Goal: Check status: Check status

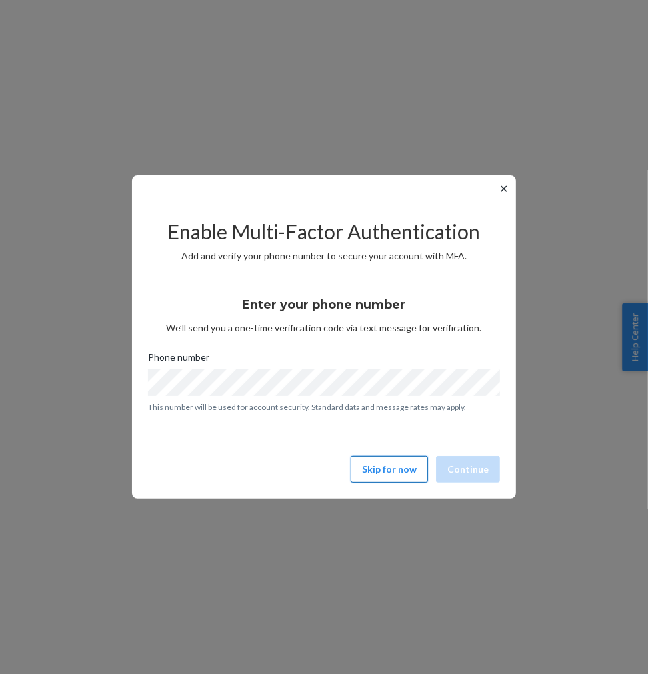
click at [375, 470] on button "Skip for now" at bounding box center [389, 469] width 77 height 27
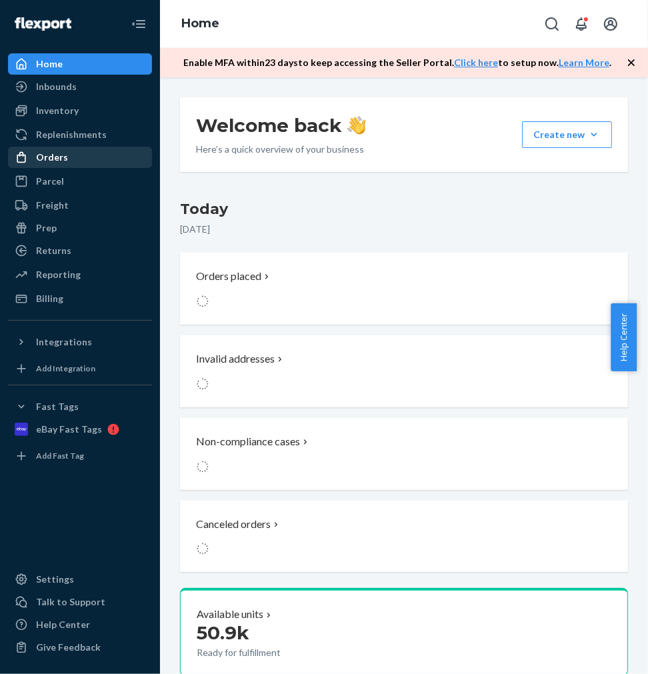
click at [47, 153] on div "Orders" at bounding box center [52, 157] width 32 height 13
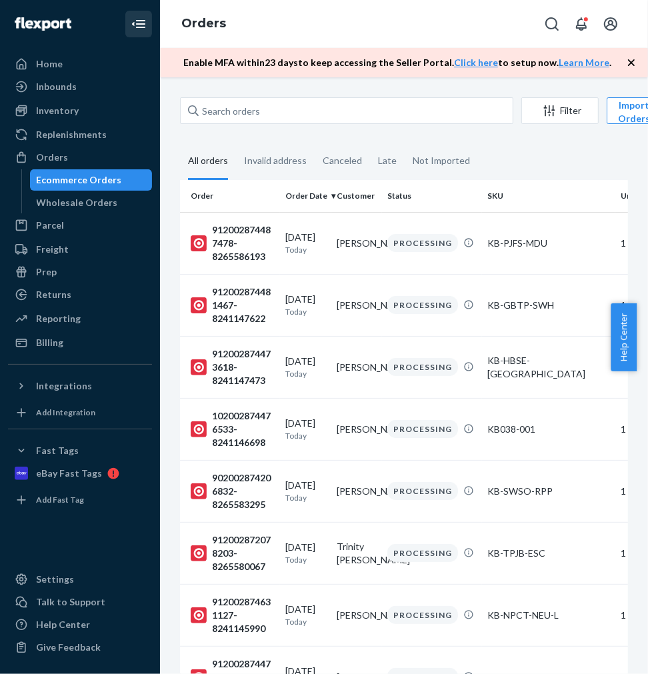
click at [131, 23] on icon "Close Navigation" at bounding box center [139, 24] width 16 height 16
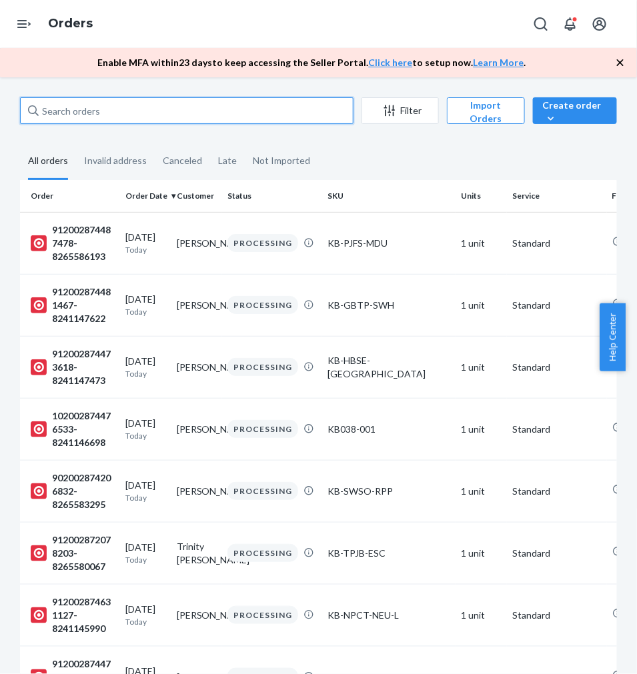
click at [191, 107] on input "text" at bounding box center [187, 110] width 334 height 27
paste input "912002868673447-8264540680"
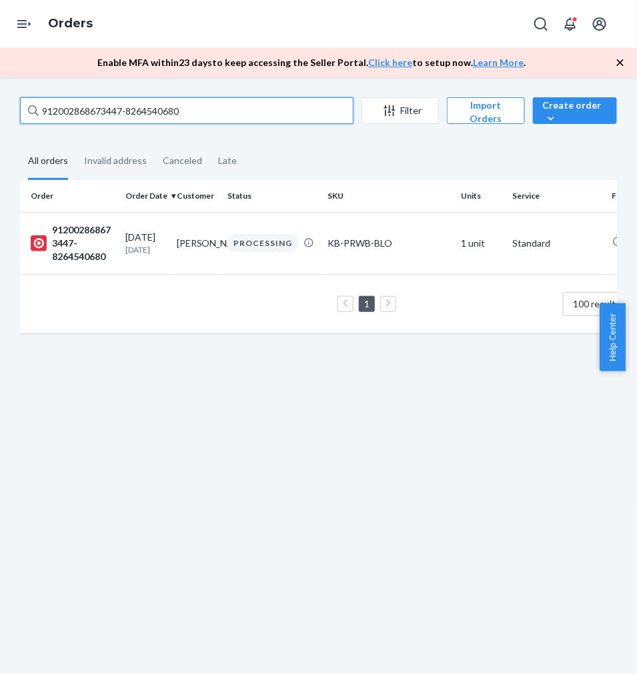
click at [157, 107] on input "912002868673447-8264540680" at bounding box center [187, 110] width 334 height 27
paste input "7240058-8239990442"
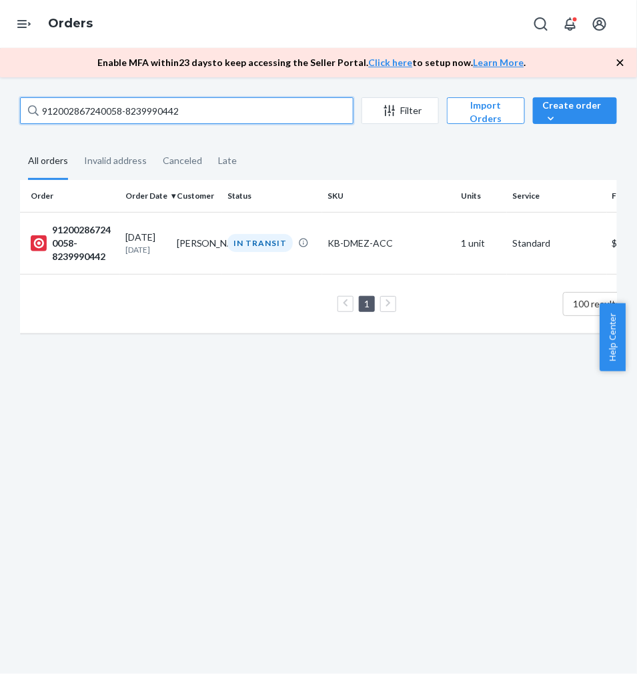
click at [147, 114] on input "912002867240058-8239990442" at bounding box center [187, 110] width 334 height 27
paste input "307051-8239993534"
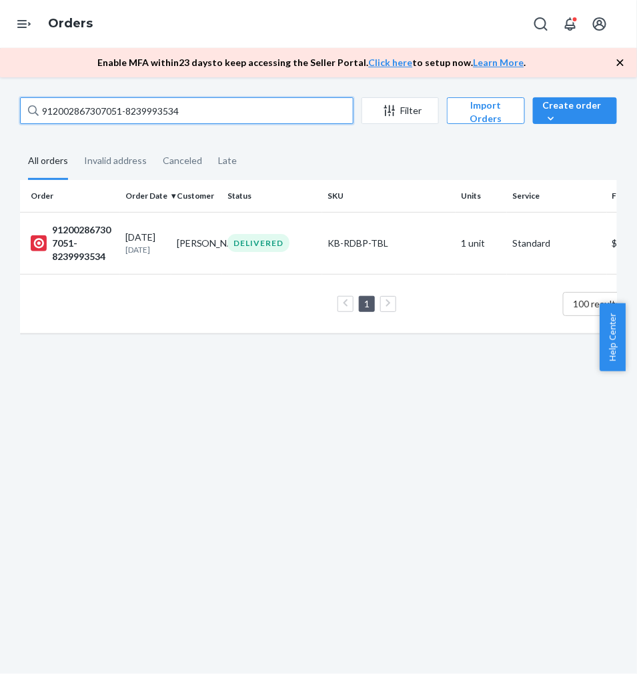
click at [137, 113] on input "912002867307051-8239993534" at bounding box center [187, 110] width 334 height 27
paste input "2113891-8255975051"
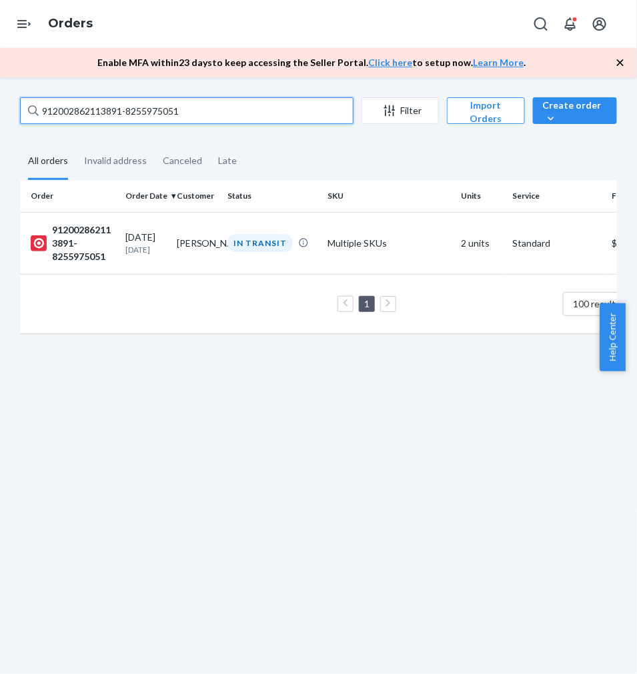
click at [127, 111] on input "912002862113891-8255975051" at bounding box center [187, 110] width 334 height 27
paste input "7253147-826423764"
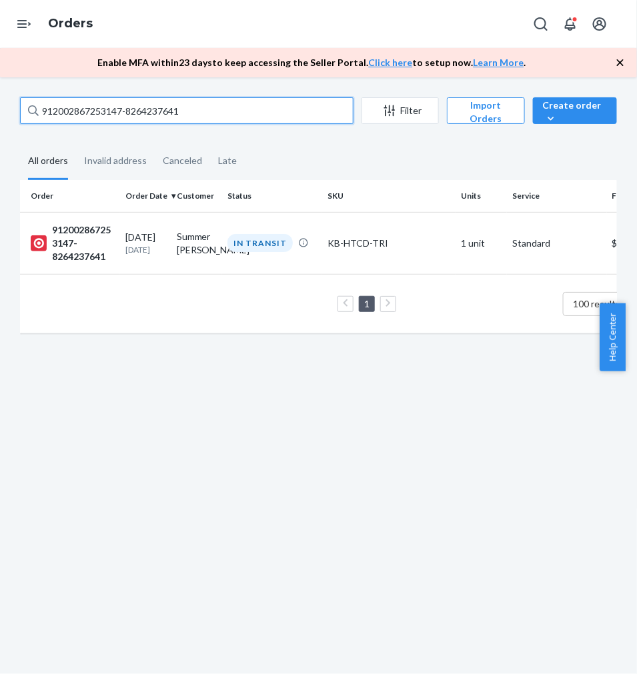
click at [89, 110] on input "912002867253147-8264237641" at bounding box center [187, 110] width 334 height 27
paste input "148353-8264238075"
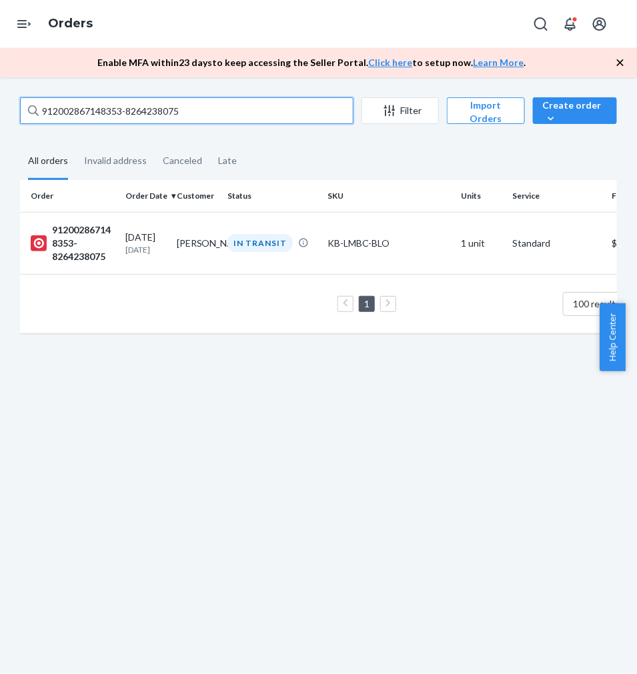
click at [113, 115] on input "912002867148353-8264238075" at bounding box center [187, 110] width 334 height 27
paste input "02002867161293-8264239624"
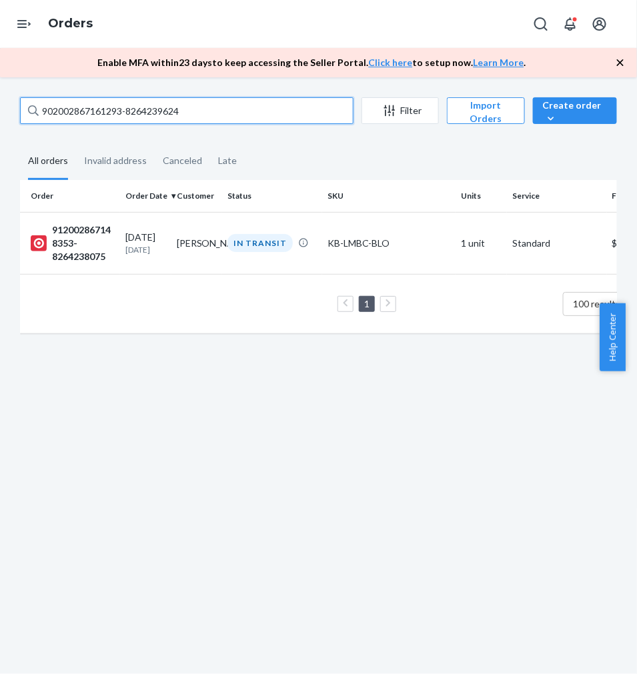
paste input "902002867161293-8264239624"
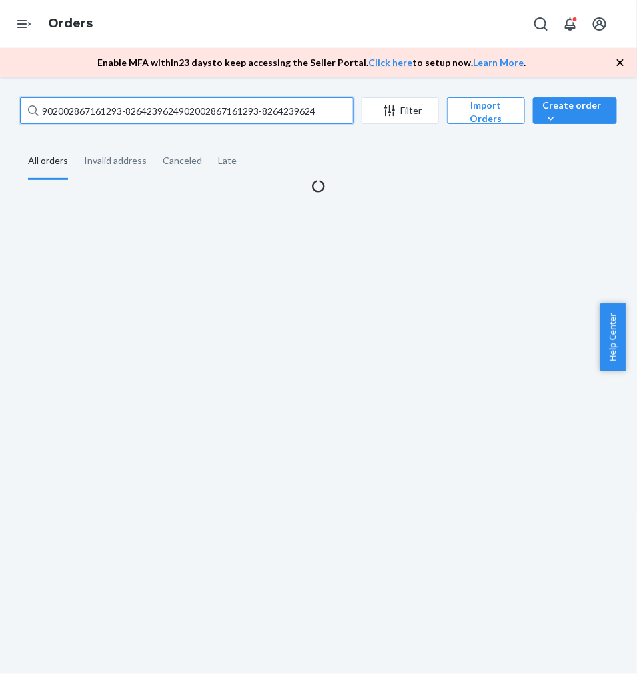
click at [99, 104] on input "902002867161293-8264239624902002867161293-8264239624" at bounding box center [187, 110] width 334 height 27
paste input "text"
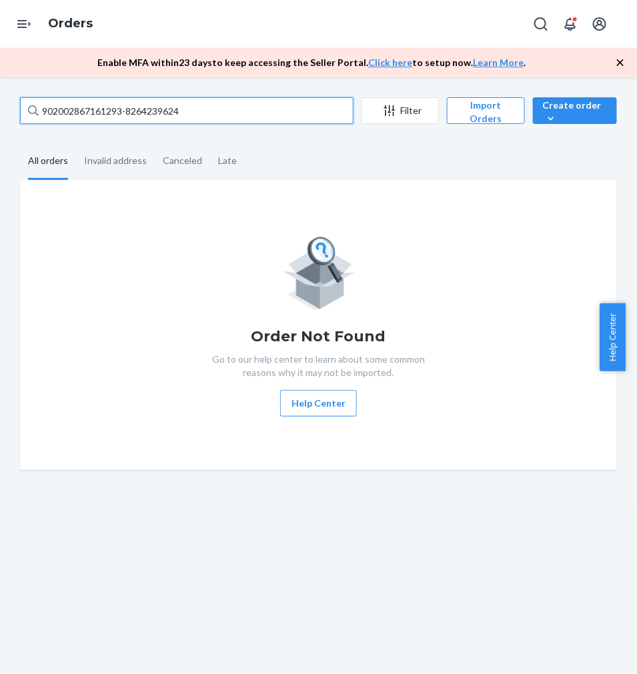
click at [95, 112] on input "902002867161293-8264239624" at bounding box center [187, 110] width 334 height 27
paste input "102002867310136-8247070911"
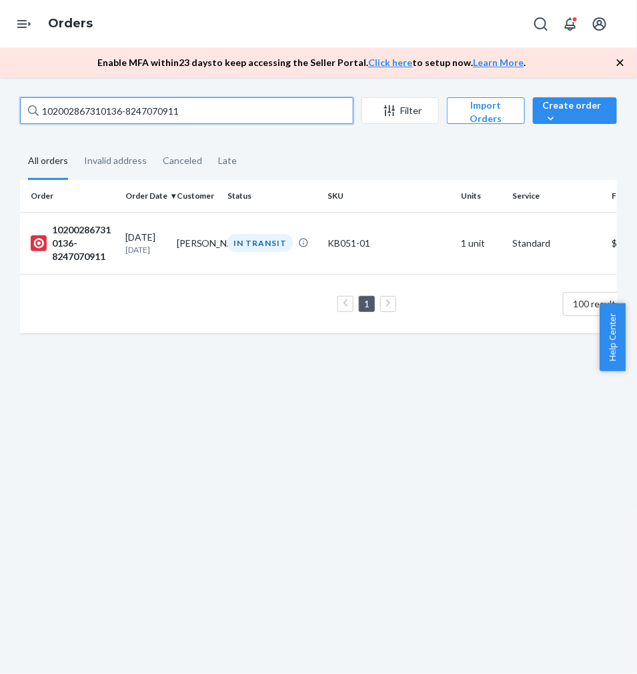
click at [147, 108] on input "102002867310136-8247070911" at bounding box center [187, 110] width 334 height 27
click at [145, 108] on input "102002867310136-8247070911" at bounding box center [187, 110] width 334 height 27
paste input "912002867045993-8264240307"
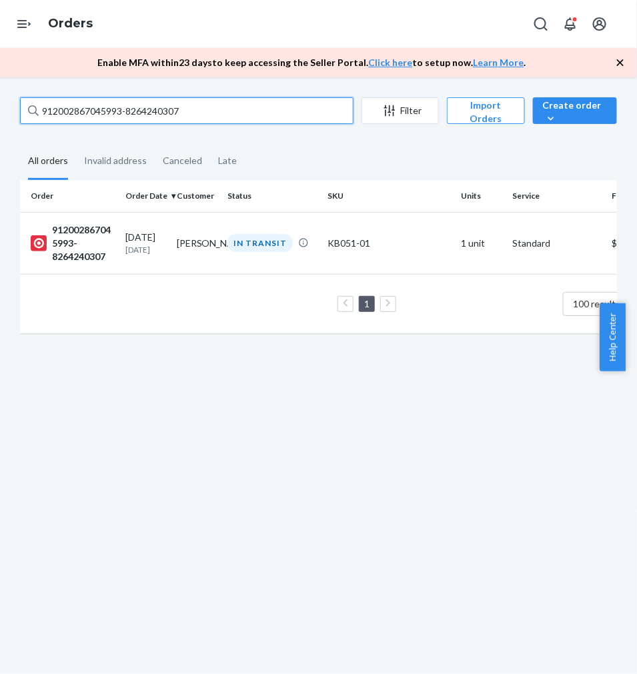
click at [98, 107] on input "912002867045993-8264240307" at bounding box center [187, 110] width 334 height 27
paste input "02002867501122-824000571"
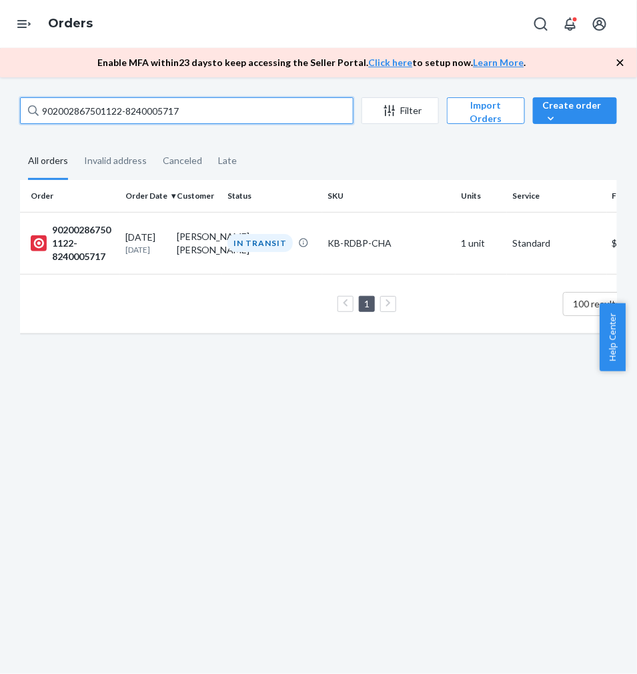
click at [167, 107] on input "902002867501122-8240005717" at bounding box center [187, 110] width 334 height 27
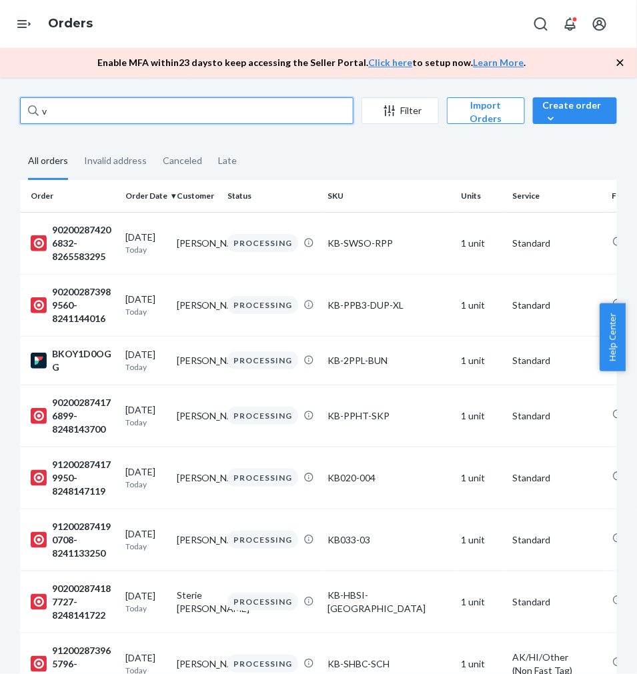
click at [103, 115] on input "v" at bounding box center [187, 110] width 334 height 27
paste input "902002867051966-8256001560"
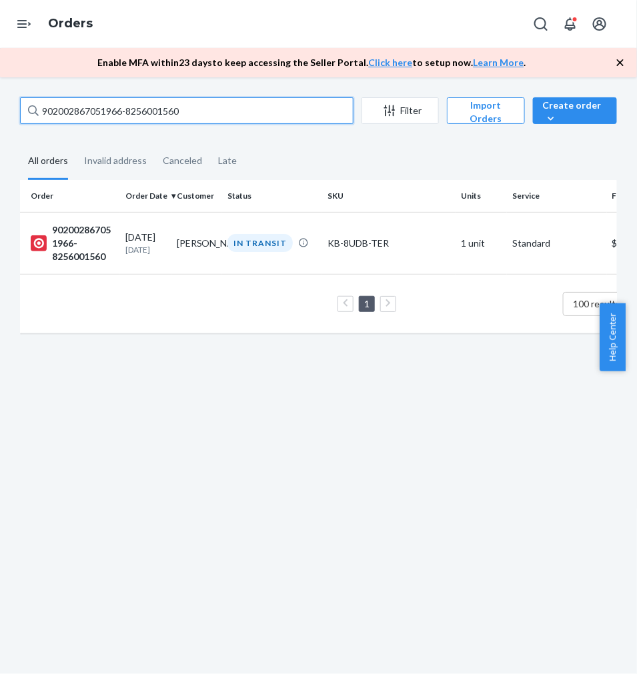
click at [155, 104] on input "902002867051966-8256001560" at bounding box center [187, 110] width 334 height 27
click at [153, 103] on input "902002867051966-8256001560" at bounding box center [187, 110] width 334 height 27
click at [151, 102] on input "902002867051966-8256001560" at bounding box center [187, 110] width 334 height 27
paste input "102002717731980-8240023348"
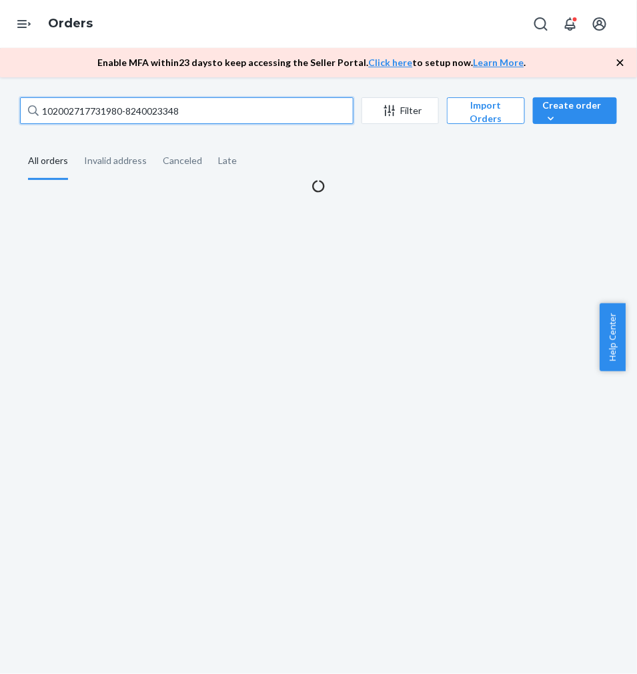
paste input "text"
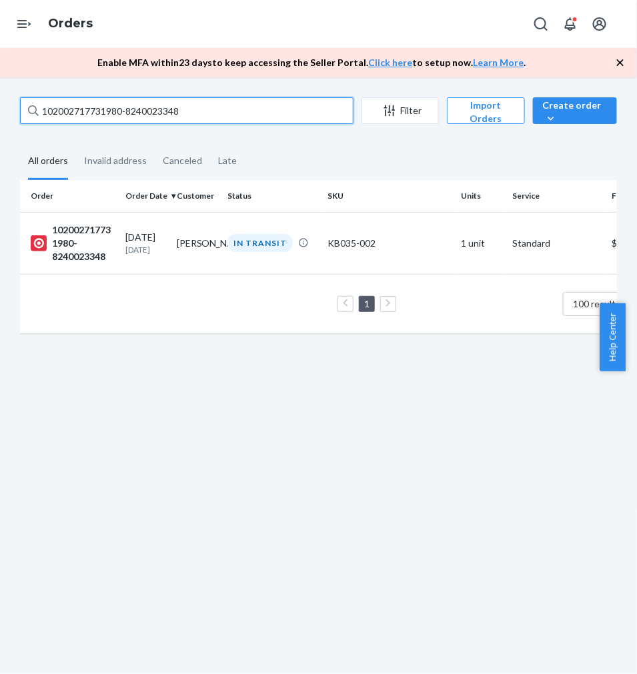
click at [117, 111] on input "102002717731980-8240023348" at bounding box center [187, 110] width 334 height 27
paste input "912002866974514-8256002382"
click at [128, 114] on input "912002866974514-8256002382" at bounding box center [187, 110] width 334 height 27
paste input "7266302-8256003149"
click at [135, 111] on input "912002867266302-8256003149" at bounding box center [187, 110] width 334 height 27
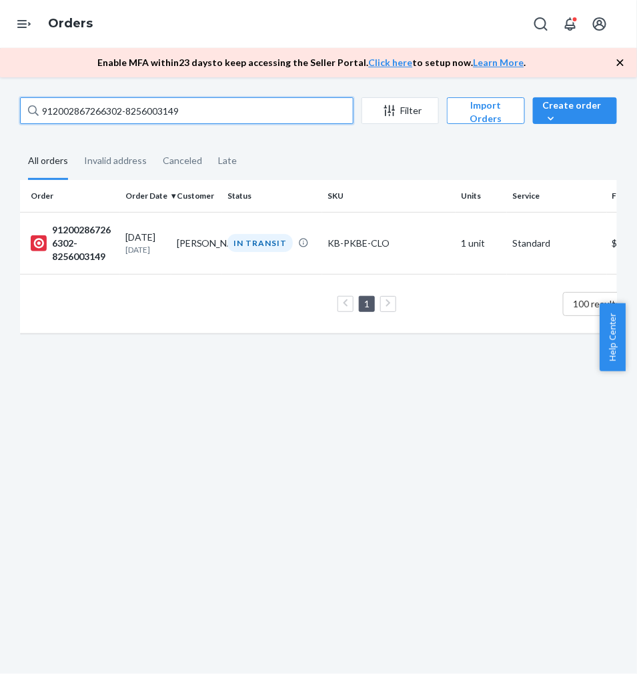
paste input "02002867068522-8247098415"
click at [96, 113] on input "902002867068522-8247098415" at bounding box center [187, 110] width 334 height 27
paste input "6970631-8247099023"
click at [127, 112] on input "902002866970631-8247099023" at bounding box center [187, 110] width 334 height 27
paste input "102002866983521-8247099961"
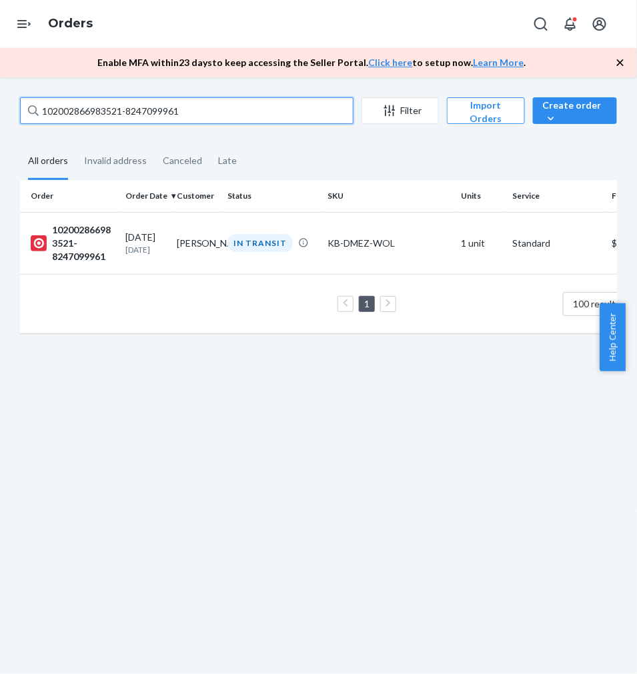
click at [125, 105] on input "102002866983521-8247099961" at bounding box center [187, 110] width 334 height 27
paste input "902002866993523-8264281062"
click at [170, 117] on input "902002866993523-8264281062" at bounding box center [187, 110] width 334 height 27
paste input "7146946-8256008889"
click at [127, 114] on input "902002867146946-8256008889" at bounding box center [187, 110] width 334 height 27
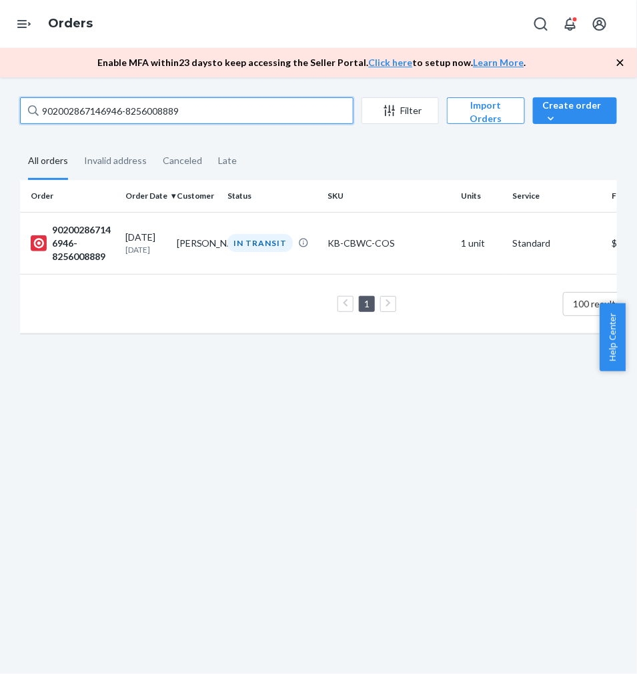
click at [95, 111] on input "902002867146946-8256008889" at bounding box center [187, 110] width 334 height 27
paste input "102002867274411-8247101717"
click at [109, 105] on input "102002867274411-8247101717" at bounding box center [187, 110] width 334 height 27
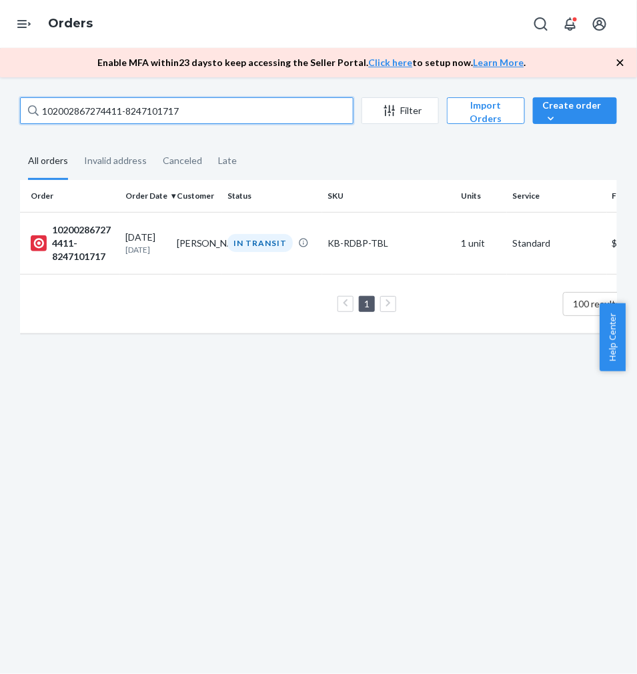
paste input "912002862137951-82400325"
click at [172, 109] on input "912002862137951-8240032517" at bounding box center [187, 110] width 334 height 27
paste input "02002388598199-8256010880"
click at [165, 97] on input "902002388598199-8256010880" at bounding box center [187, 110] width 334 height 27
click at [164, 97] on input "902002388598199-8256010880" at bounding box center [187, 110] width 334 height 27
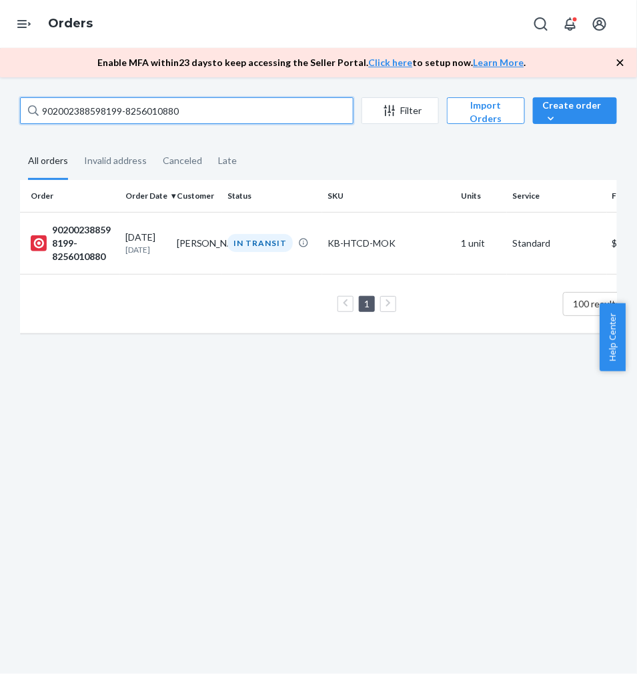
click at [164, 97] on input "902002388598199-8256010880" at bounding box center [187, 110] width 334 height 27
paste input "867259708-8264284435"
click at [111, 105] on input "902002867259708-8264284435" at bounding box center [187, 110] width 334 height 27
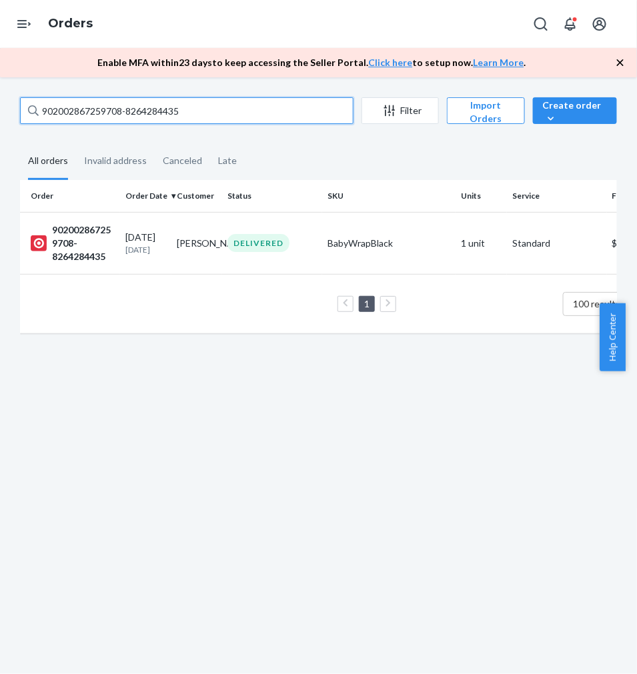
click at [111, 105] on input "902002867259708-8264284435" at bounding box center [187, 110] width 334 height 27
paste input "408080-8247104506"
click at [124, 119] on input "902002867408080-8247104506" at bounding box center [187, 110] width 334 height 27
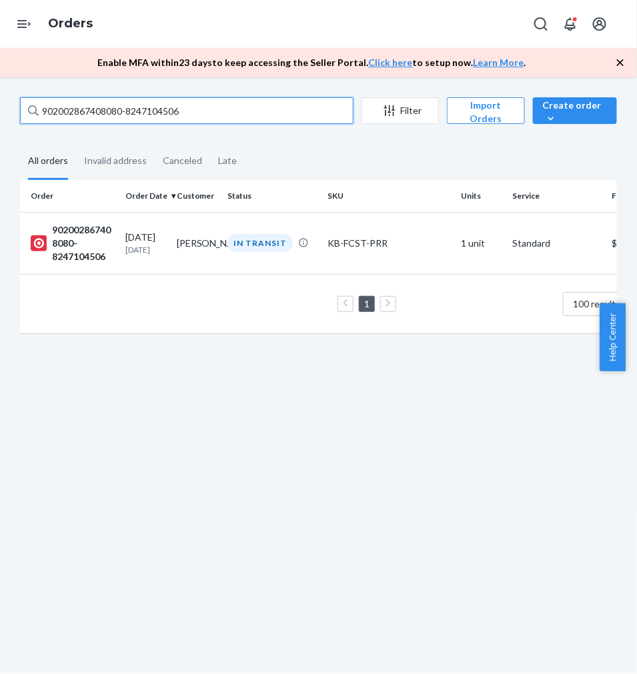
click at [124, 118] on input "902002867408080-8247104506" at bounding box center [187, 110] width 334 height 27
click at [123, 117] on input "902002867408080-8247104506" at bounding box center [187, 110] width 334 height 27
paste input "152977-824710583"
click at [151, 113] on input "902002867152977-8247105836" at bounding box center [187, 110] width 334 height 27
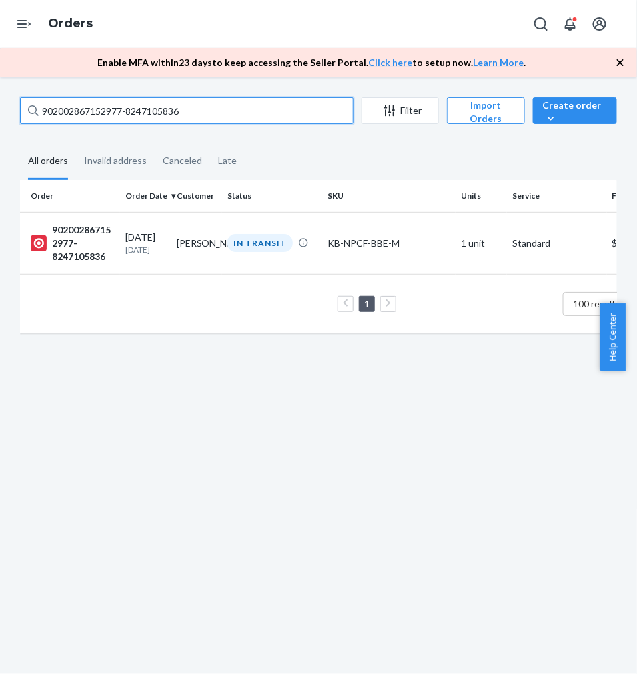
click at [151, 113] on input "902002867152977-8247105836" at bounding box center [187, 110] width 334 height 27
paste input "12002867503568-8247105488"
click at [116, 114] on input "912002867503568-8247105488" at bounding box center [187, 110] width 334 height 27
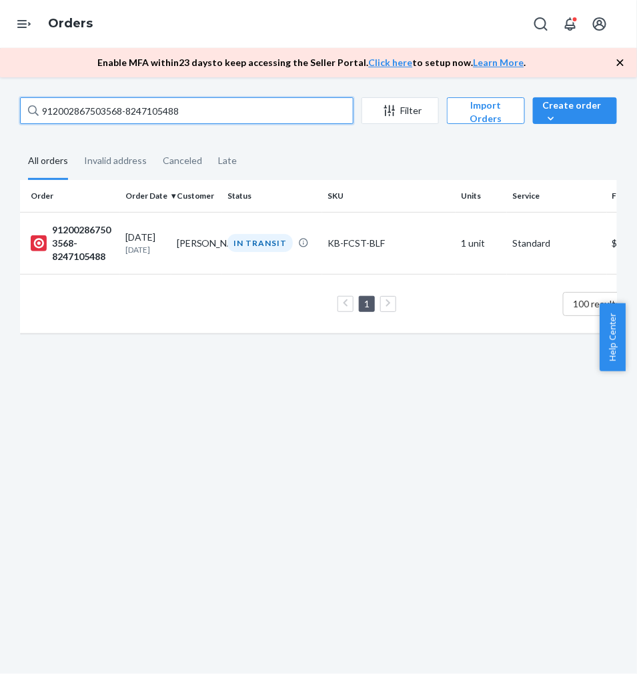
click at [116, 114] on input "912002867503568-8247105488" at bounding box center [187, 110] width 334 height 27
paste input "02002867306570-8247105477"
click at [173, 100] on input "902002867306570-8247105477" at bounding box center [187, 110] width 334 height 27
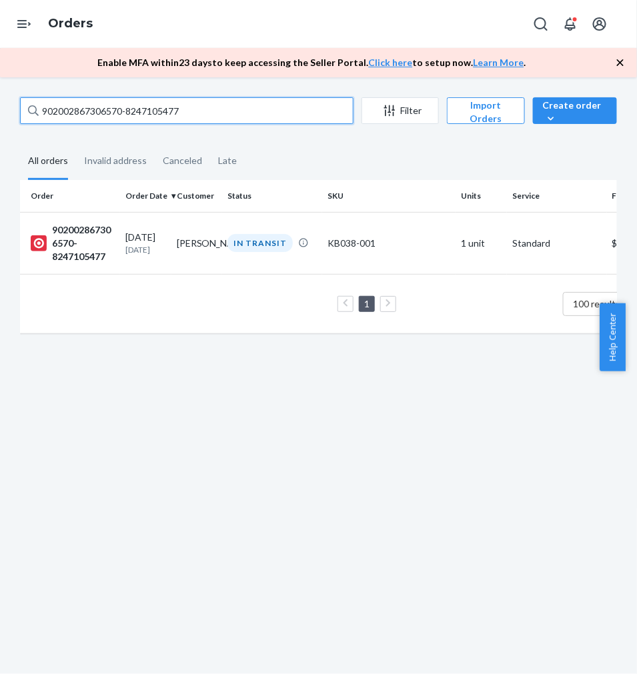
click at [173, 100] on input "902002867306570-8247105477" at bounding box center [187, 110] width 334 height 27
paste input "49285170-8264286018"
click at [111, 111] on input "902002849285170-8264286018" at bounding box center [187, 110] width 334 height 27
paste input "102002867503580-8264286319"
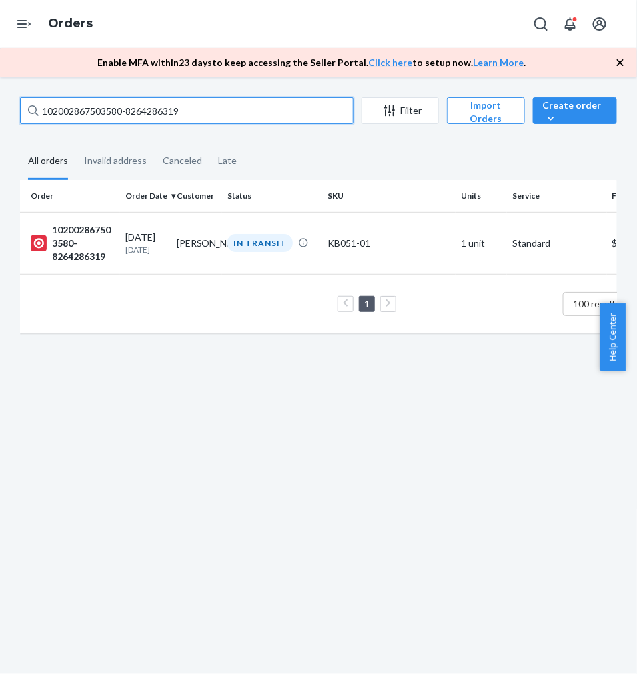
click at [119, 109] on input "102002867503580-8264286319" at bounding box center [187, 110] width 334 height 27
paste input "902002867096504-8256013194"
click at [135, 107] on input "902002867096504-8256013194" at bounding box center [187, 110] width 334 height 27
paste input "102002867265733-826428985"
click at [121, 104] on input "102002867265733-8264289854" at bounding box center [187, 110] width 334 height 27
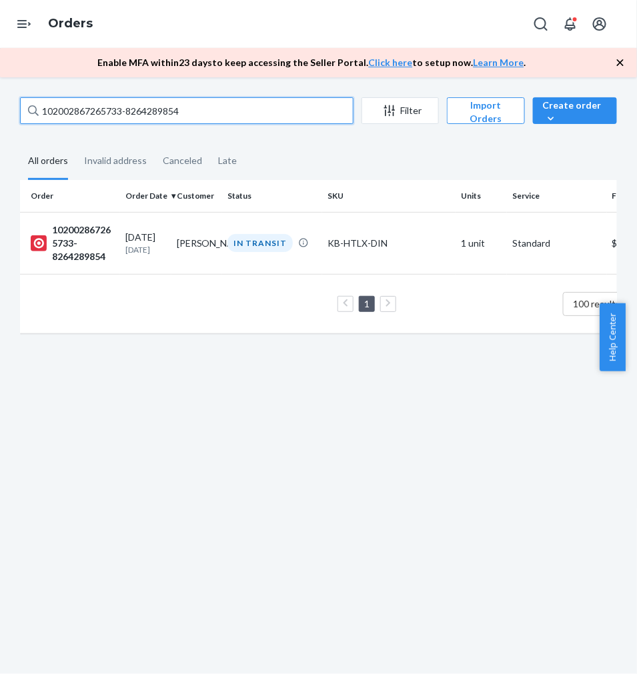
paste input "912002866994608-8264289957"
click at [134, 116] on input "912002866994608-8264289957" at bounding box center [187, 110] width 334 height 27
paste input "7065803-8240039986"
click at [91, 105] on input "912002867065803-8240039986" at bounding box center [187, 110] width 334 height 27
paste input "102002861780853-8240039990"
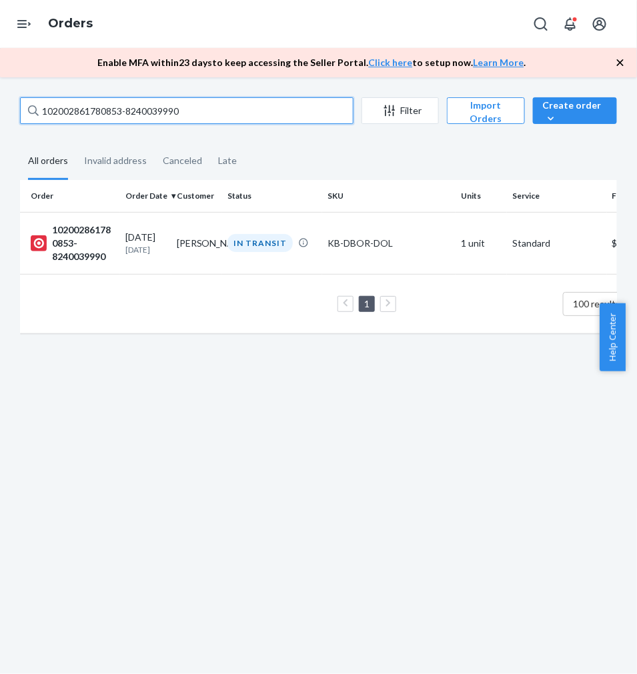
click at [115, 115] on input "102002861780853-8240039990" at bounding box center [187, 110] width 334 height 27
paste input "902002867258914-8256015461"
click at [124, 112] on input "902002867258914-8256015461" at bounding box center [187, 110] width 334 height 27
paste input "70117-8264290673"
click at [79, 104] on input "902002867270117-8264290673" at bounding box center [187, 110] width 334 height 27
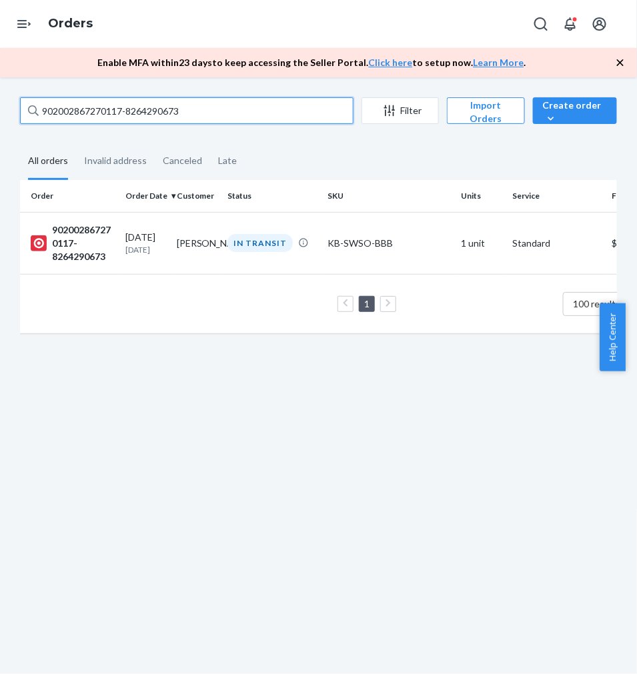
paste input "102002867246945-8264290832"
click at [115, 111] on input "102002867246945-8264290832" at bounding box center [187, 110] width 334 height 27
paste input "60818-8264292113"
click at [105, 114] on input "102002867260818-8264292113" at bounding box center [187, 110] width 334 height 27
paste input "6979773-8240040748"
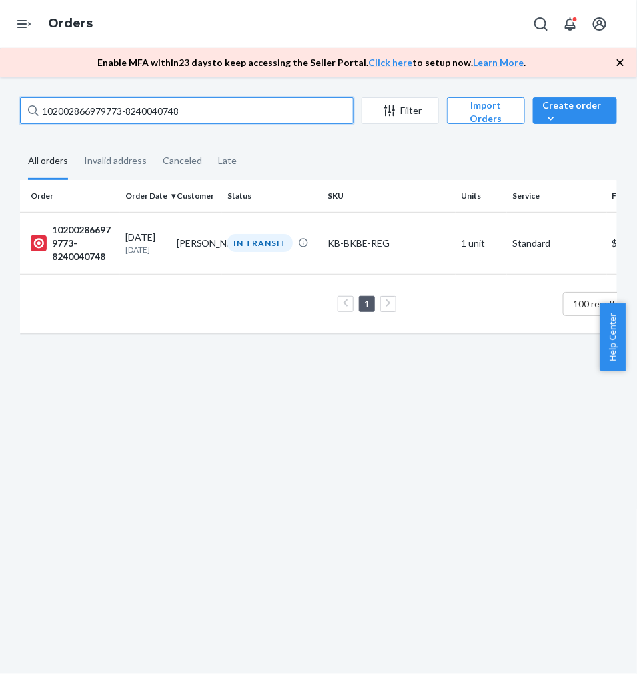
click at [147, 104] on input "102002866979773-8240040748" at bounding box center [187, 110] width 334 height 27
paste input "912002867519132-826429249"
click at [101, 104] on input "912002867519132-8264292498" at bounding box center [187, 110] width 334 height 27
paste input "264843-8240041605"
click at [97, 112] on input "912002867264843-8240041605" at bounding box center [187, 110] width 334 height 27
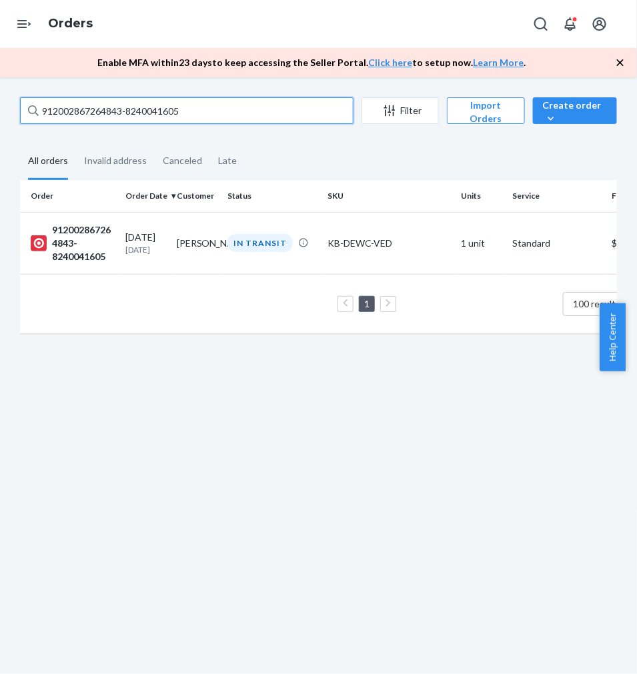
paste input "167973-825601615"
click at [105, 109] on input "912002867167973-8256016155" at bounding box center [187, 110] width 334 height 27
paste input "102002867063911-8247113041"
click at [147, 110] on input "102002867063911-8247113041" at bounding box center [187, 110] width 334 height 27
paste input "912002832675192-8240043454"
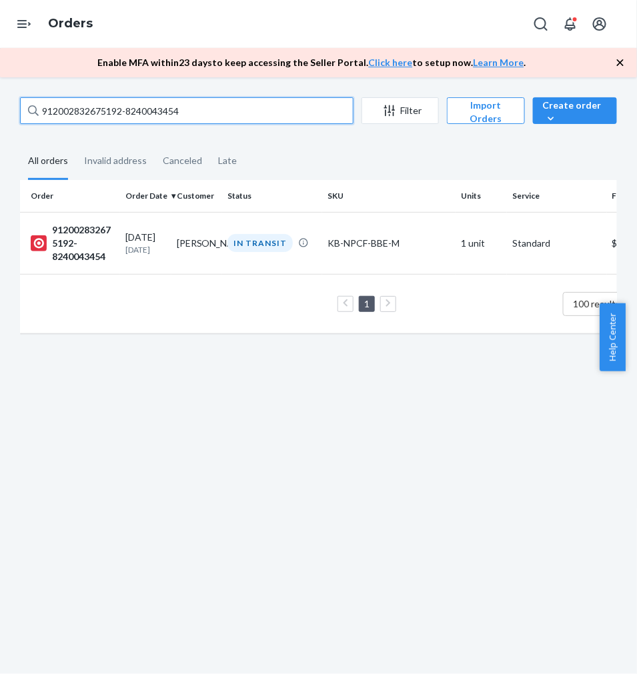
click at [117, 107] on input "912002832675192-8240043454" at bounding box center [187, 110] width 334 height 27
paste input "02002866993741-8247116171"
click at [98, 114] on input "902002866993741-8247116171" at bounding box center [187, 110] width 334 height 27
paste input "481441676-8264296594"
click at [131, 101] on input "902002481441676-8264296594" at bounding box center [187, 110] width 334 height 27
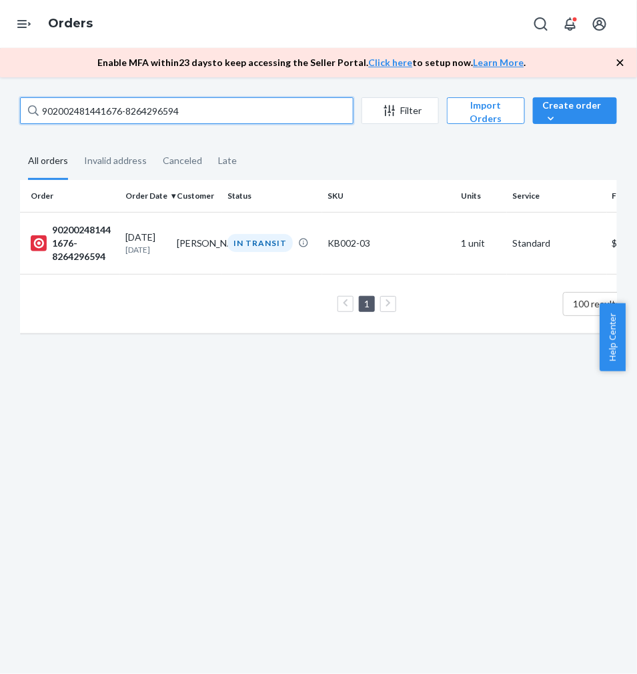
paste input "102002867544084-8240044265"
click at [154, 108] on input "102002867544084-8240044265" at bounding box center [187, 110] width 334 height 27
paste input "902002867306732-8240044617"
click at [143, 103] on input "902002867306732-8240044617" at bounding box center [187, 110] width 334 height 27
paste input "12002866996755-8256020198"
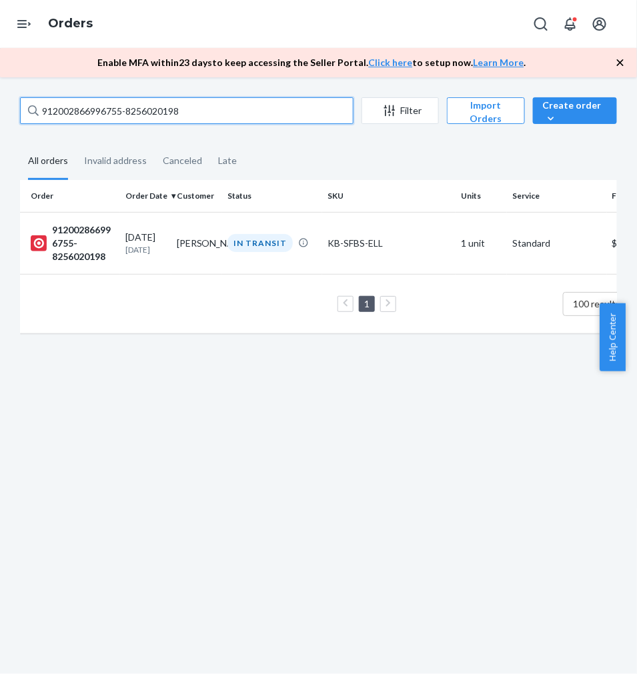
click at [132, 116] on input "912002866996755-8256020198" at bounding box center [187, 110] width 334 height 27
paste input "7266945-826430024"
click at [143, 112] on input "912002867266945-8264300248" at bounding box center [187, 110] width 334 height 27
paste input "064947-8247117635"
click at [149, 115] on input "912002867064947-8247117635" at bounding box center [187, 110] width 334 height 27
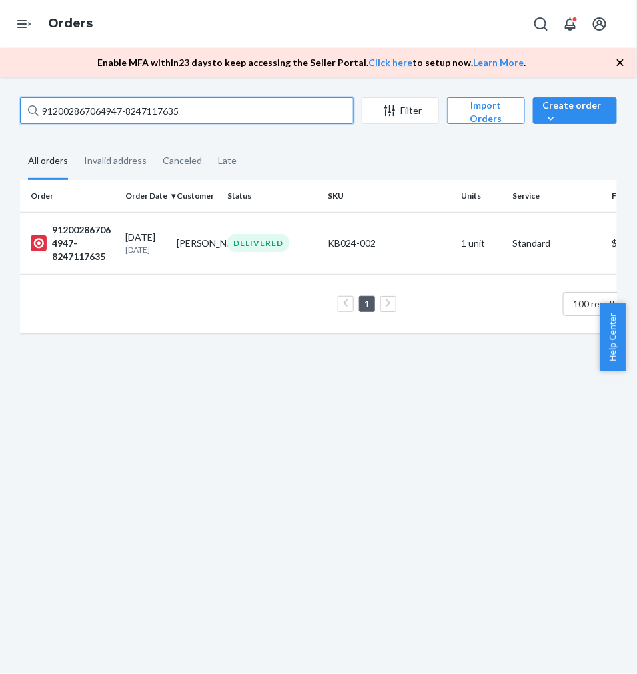
paste input "340008-82560229"
click at [76, 117] on input "912002867340008-8256022935" at bounding box center [187, 110] width 334 height 27
paste input "517419-8240048479"
click at [165, 105] on input "912002867517419-8240048479" at bounding box center [187, 110] width 334 height 27
paste input "616131-8247120604"
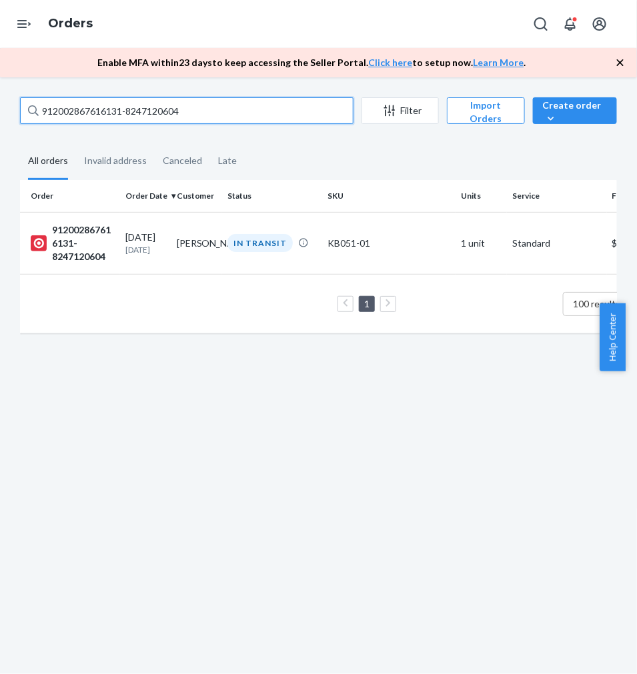
click at [135, 115] on input "912002867616131-8247120604" at bounding box center [187, 110] width 334 height 27
paste input "02002867087870-8256025268"
click at [103, 111] on input "902002867087870-8256025268" at bounding box center [187, 110] width 334 height 27
paste input "102002867604302-8264306840"
click at [117, 115] on input "102002867604302-8264306840" at bounding box center [187, 110] width 334 height 27
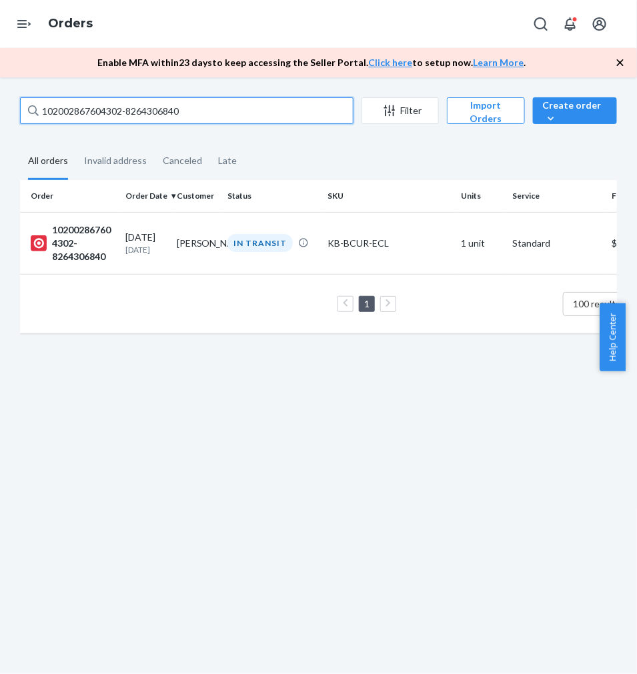
paste input "902002867524409-8247121639"
click at [105, 114] on input "902002867524409-8247121639" at bounding box center [187, 110] width 334 height 27
paste input "330207-8264307624"
click at [129, 111] on input "902002867330207-8264307624" at bounding box center [187, 110] width 334 height 27
paste input "102002867408450-8247122818"
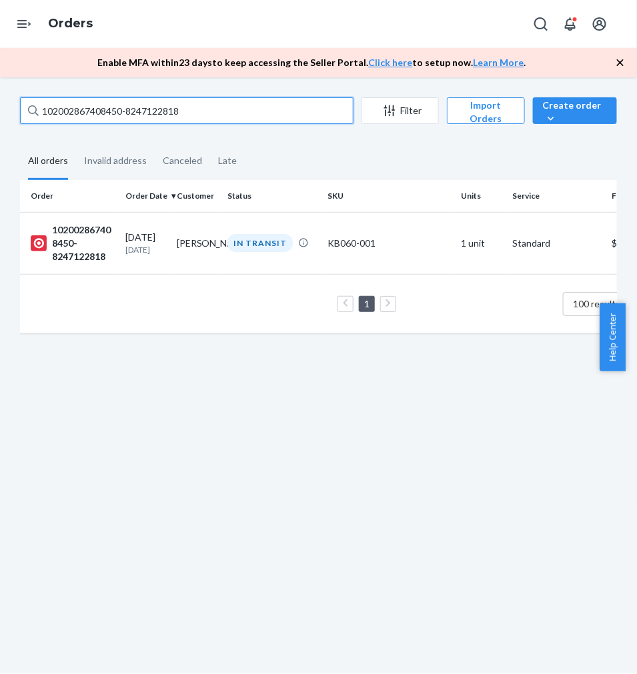
click at [118, 114] on input "102002867408450-8247122818" at bounding box center [187, 110] width 334 height 27
paste input "912002867091835-824005356"
click at [117, 115] on input "912002867091835-8240053568" at bounding box center [187, 110] width 334 height 27
paste input "02002867321798-8264309300"
click at [109, 113] on input "902002867321798-8264309300" at bounding box center [187, 110] width 334 height 27
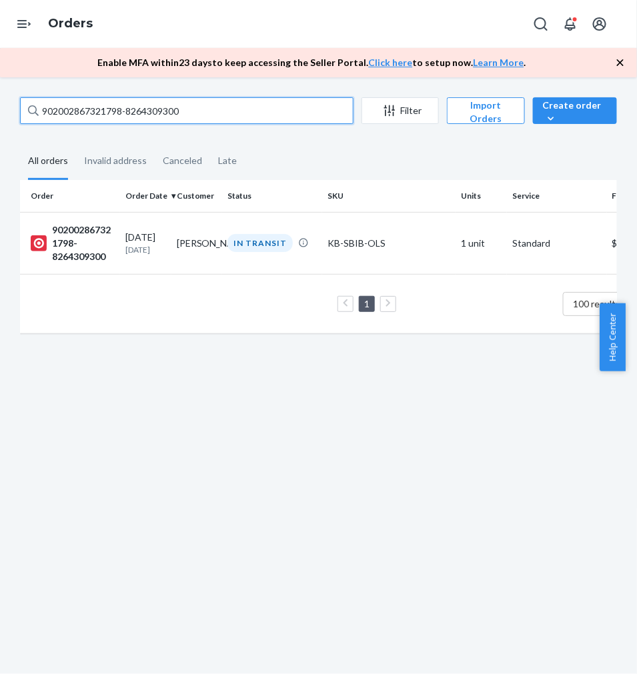
paste input "538398-8247124295"
click at [93, 115] on input "902002867538398-8247124295" at bounding box center [187, 110] width 334 height 27
paste input "604434-8247127482"
click at [125, 108] on input "902002867604434-8247127482" at bounding box center [187, 110] width 334 height 27
paste input "12002867548422-8264316323"
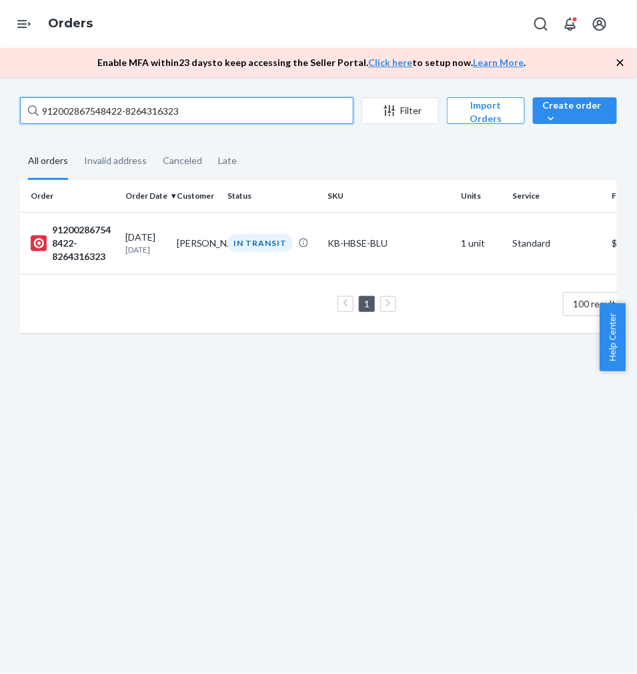
click at [103, 107] on input "912002867548422-8264316323" at bounding box center [187, 110] width 334 height 27
paste input "102002751063415-8240060188"
drag, startPoint x: 69, startPoint y: 115, endPoint x: 56, endPoint y: 122, distance: 15.2
click at [69, 115] on input "102002751063415-8240060188" at bounding box center [187, 110] width 334 height 27
paste input "902002867601633-8264318432"
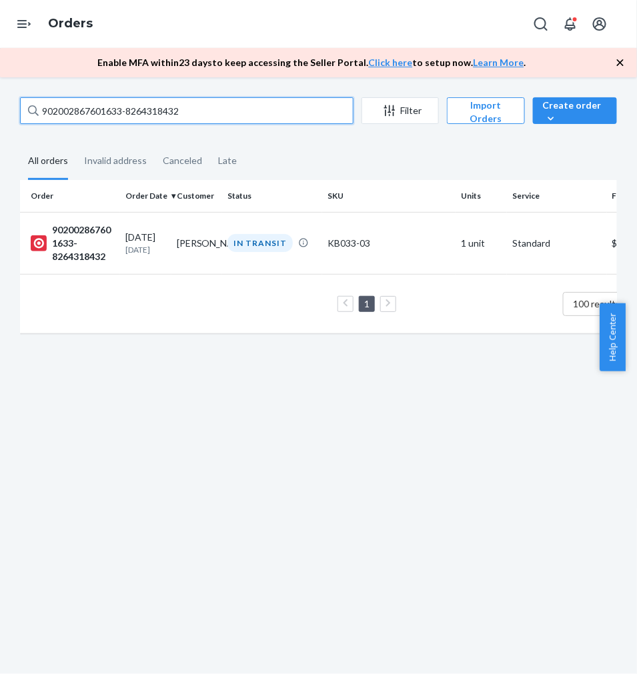
click at [116, 115] on input "902002867601633-8264318432" at bounding box center [187, 110] width 334 height 27
paste input "12002867561372-8240062004"
click at [121, 108] on input "912002867561372-8240062004" at bounding box center [187, 110] width 334 height 27
paste input "625315-8256034193"
click at [132, 115] on input "912002867625315-8256034193" at bounding box center [187, 110] width 334 height 27
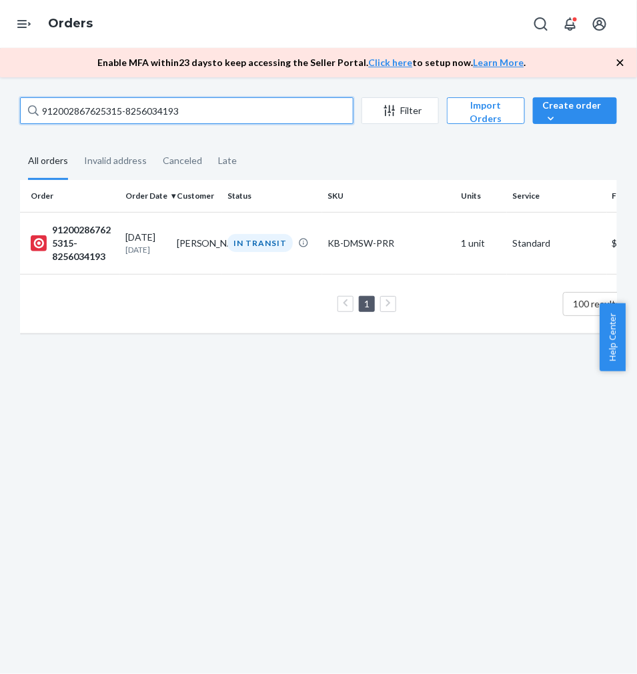
paste input "547529-8240062472"
click at [142, 109] on input "912002867547529-8240062472" at bounding box center [187, 110] width 334 height 27
paste input "102002867338314-8264320707"
click at [137, 111] on input "102002867338314-8264320707" at bounding box center [187, 110] width 334 height 27
paste input "429245-8247135421"
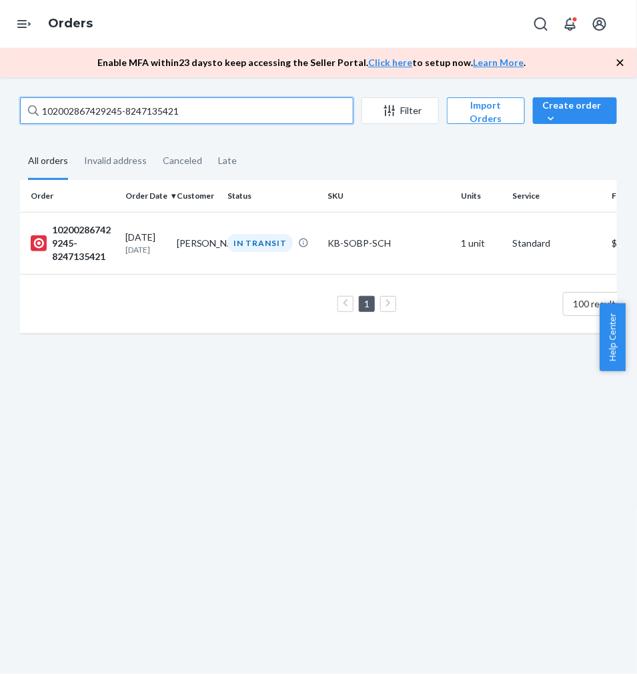
click at [103, 115] on input "102002867429245-8247135421" at bounding box center [187, 110] width 334 height 27
paste input "528866-8240066112"
click at [156, 110] on input "102002867528866-8240066112" at bounding box center [187, 110] width 334 height 27
paste input "912002867368144-8256037051"
click at [108, 113] on input "912002867368144-8256037051" at bounding box center [187, 110] width 334 height 27
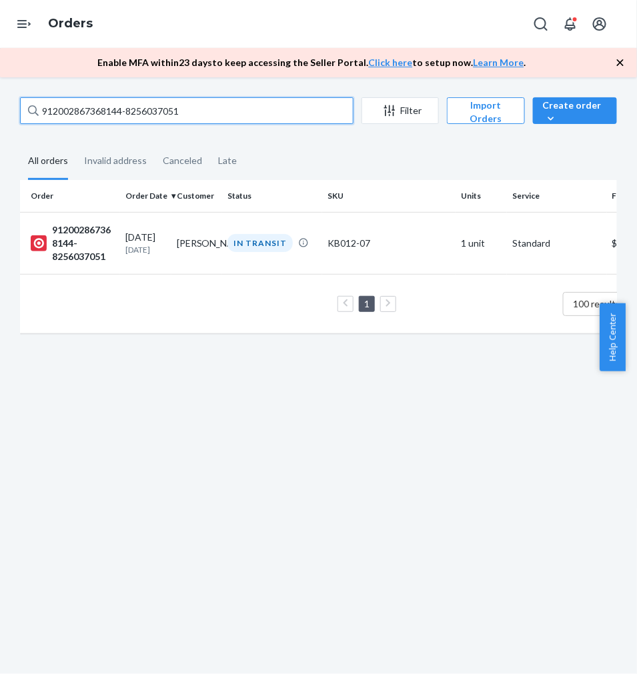
paste input "55236-8240065956"
click at [136, 107] on input "912002867355236-8240065956" at bounding box center [187, 110] width 334 height 27
click at [113, 111] on input "912002867355236-8240065956" at bounding box center [187, 110] width 334 height 27
paste input "9203-8247136037"
click at [142, 107] on input "912002867359203-8247136037" at bounding box center [187, 110] width 334 height 27
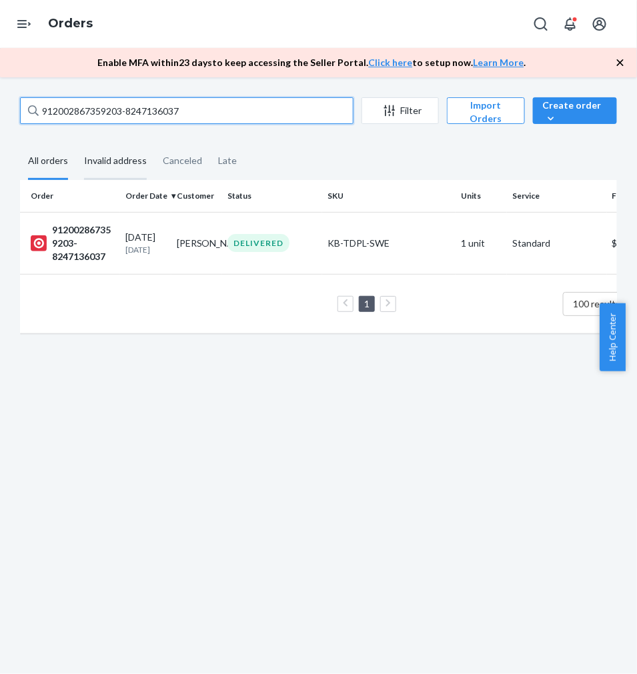
paste input "785007119-8264325633"
click at [136, 107] on input "912002785007119-8264325633" at bounding box center [187, 110] width 334 height 27
paste input "02002867286932-8240066964"
click at [145, 103] on input "902002867286932-8240066964" at bounding box center [187, 110] width 334 height 27
paste input "12002867549753-8247138042"
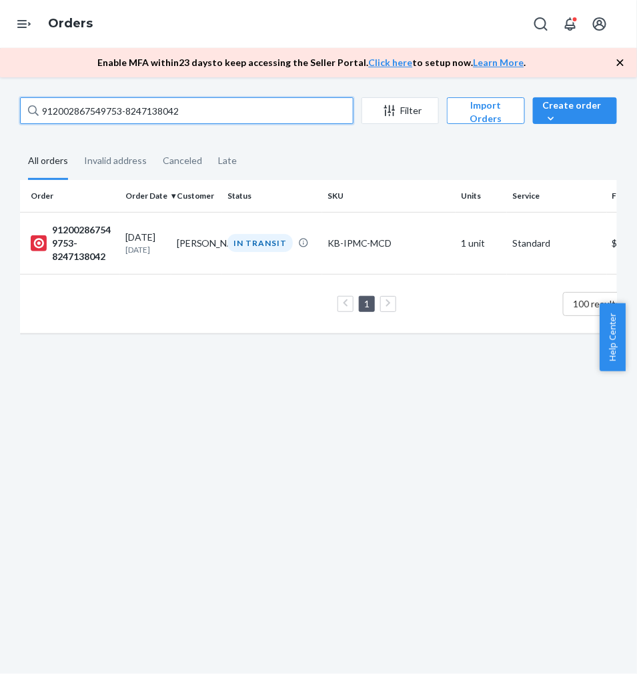
click at [91, 110] on input "912002867549753-8247138042" at bounding box center [187, 110] width 334 height 27
paste input "02002867541827-8256039467"
click at [117, 111] on input "902002867541827-8256039467" at bounding box center [187, 110] width 334 height 27
paste input "12002867421359-8240068883"
click at [155, 115] on input "912002867421359-8240068883" at bounding box center [187, 110] width 334 height 27
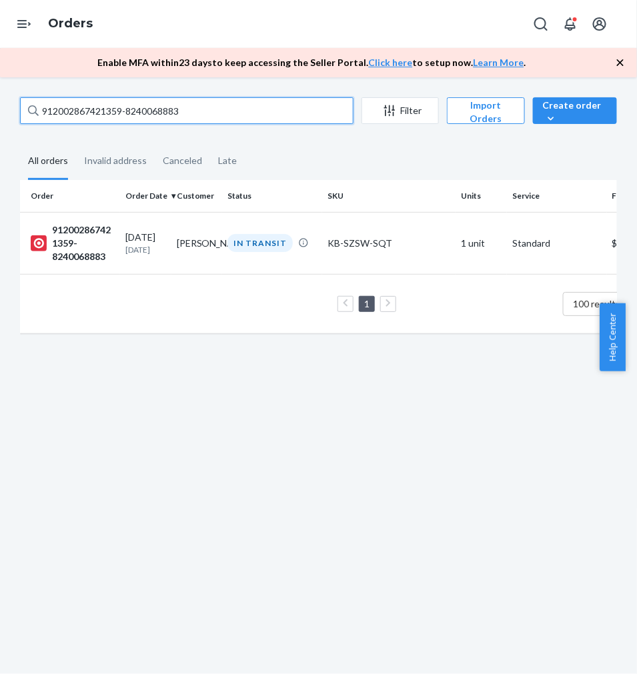
paste input "02002867458147-8264328472"
click at [233, 115] on input "902002867458147-8264328472" at bounding box center [187, 110] width 334 height 27
paste input "12002868673447-8264540680"
click at [171, 104] on input "912002868673447-8264540680" at bounding box center [187, 110] width 334 height 27
paste input "9565711-8264736673"
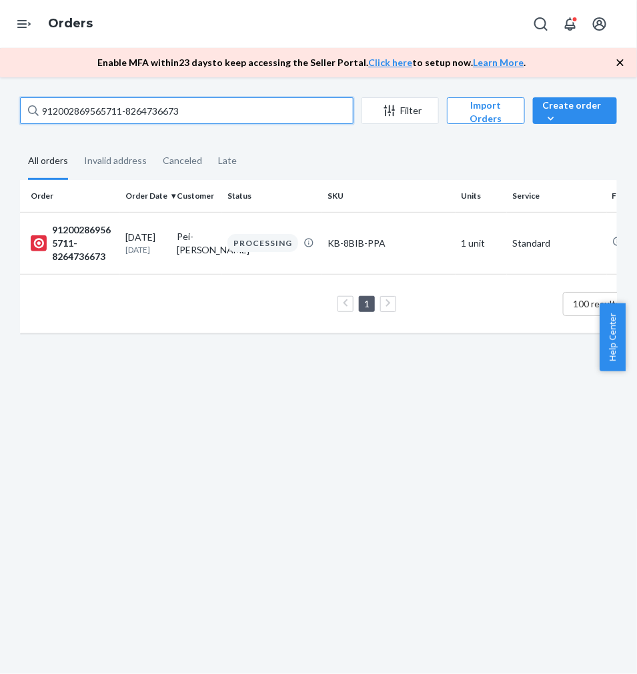
click at [117, 102] on input "912002869565711-8264736673" at bounding box center [187, 110] width 334 height 27
paste input "71344843-8247767549"
click at [114, 103] on input "912002871344843-8247767549" at bounding box center [187, 110] width 334 height 27
paste input "595278-825662473"
click at [129, 107] on input "912002871595278-8256624739" at bounding box center [187, 110] width 334 height 27
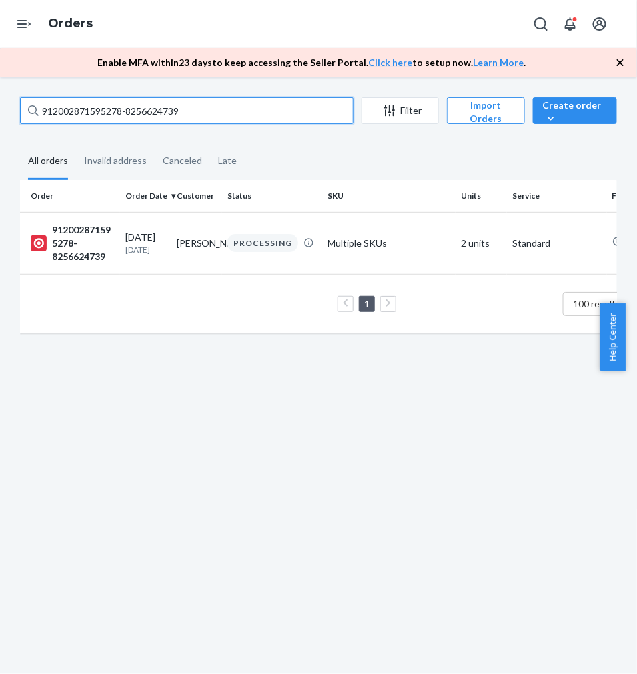
paste input "02002871398622-8247800477"
click at [116, 112] on input "902002871398622-8247800477" at bounding box center [187, 110] width 334 height 27
paste input "837189-8247806906"
click at [155, 113] on input "902002871837189-8247806906" at bounding box center [187, 110] width 334 height 27
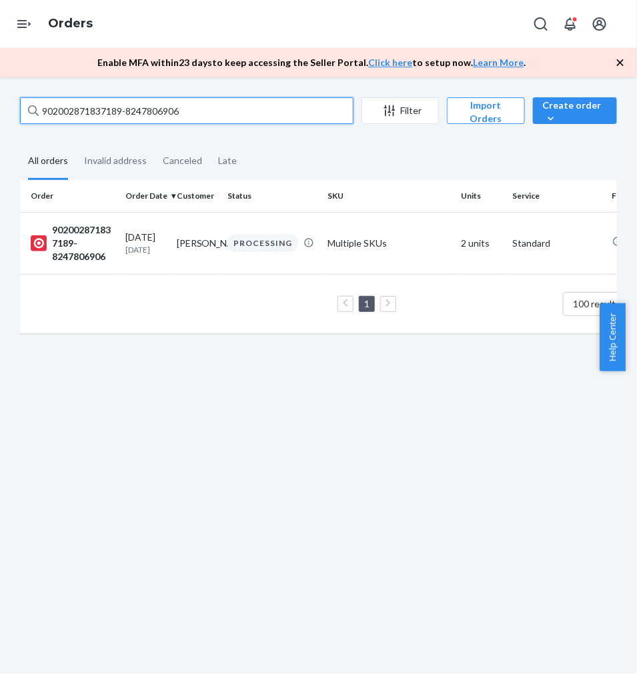
click at [155, 113] on input "902002871837189-8247806906" at bounding box center [187, 110] width 334 height 27
paste input "2112287-8265135789"
click at [151, 111] on input "902002872112287-8265135789" at bounding box center [187, 110] width 334 height 27
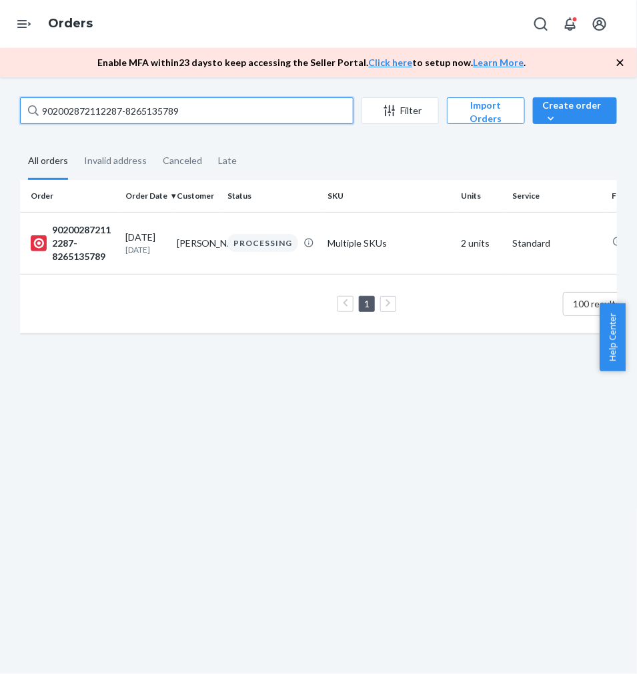
click at [151, 111] on input "902002872112287-8265135789" at bounding box center [187, 110] width 334 height 27
click at [151, 110] on input "902002872112287-8265135789" at bounding box center [187, 110] width 334 height 27
paste input "12002871850881-8256701031"
click at [105, 103] on input "912002871850881-8256701031" at bounding box center [187, 110] width 334 height 27
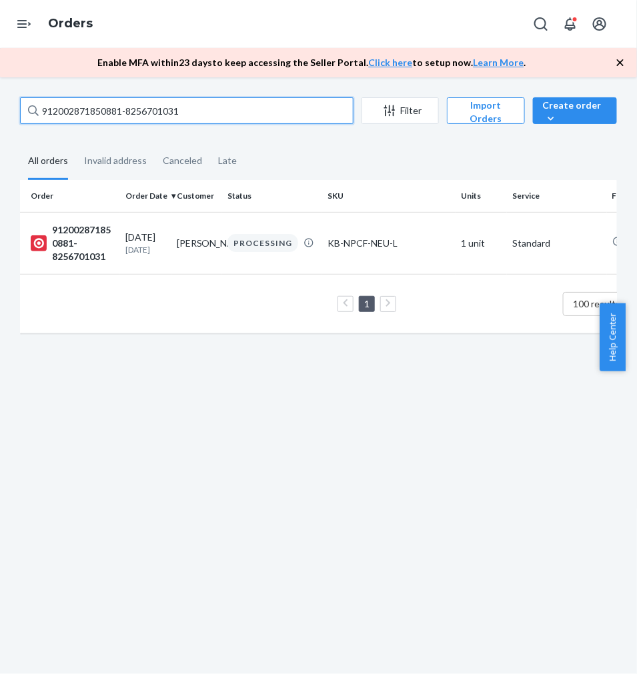
click at [105, 103] on input "912002871850881-8256701031" at bounding box center [187, 110] width 334 height 27
paste input "72883-8265186188"
click at [158, 112] on input "912002871872883-8265186188" at bounding box center [187, 110] width 334 height 27
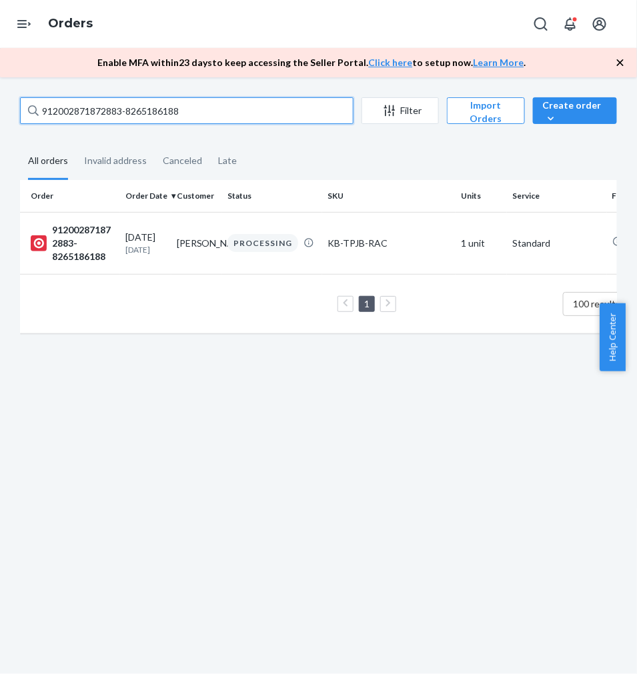
click at [158, 112] on input "912002871872883-8265186188" at bounding box center [187, 110] width 334 height 27
paste input "02002871961948-8240793035"
click at [76, 114] on input "902002871961948-8240793035" at bounding box center [187, 110] width 334 height 27
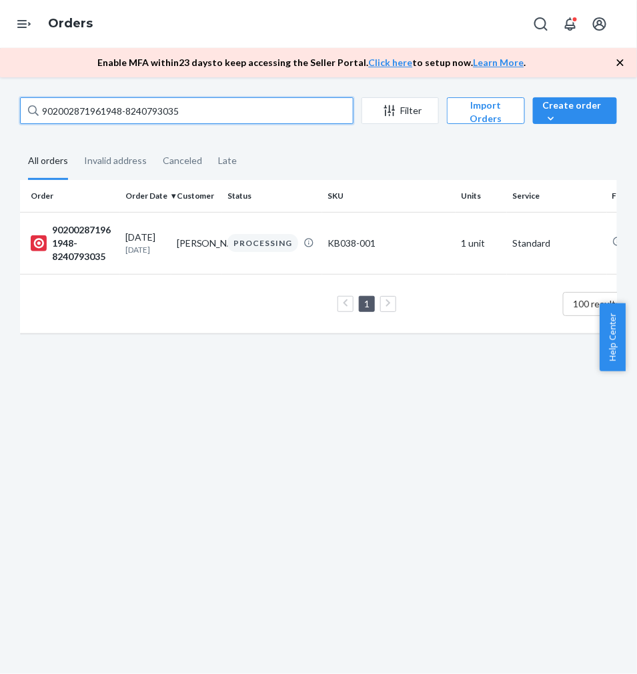
click at [76, 114] on input "902002871961948-8240793035" at bounding box center [187, 110] width 334 height 27
paste input "12002871890442-8240793651"
click at [98, 102] on input "912002871890442-8240793651" at bounding box center [187, 110] width 334 height 27
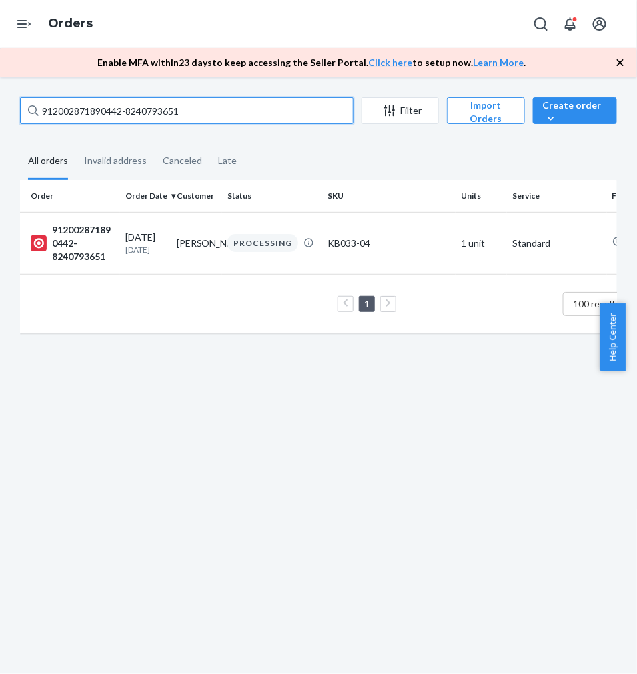
click at [98, 102] on input "912002871890442-8240793651" at bounding box center [187, 110] width 334 height 27
paste input "02002872415307-8247856786"
click at [121, 120] on input "902002872415307-8247856786" at bounding box center [187, 110] width 334 height 27
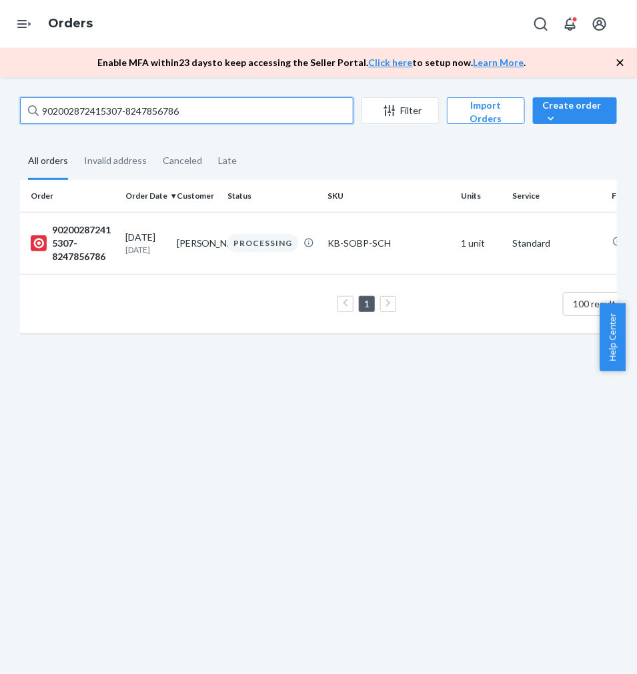
drag, startPoint x: 120, startPoint y: 120, endPoint x: 121, endPoint y: 107, distance: 12.7
click at [118, 118] on input "902002872415307-8247856786" at bounding box center [187, 110] width 334 height 27
paste input "102002872501276-8256721068"
click at [129, 103] on input "102002872501276-8256721068" at bounding box center [187, 110] width 334 height 27
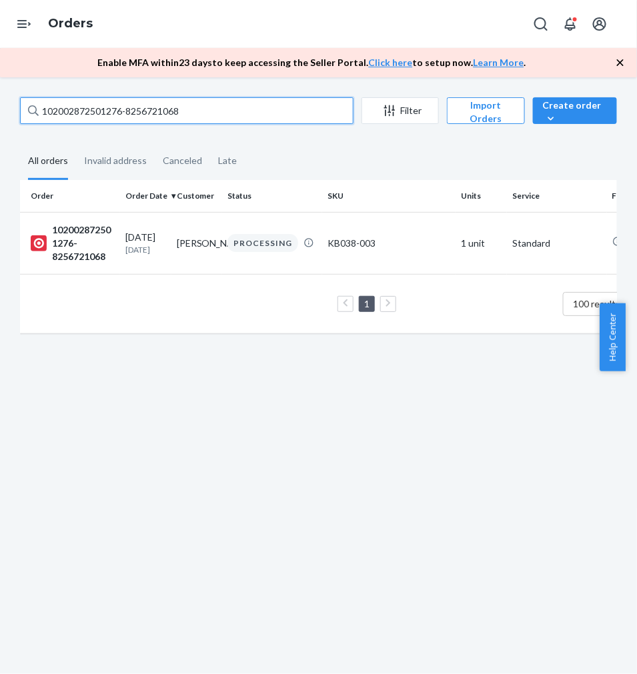
click at [129, 103] on input "102002872501276-8256721068" at bounding box center [187, 110] width 334 height 27
paste input "912002872448135-8256724504"
click at [131, 105] on input "912002872448135-8256724504" at bounding box center [187, 110] width 334 height 27
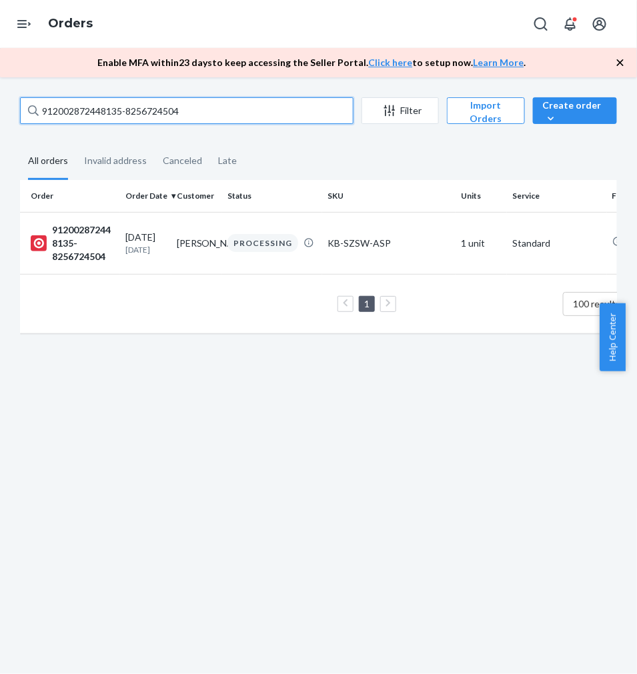
click at [130, 105] on input "912002872448135-8256724504" at bounding box center [187, 110] width 334 height 27
paste input "02002871982865-8265213668"
click at [161, 112] on input "902002871982865-8265213668" at bounding box center [187, 110] width 334 height 27
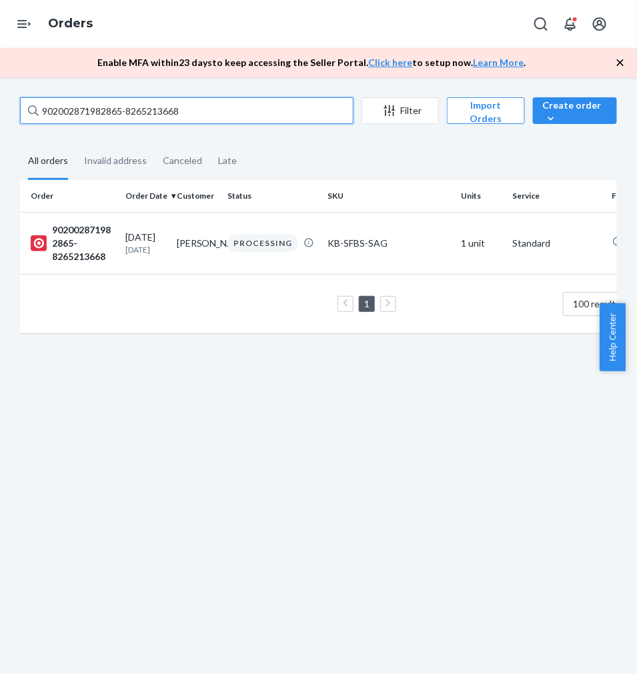
paste input "2506613-8265220923"
click at [83, 112] on input "902002872506613-8265220923" at bounding box center [187, 110] width 334 height 27
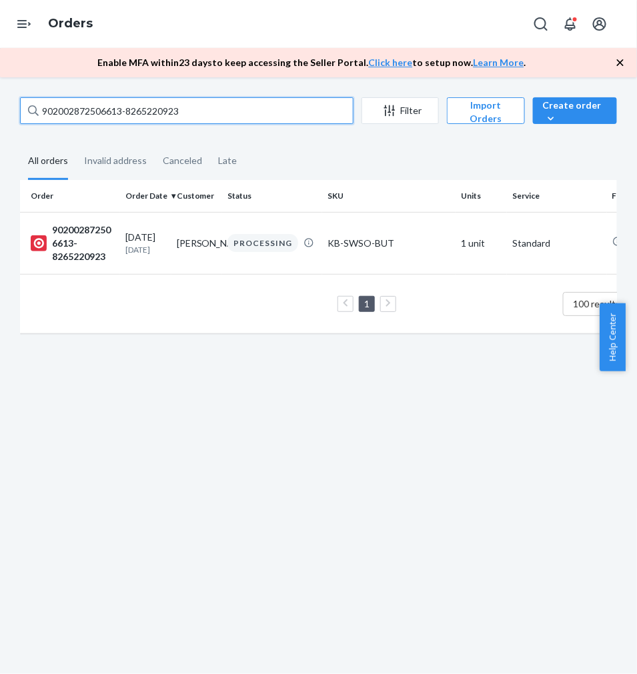
paste
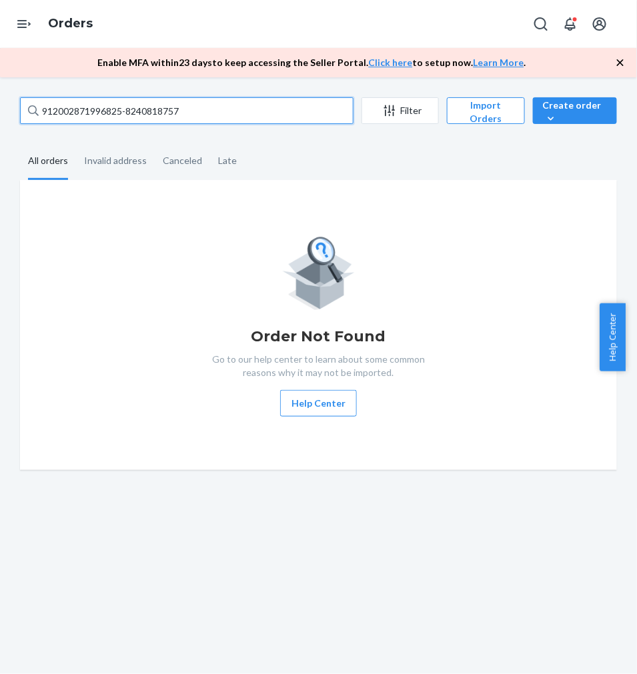
click at [84, 111] on input "912002871996825-8240818757" at bounding box center [187, 110] width 334 height 27
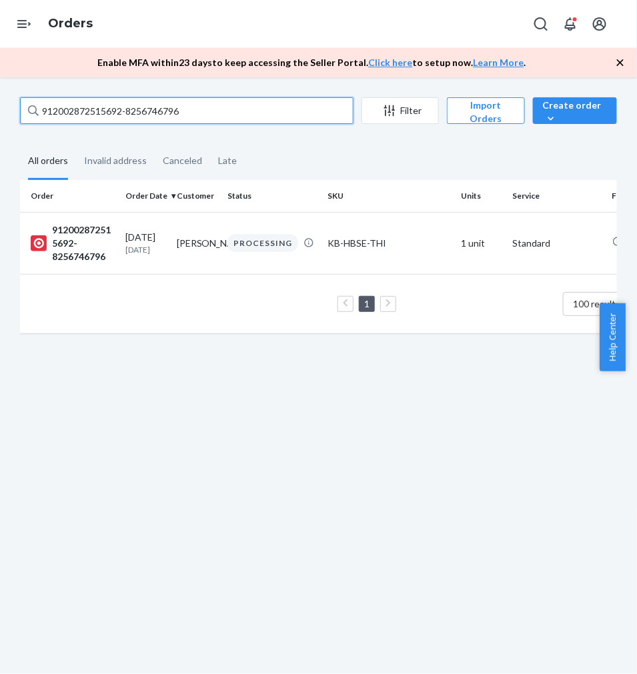
click at [83, 107] on input "912002872515692-8256746796" at bounding box center [187, 110] width 334 height 27
click at [154, 109] on input "102002872608281-8240833675" at bounding box center [187, 110] width 334 height 27
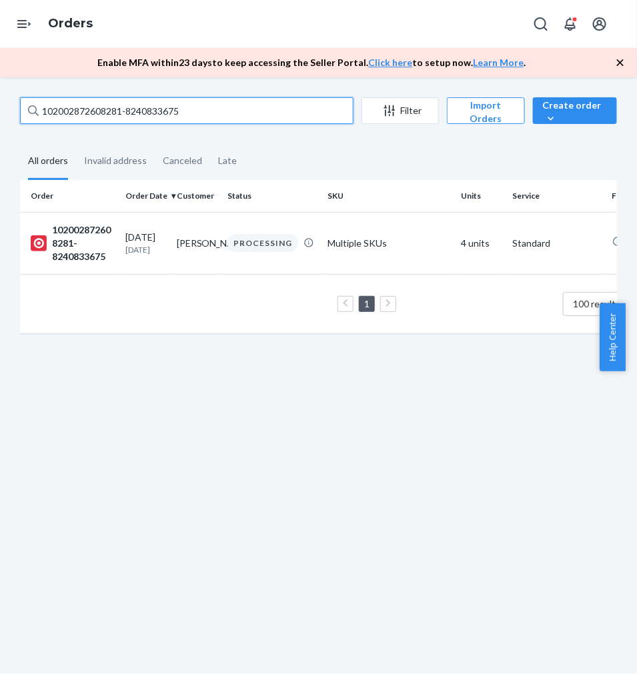
click at [155, 109] on input "102002872608281-8240833675" at bounding box center [187, 110] width 334 height 27
click at [135, 111] on input "902002872571128-8256757688" at bounding box center [187, 110] width 334 height 27
click at [147, 112] on input "902002872568273-8265252534" at bounding box center [187, 110] width 334 height 27
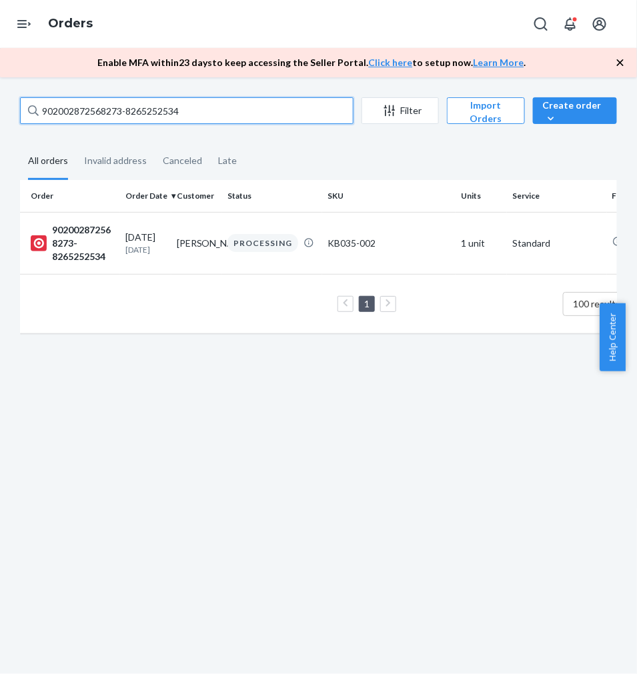
click at [147, 111] on input "902002872568273-8265252534" at bounding box center [187, 110] width 334 height 27
click at [134, 112] on input "902002872469597-8240849507" at bounding box center [187, 110] width 334 height 27
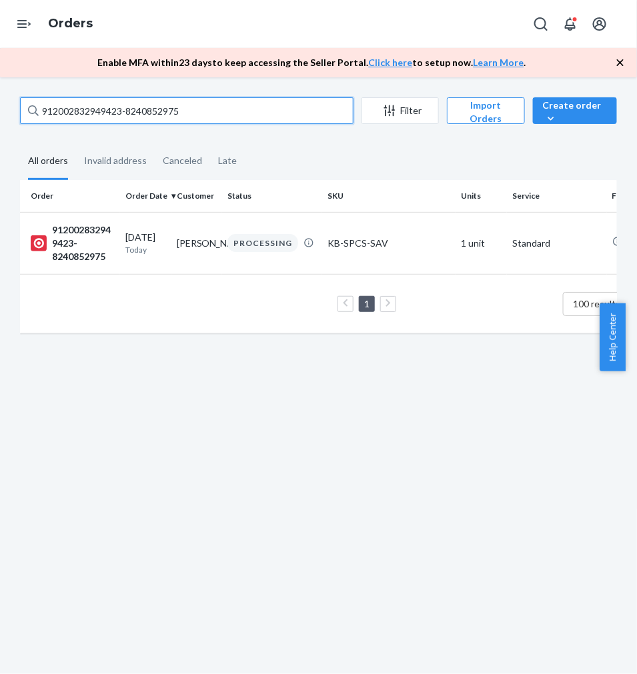
click at [125, 113] on input "912002832949423-8240852975" at bounding box center [187, 110] width 334 height 27
click at [135, 117] on input "102002872464872-8256771003" at bounding box center [187, 110] width 334 height 27
click at [135, 115] on input "102002872464872-8256771003" at bounding box center [187, 110] width 334 height 27
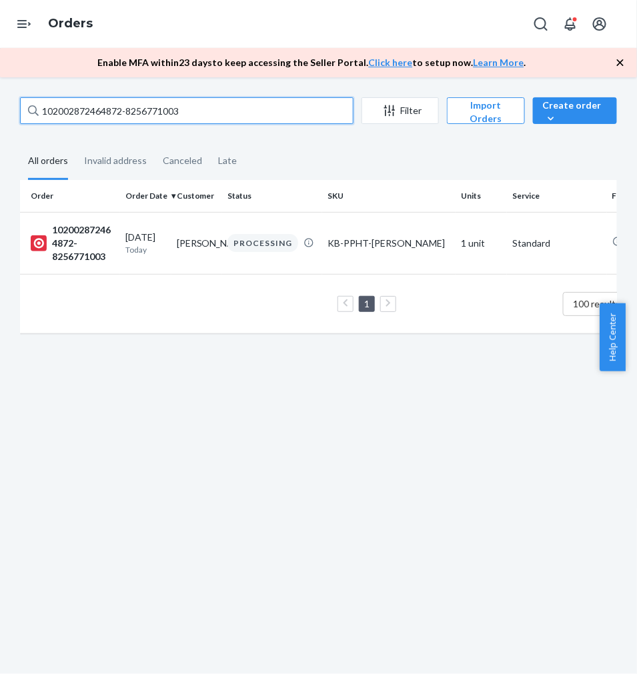
click at [137, 111] on input "102002872464872-8256771003" at bounding box center [187, 110] width 334 height 27
click at [103, 109] on input "102002872464872-8256771003" at bounding box center [187, 110] width 334 height 27
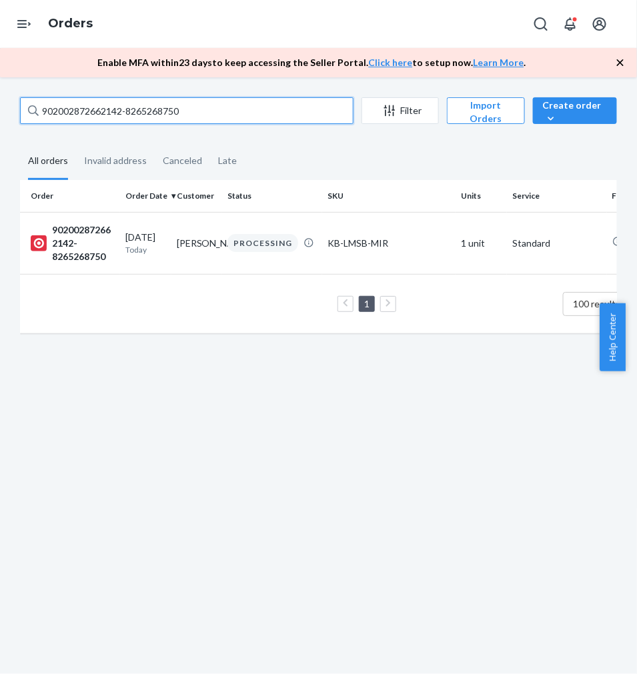
click at [157, 107] on input "902002872662142-8265268750" at bounding box center [187, 110] width 334 height 27
click at [155, 105] on input "902002872662142-8265268750" at bounding box center [187, 110] width 334 height 27
click at [160, 115] on input "912002872677009-8247917990" at bounding box center [187, 110] width 334 height 27
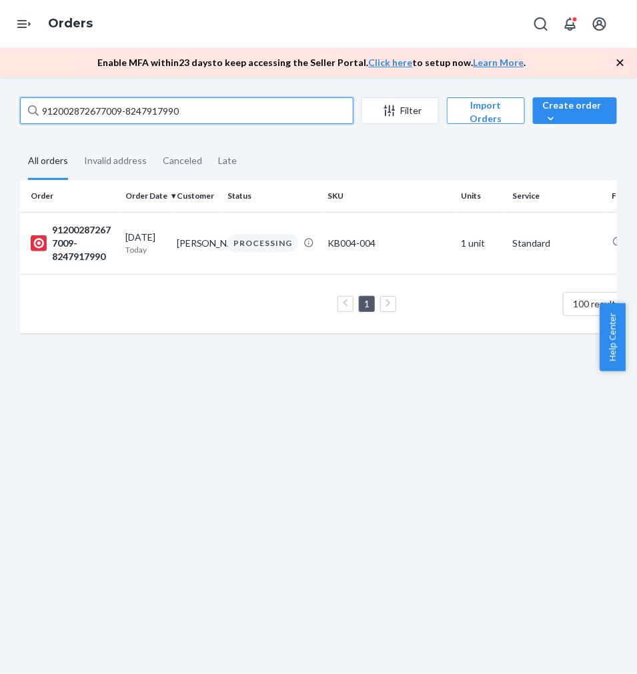
click at [160, 115] on input "912002872677009-8247917990" at bounding box center [187, 110] width 334 height 27
click at [97, 113] on input "902002872574641-8247919344" at bounding box center [187, 110] width 334 height 27
click at [96, 113] on input "902002872574641-8247919344" at bounding box center [187, 110] width 334 height 27
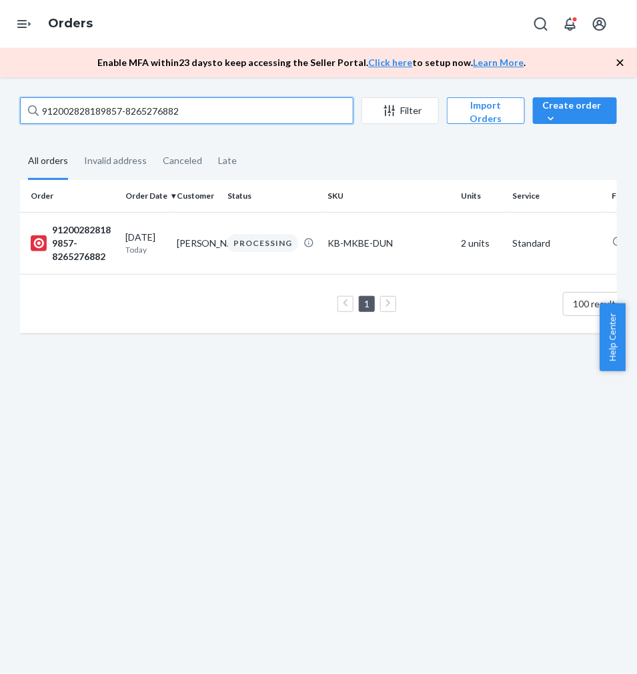
click at [141, 111] on input "912002828189857-8265276882" at bounding box center [187, 110] width 334 height 27
click at [187, 115] on input "912002872498753-8256784436" at bounding box center [187, 110] width 334 height 27
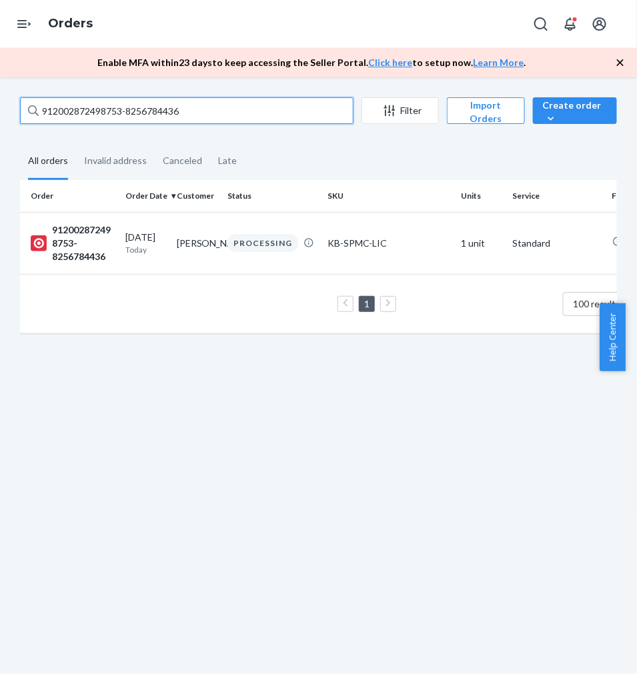
click at [187, 115] on input "912002872498753-8256784436" at bounding box center [187, 110] width 334 height 27
click at [198, 110] on input "912002872727375-8240871679" at bounding box center [187, 110] width 334 height 27
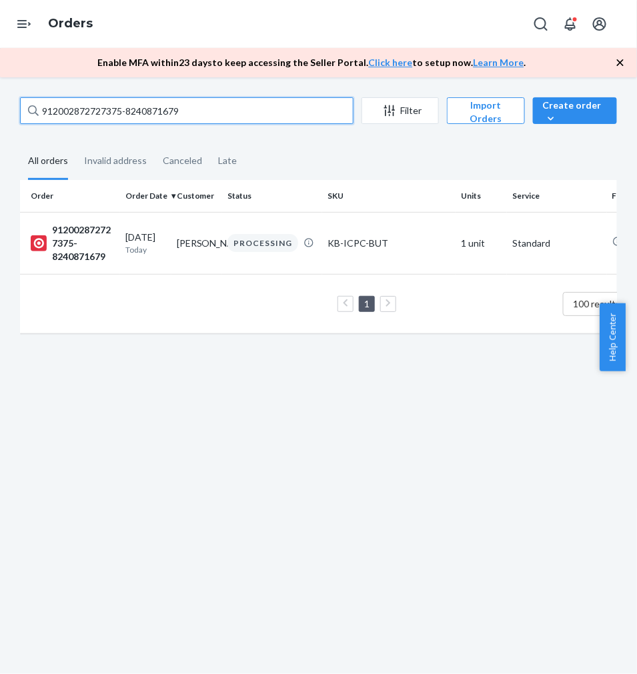
click at [198, 110] on input "912002872727375-8240871679" at bounding box center [187, 110] width 334 height 27
click at [128, 113] on input "912002872818195-8256788759" at bounding box center [187, 110] width 334 height 27
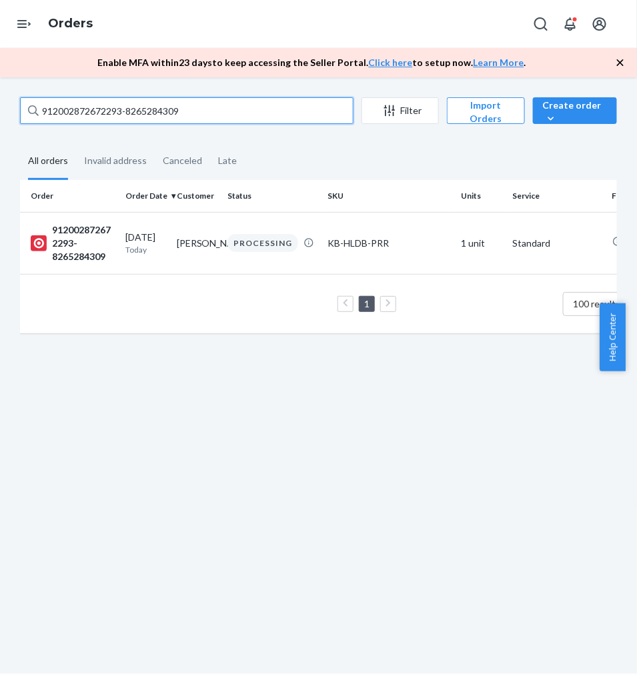
click at [117, 115] on input "912002872672293-8265284309" at bounding box center [187, 110] width 334 height 27
click at [91, 115] on input "912002872828139-8256791769" at bounding box center [187, 110] width 334 height 27
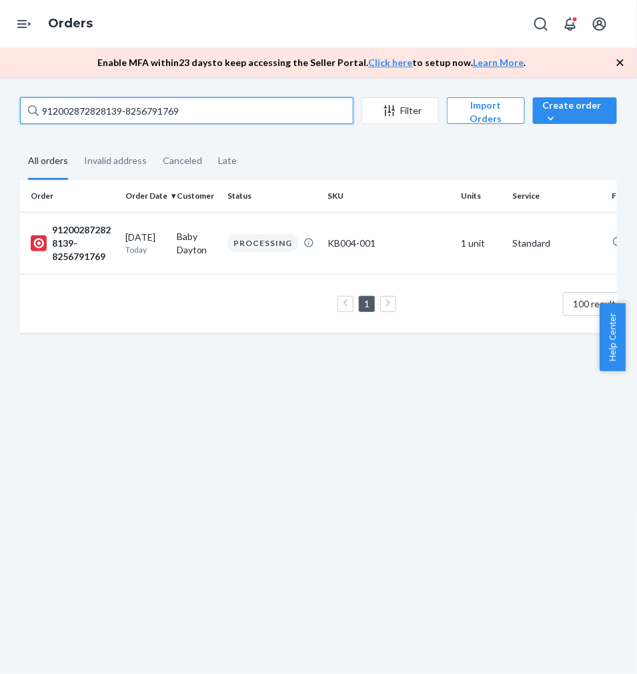
click at [91, 115] on input "912002872828139-8256791769" at bounding box center [187, 110] width 334 height 27
click at [89, 115] on input "912002872828139-8256791769" at bounding box center [187, 110] width 334 height 27
click at [118, 116] on input "912002872834099-8240880392" at bounding box center [187, 110] width 334 height 27
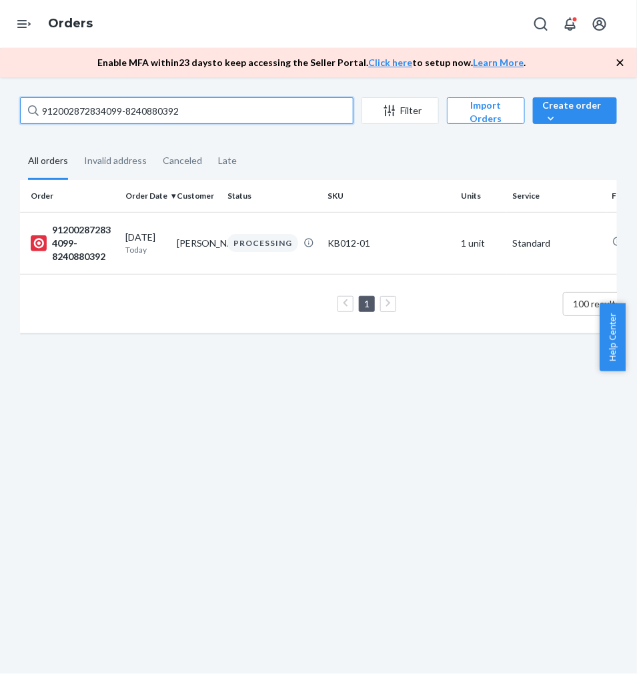
click at [118, 116] on input "912002872834099-8240880392" at bounding box center [187, 110] width 334 height 27
click at [109, 103] on input "912002872907316-8240884329" at bounding box center [187, 110] width 334 height 27
click at [109, 102] on input "912002872907316-8240884329" at bounding box center [187, 110] width 334 height 27
click at [185, 113] on input "912002872809637-8256798548" at bounding box center [187, 110] width 334 height 27
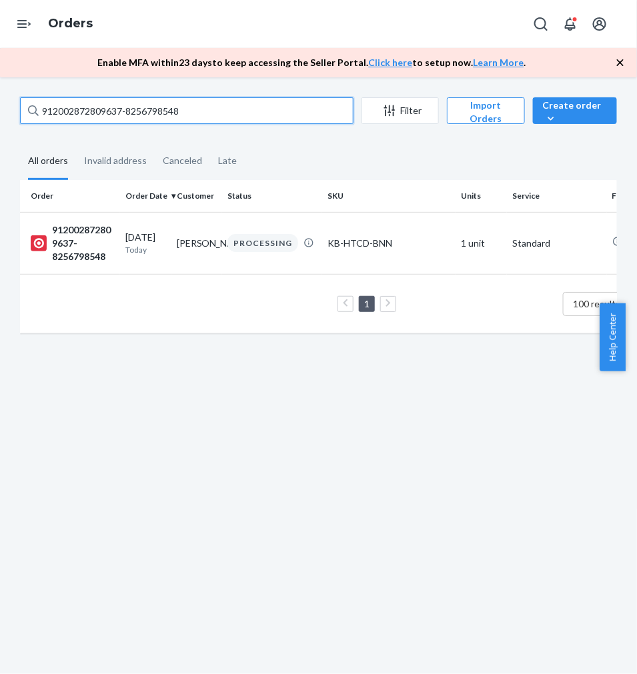
click at [185, 113] on input "912002872809637-8256798548" at bounding box center [187, 110] width 334 height 27
click at [184, 113] on input "912002872809637-8256798548" at bounding box center [187, 110] width 334 height 27
click at [155, 111] on input "902002872814553-8247936170" at bounding box center [187, 110] width 334 height 27
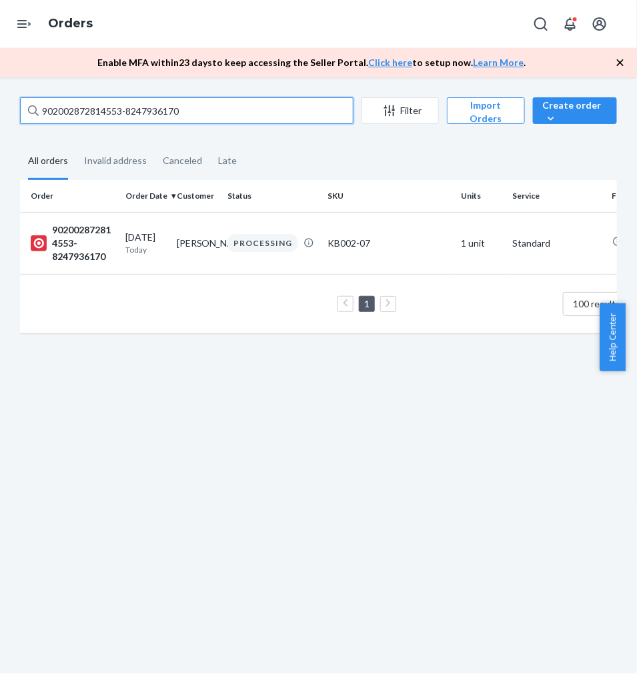
click at [155, 111] on input "902002872814553-8247936170" at bounding box center [187, 110] width 334 height 27
drag, startPoint x: 155, startPoint y: 111, endPoint x: 52, endPoint y: 197, distance: 134.5
click at [155, 111] on input "902002872814553-8247936170" at bounding box center [187, 110] width 334 height 27
click at [145, 117] on input "102002872596521-8240889342" at bounding box center [187, 110] width 334 height 27
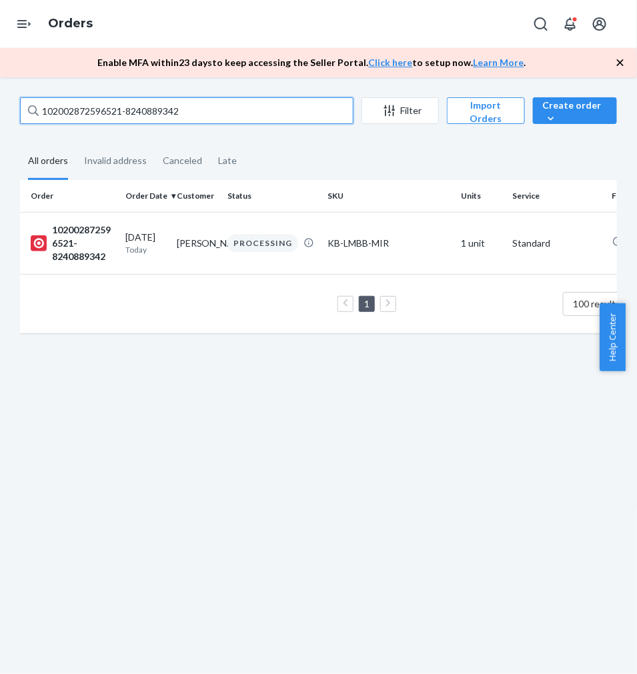
click at [145, 117] on input "102002872596521-8240889342" at bounding box center [187, 110] width 334 height 27
click at [121, 109] on input "912002872743734-8256808447" at bounding box center [187, 110] width 334 height 27
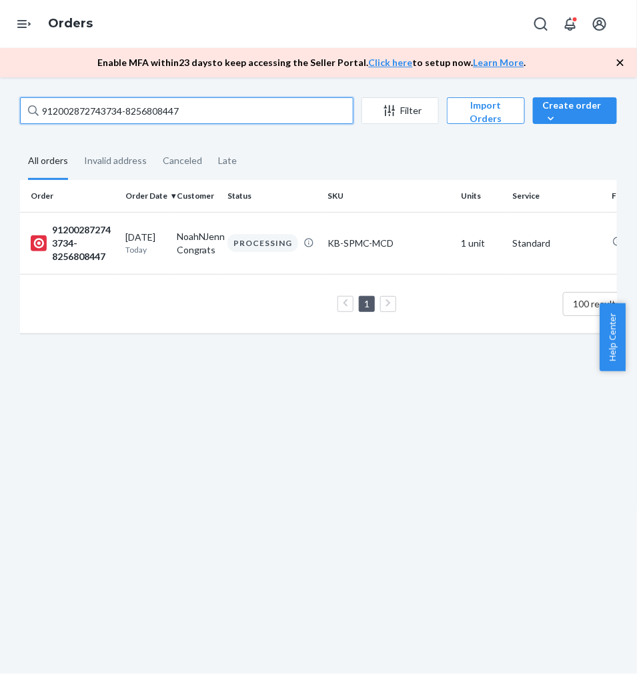
click at [121, 109] on input "912002872743734-8256808447" at bounding box center [187, 110] width 334 height 27
click at [107, 114] on input "912002872847364-8256812471" at bounding box center [187, 110] width 334 height 27
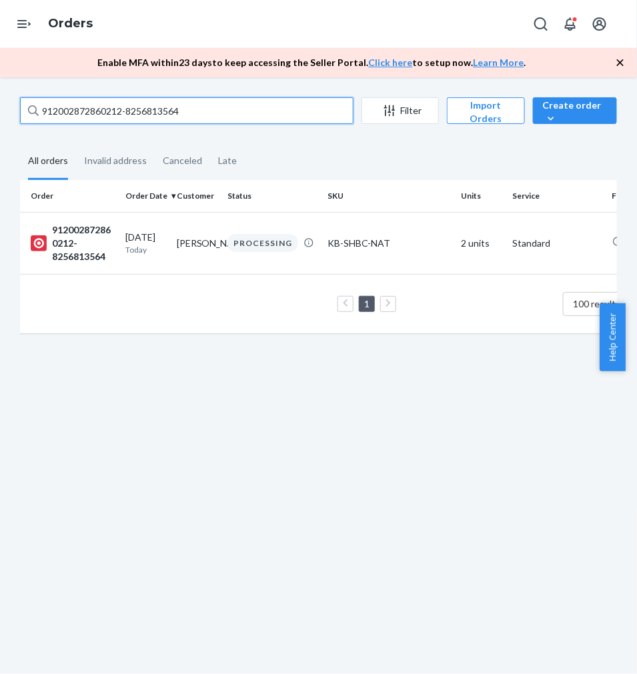
click at [119, 109] on input "912002872860212-8256813564" at bounding box center [187, 110] width 334 height 27
click at [95, 117] on input "902002872590833-8247949611" at bounding box center [187, 110] width 334 height 27
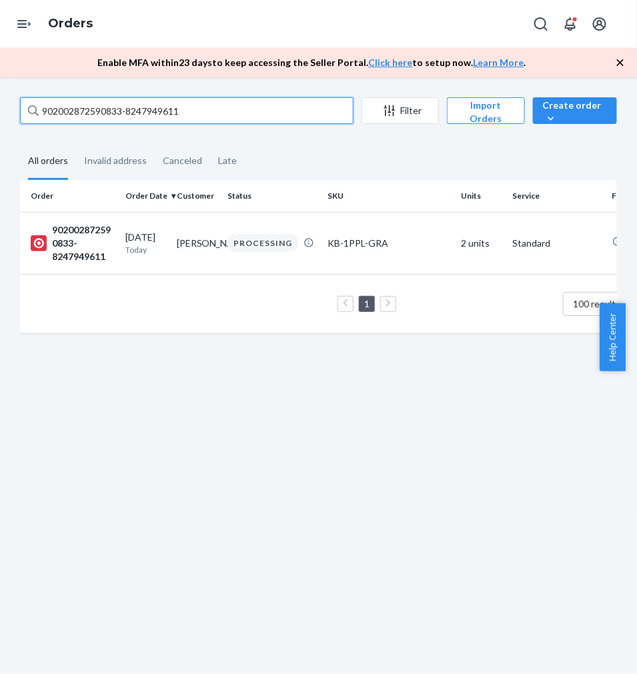
click at [95, 117] on input "902002872590833-8247949611" at bounding box center [187, 110] width 334 height 27
click at [117, 107] on input "912002872590884-8256817349" at bounding box center [187, 110] width 334 height 27
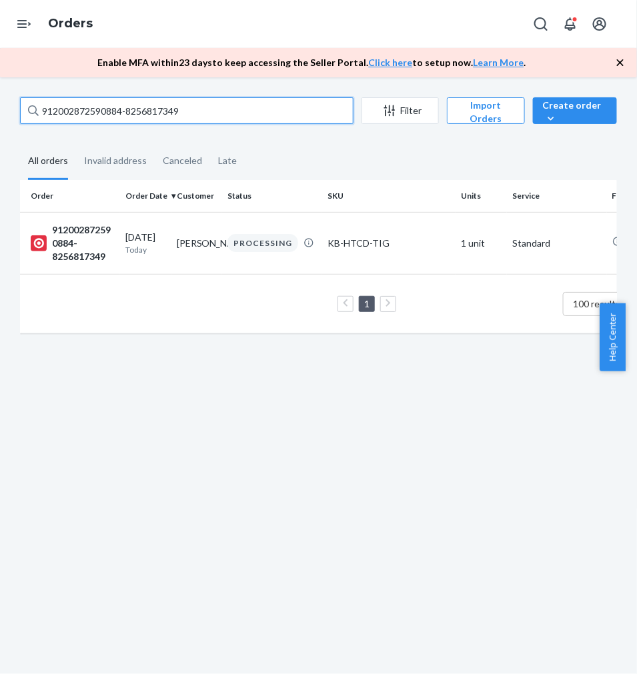
click at [117, 107] on input "912002872590884-8256817349" at bounding box center [187, 110] width 334 height 27
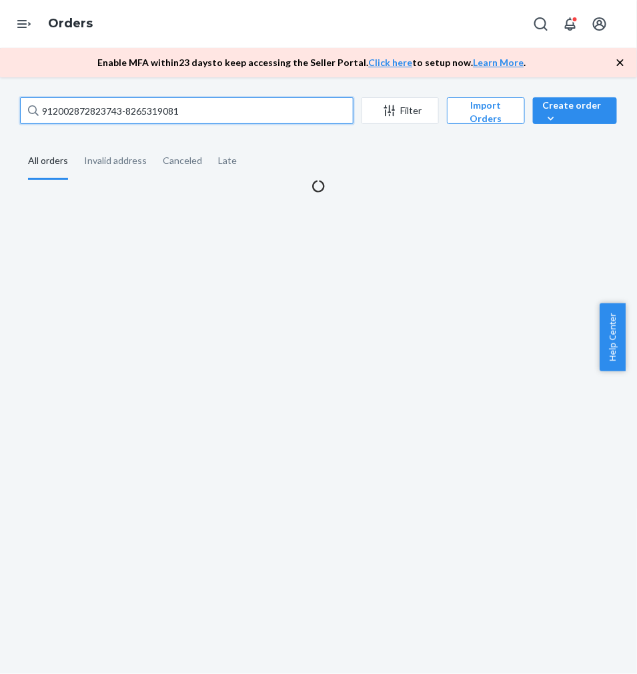
click at [97, 119] on input "912002872823743-8265319081" at bounding box center [187, 110] width 334 height 27
click at [97, 117] on input "912002872823743-8265319081" at bounding box center [187, 110] width 334 height 27
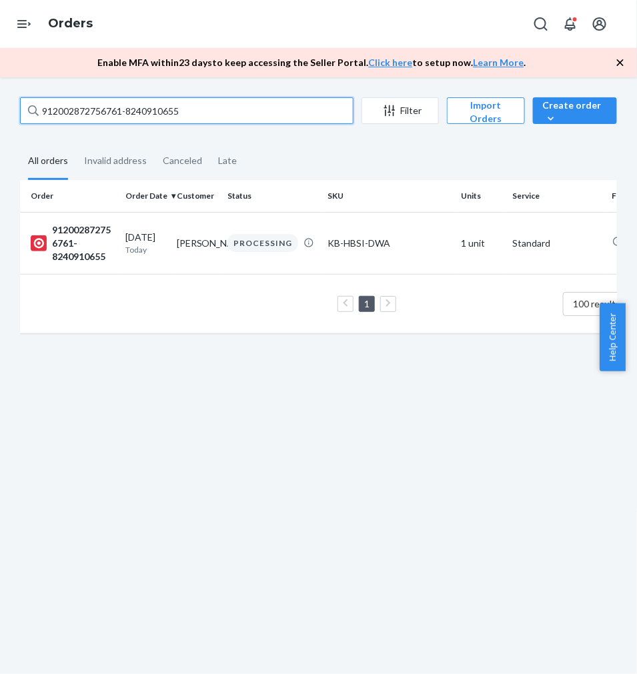
click at [117, 110] on input "912002872756761-8240910655" at bounding box center [187, 110] width 334 height 27
click at [107, 113] on input "912002872872189-8265326331" at bounding box center [187, 110] width 334 height 27
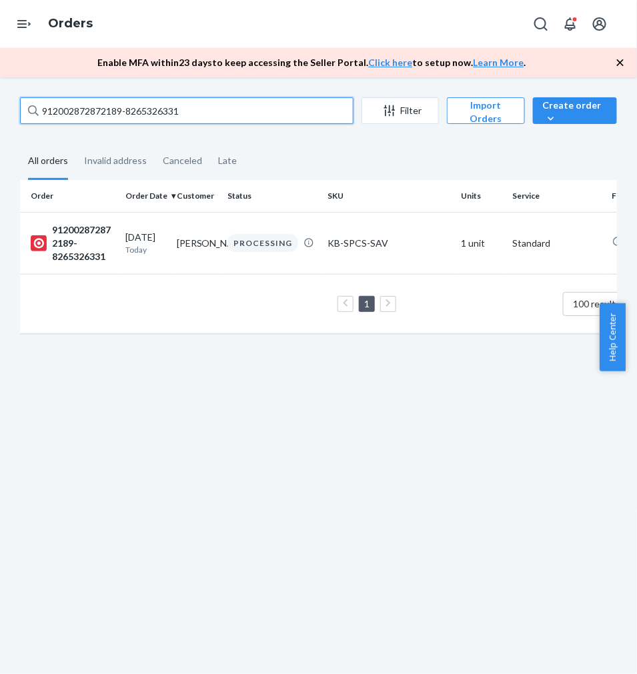
click at [107, 113] on input "912002872872189-8265326331" at bounding box center [187, 110] width 334 height 27
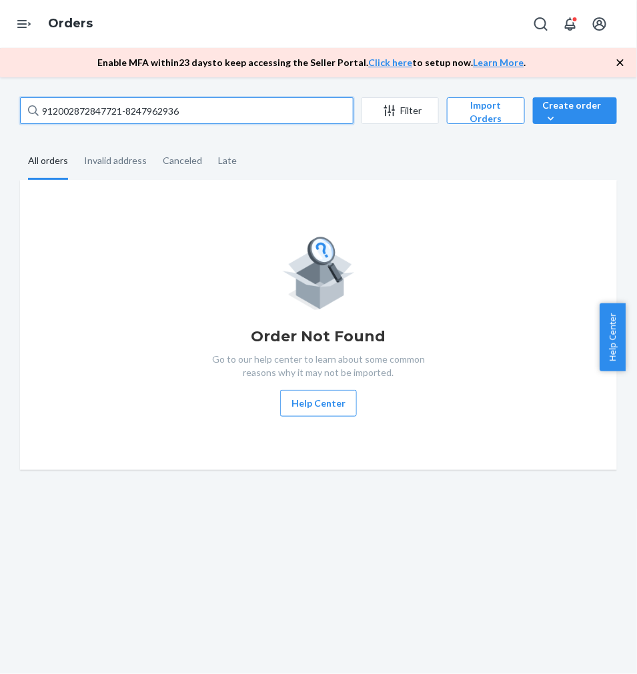
click at [90, 111] on input "912002872847721-8247962936" at bounding box center [187, 110] width 334 height 27
click at [89, 111] on input "912002872847721-8247962936" at bounding box center [187, 110] width 334 height 27
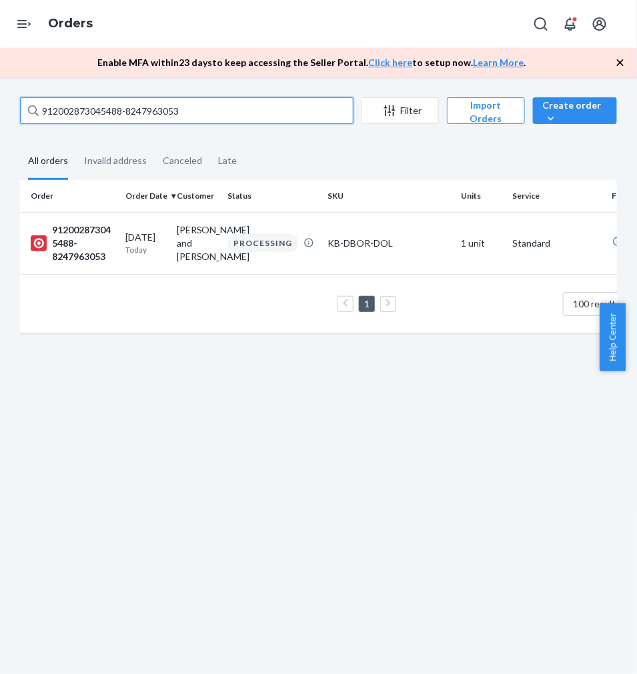
click at [136, 101] on input "912002873045488-8247963053" at bounding box center [187, 110] width 334 height 27
click at [83, 110] on input "902002872929772-8247963135" at bounding box center [187, 110] width 334 height 27
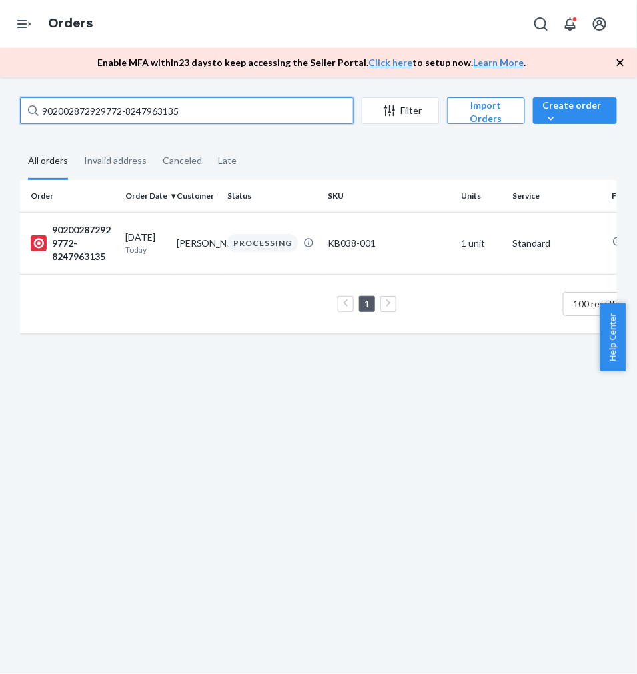
click at [83, 110] on input "902002872929772-8247963135" at bounding box center [187, 110] width 334 height 27
click at [161, 105] on input "912002872868487-8265333899" at bounding box center [187, 110] width 334 height 27
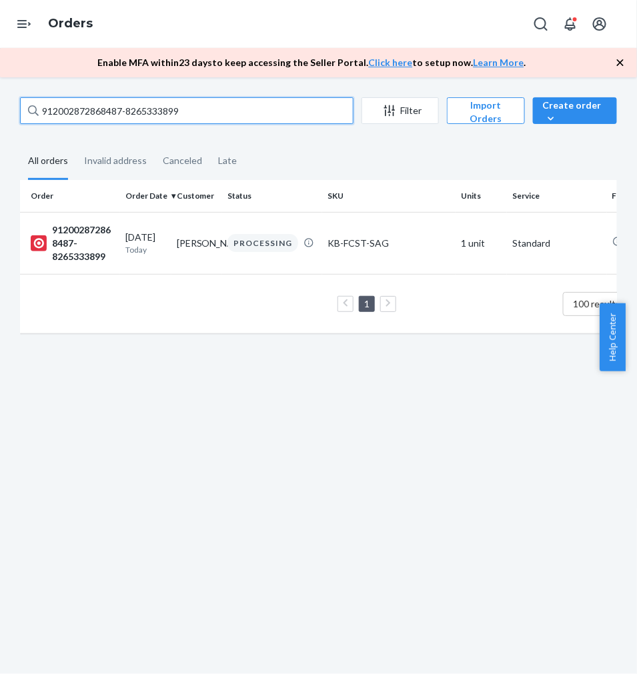
click at [161, 105] on input "912002872868487-8265333899" at bounding box center [187, 110] width 334 height 27
click at [129, 112] on input "102002872764819-8240921542" at bounding box center [187, 110] width 334 height 27
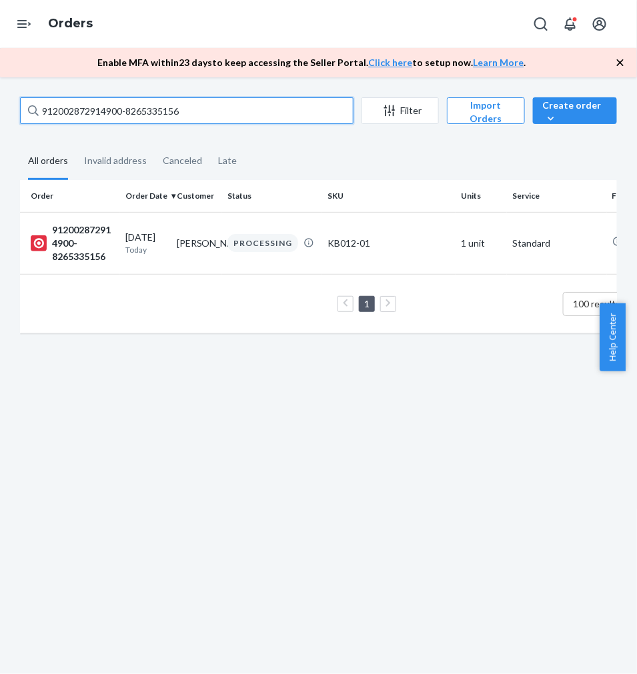
click at [142, 112] on input "912002872914900-8265335156" at bounding box center [187, 110] width 334 height 27
click at [142, 111] on input "912002872914900-8265335156" at bounding box center [187, 110] width 334 height 27
click at [141, 111] on input "912002872914900-8265335156" at bounding box center [187, 110] width 334 height 27
click at [104, 105] on input "912002873066267-8240928908" at bounding box center [187, 110] width 334 height 27
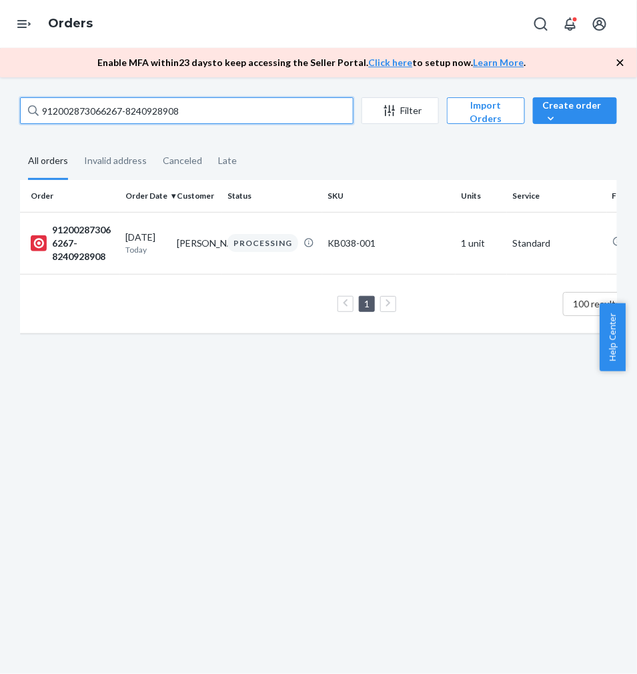
click at [104, 105] on input "912002873066267-8240928908" at bounding box center [187, 110] width 334 height 27
click at [125, 107] on input "902002872778985-8265343328" at bounding box center [187, 110] width 334 height 27
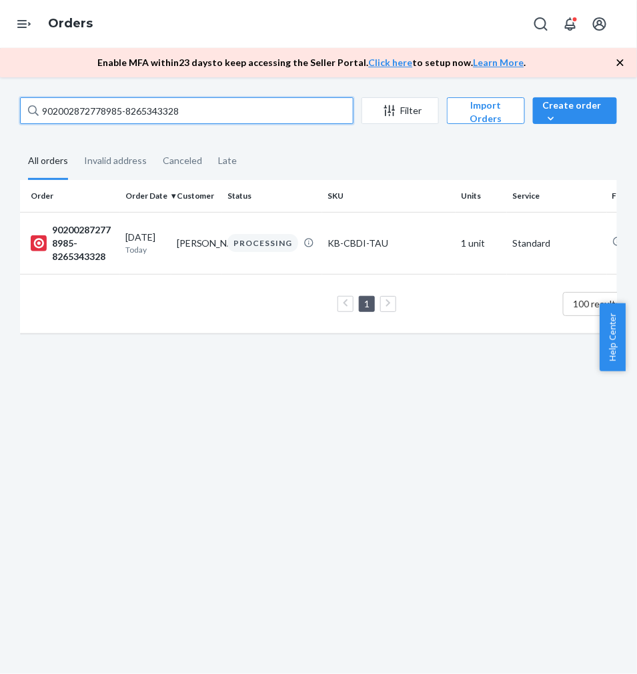
click at [125, 107] on input "902002872778985-8265343328" at bounding box center [187, 110] width 334 height 27
click at [107, 111] on input "912002872896205-8247977070" at bounding box center [187, 110] width 334 height 27
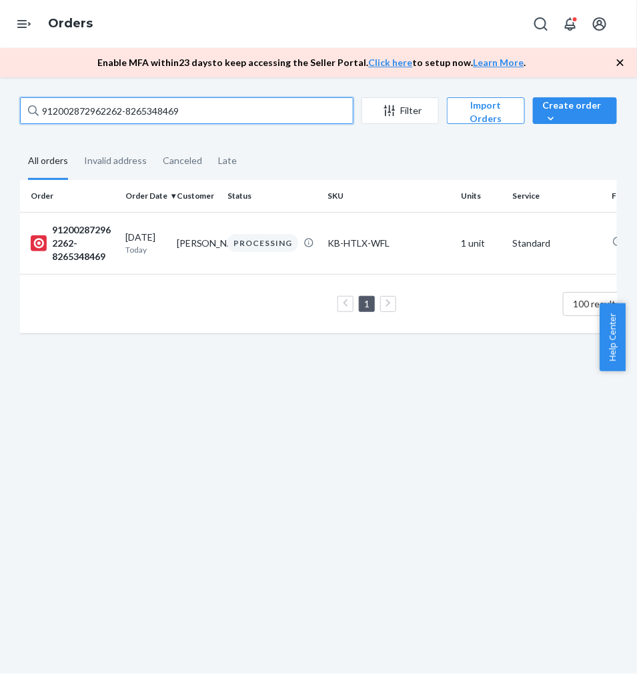
click at [119, 105] on input "912002872962262-8265348469" at bounding box center [187, 110] width 334 height 27
click at [85, 111] on input "102002873216070-8265349285" at bounding box center [187, 110] width 334 height 27
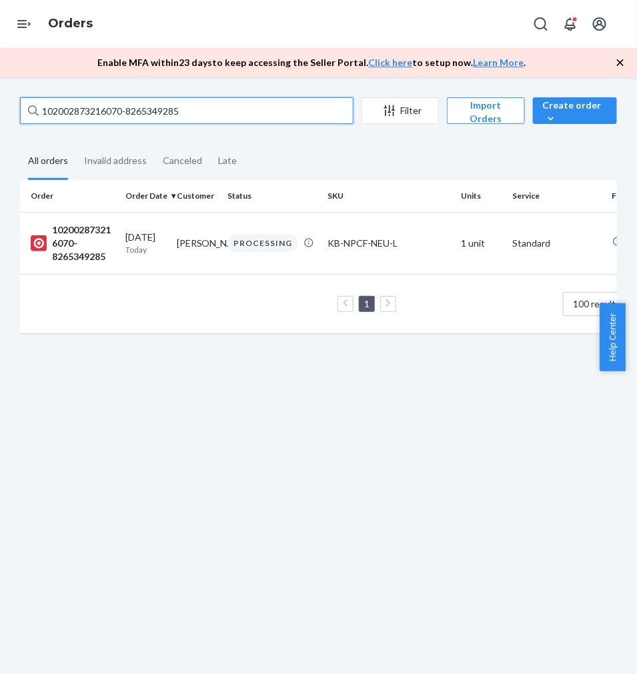
click at [85, 111] on input "102002873216070-8265349285" at bounding box center [187, 110] width 334 height 27
click at [129, 103] on input "902002872704590-8247980006" at bounding box center [187, 110] width 334 height 27
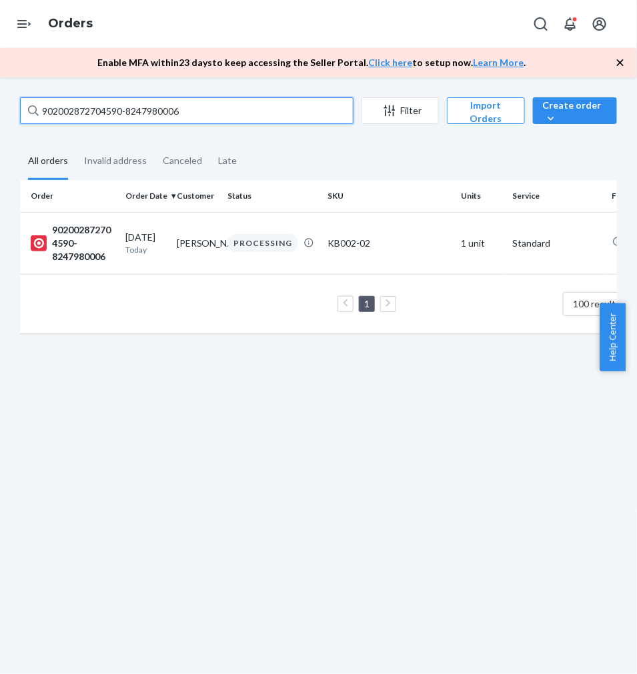
click at [129, 103] on input "902002872704590-8247980006" at bounding box center [187, 110] width 334 height 27
click at [123, 103] on input "912002869759001-8256852401" at bounding box center [187, 110] width 334 height 27
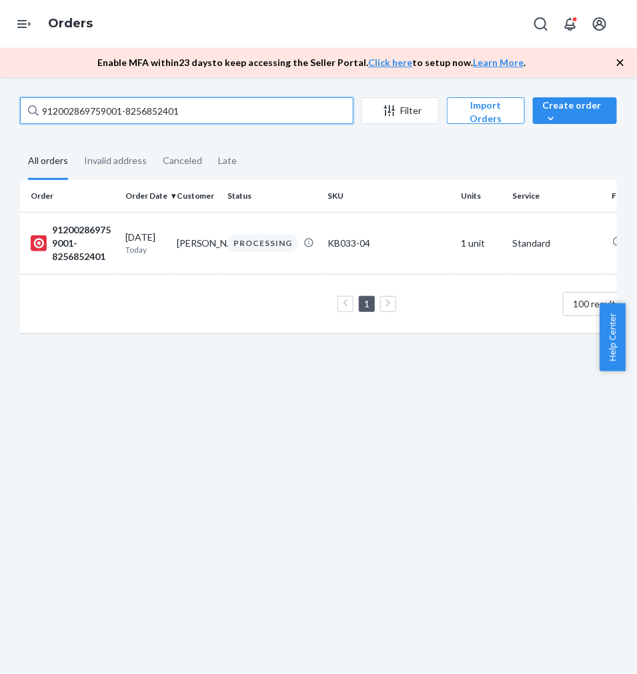
click at [123, 103] on input "912002869759001-8256852401" at bounding box center [187, 110] width 334 height 27
click at [93, 109] on input "912002872878512-8240940052" at bounding box center [187, 110] width 334 height 27
click at [141, 117] on input "912002873050998-8256853231" at bounding box center [187, 110] width 334 height 27
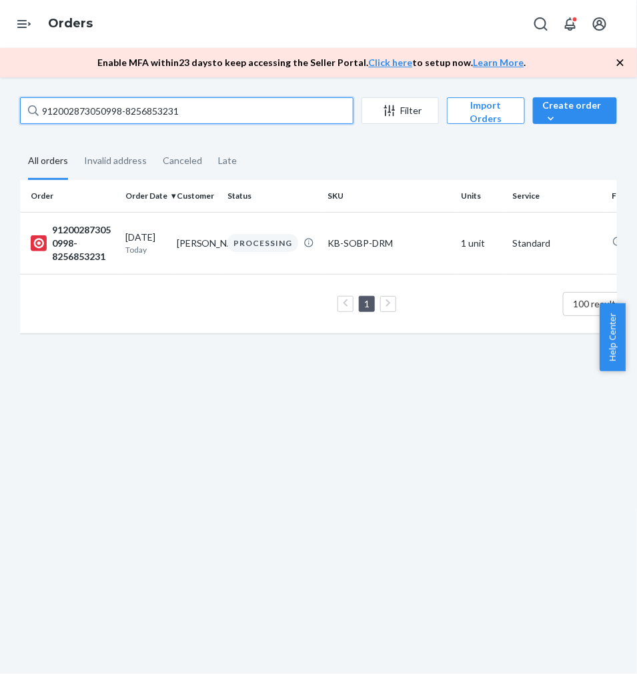
click at [141, 117] on input "912002873050998-8256853231" at bounding box center [187, 110] width 334 height 27
click at [120, 118] on input "912002872890417-8256854628" at bounding box center [187, 110] width 334 height 27
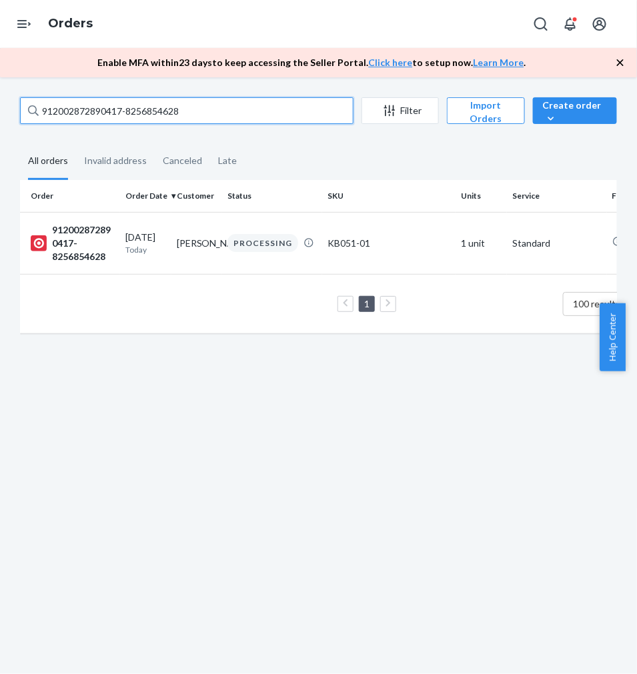
click at [120, 118] on input "912002872890417-8256854628" at bounding box center [187, 110] width 334 height 27
click at [88, 116] on input "912002872899349-8256855450" at bounding box center [187, 110] width 334 height 27
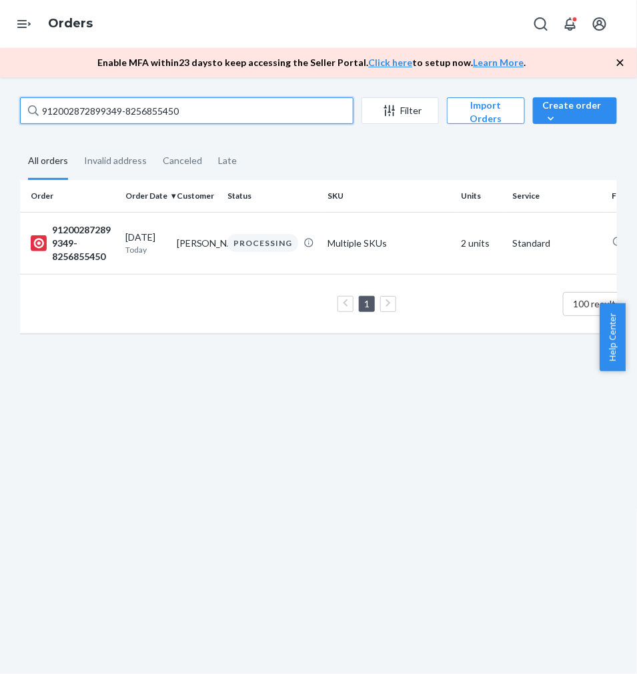
click at [88, 116] on input "912002872899349-8256855450" at bounding box center [187, 110] width 334 height 27
click at [111, 107] on input "912002872962438-8265359054" at bounding box center [187, 110] width 334 height 27
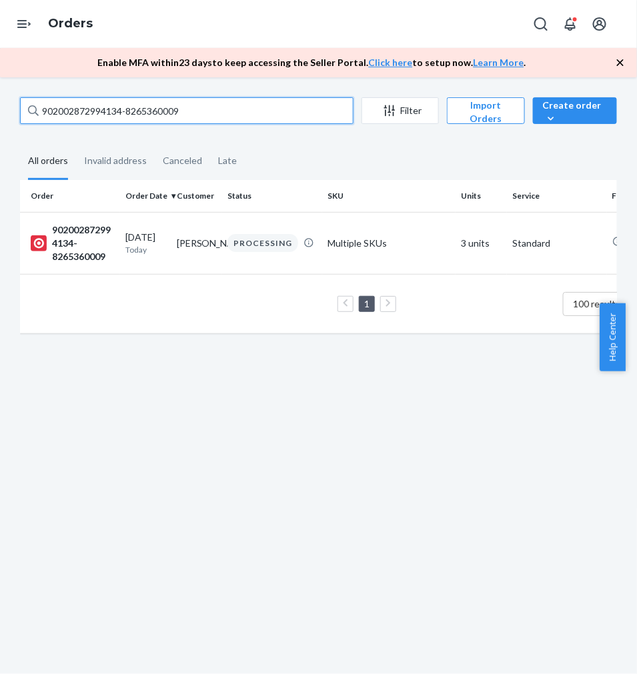
click at [101, 104] on input "902002872994134-8265360009" at bounding box center [187, 110] width 334 height 27
drag, startPoint x: 101, startPoint y: 104, endPoint x: 95, endPoint y: 105, distance: 6.7
click at [103, 103] on input "902002872994134-8265360009" at bounding box center [187, 110] width 334 height 27
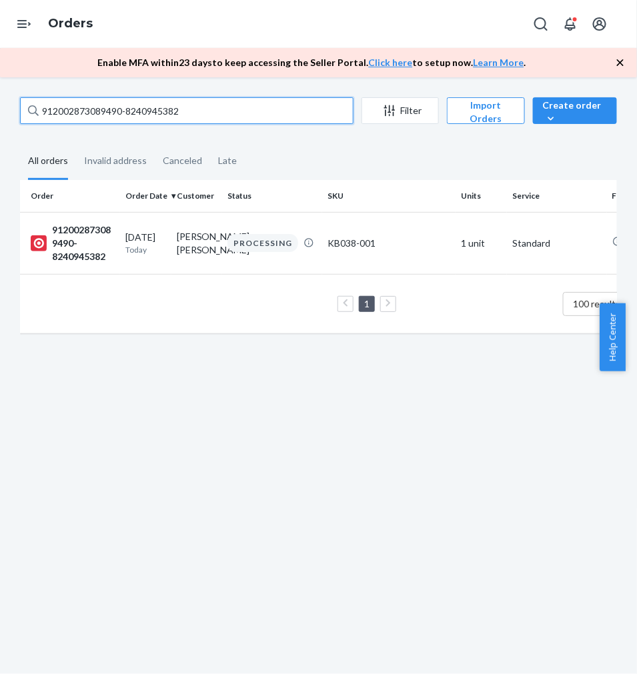
click at [97, 113] on input "912002873089490-8240945382" at bounding box center [187, 110] width 334 height 27
click at [96, 113] on input "912002873089490-8240945382" at bounding box center [187, 110] width 334 height 27
click at [118, 103] on input "912002872988270-8247990244" at bounding box center [187, 110] width 334 height 27
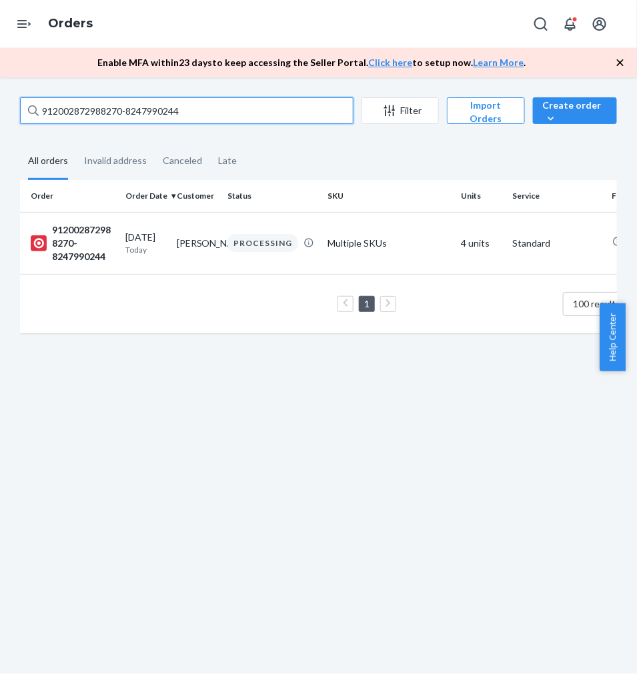
click at [118, 103] on input "912002872988270-8247990244" at bounding box center [187, 110] width 334 height 27
click at [117, 103] on input "912002872988270-8247990244" at bounding box center [187, 110] width 334 height 27
click at [109, 112] on input "902002872986370-8256865344" at bounding box center [187, 110] width 334 height 27
click at [109, 111] on input "902002872986370-8256865344" at bounding box center [187, 110] width 334 height 27
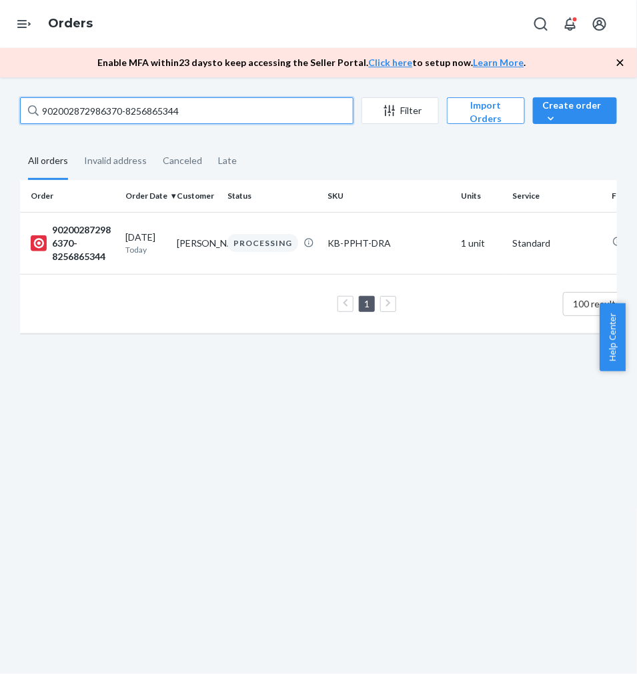
click at [109, 111] on input "902002872986370-8256865344" at bounding box center [187, 110] width 334 height 27
click at [132, 115] on input "912002852062160-8247993242" at bounding box center [187, 110] width 334 height 27
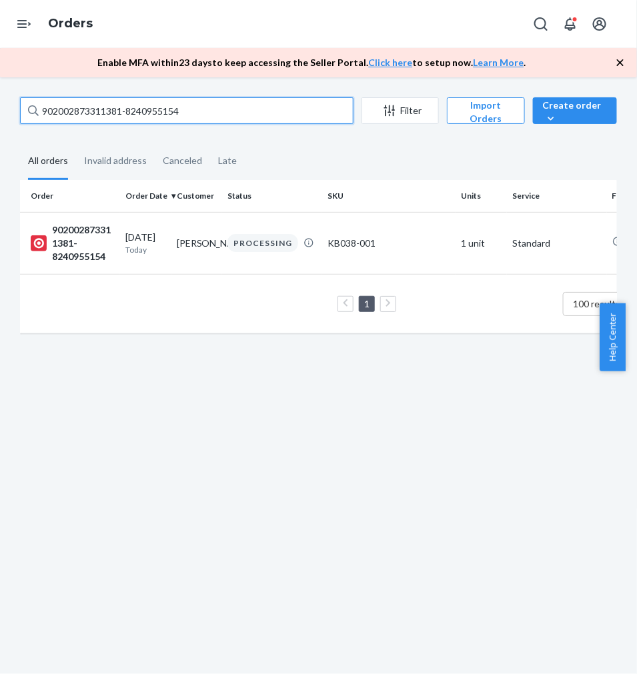
click at [140, 101] on input "902002873311381-8240955154" at bounding box center [187, 110] width 334 height 27
click at [85, 115] on input "902002873159427-8256865892" at bounding box center [187, 110] width 334 height 27
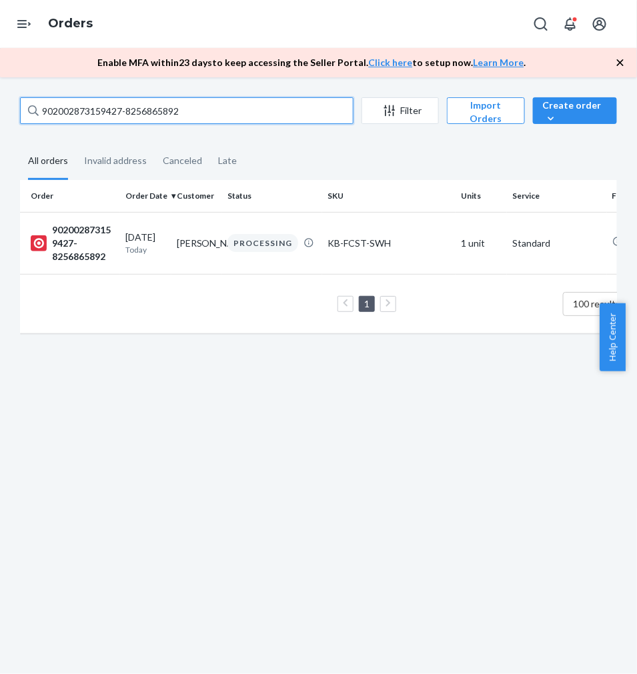
click at [85, 115] on input "902002873159427-8256865892" at bounding box center [187, 110] width 334 height 27
click at [103, 109] on input "912002873138722-8256866239" at bounding box center [187, 110] width 334 height 27
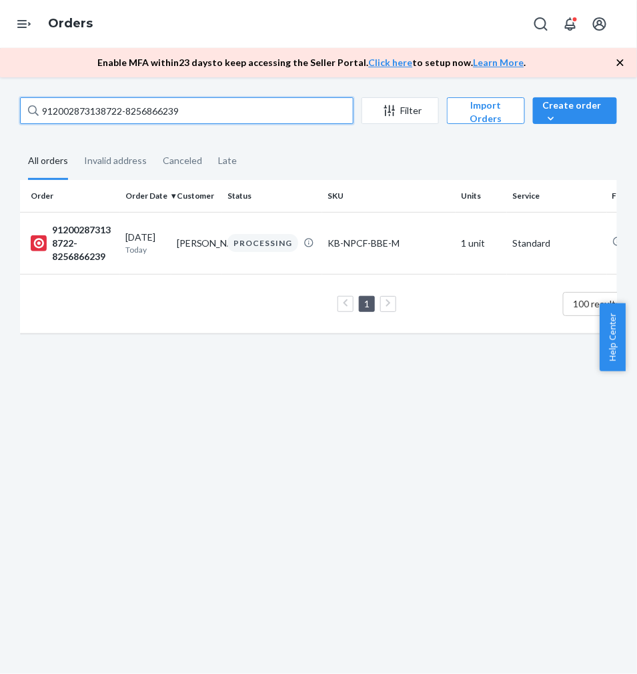
click at [103, 109] on input "912002873138722-8256866239" at bounding box center [187, 110] width 334 height 27
click at [145, 105] on input "902002872892618-8265374461" at bounding box center [187, 110] width 334 height 27
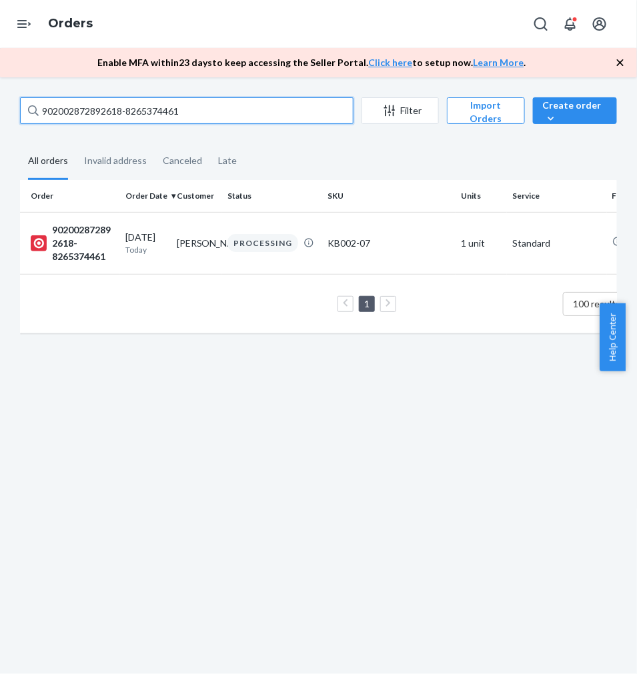
click at [145, 105] on input "902002872892618-8265374461" at bounding box center [187, 110] width 334 height 27
click at [112, 109] on input "912002544191211-8240957080" at bounding box center [187, 110] width 334 height 27
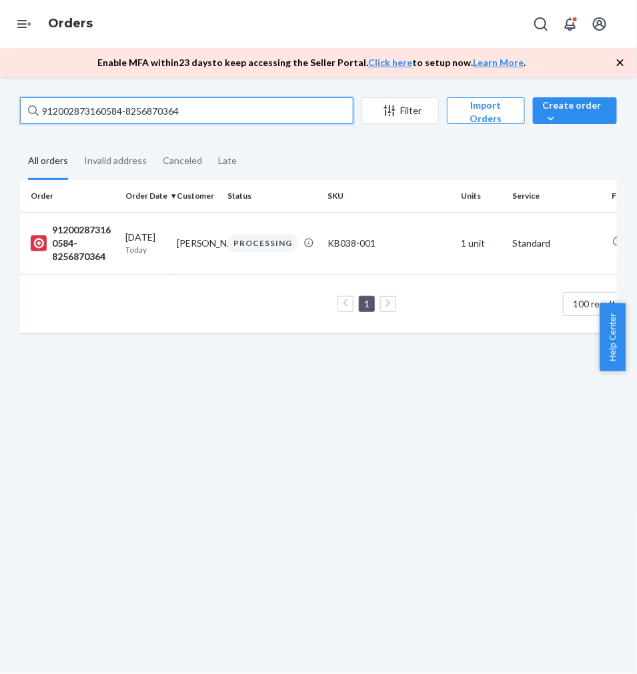
click at [120, 121] on input "912002873160584-8256870364" at bounding box center [187, 110] width 334 height 27
click at [122, 120] on input "912002873160584-8256870364" at bounding box center [187, 110] width 334 height 27
click at [122, 117] on input "912002873160584-8256870364" at bounding box center [187, 110] width 334 height 27
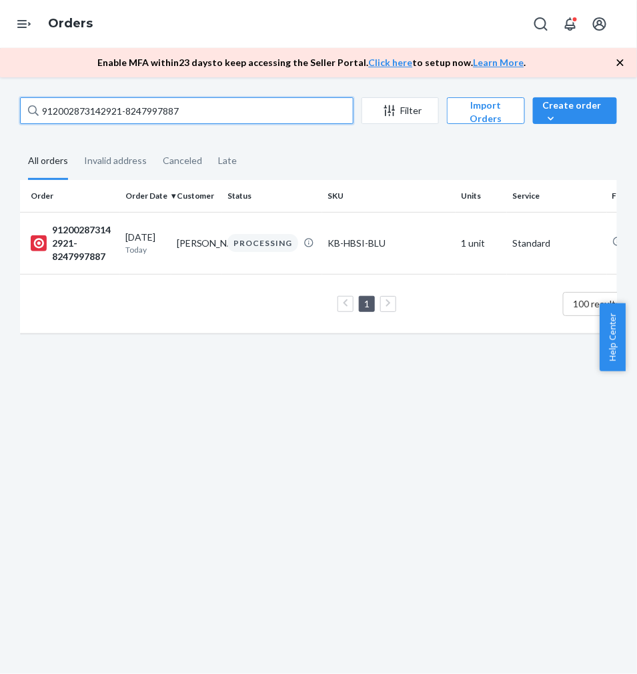
click at [107, 111] on input "912002873142921-8247997887" at bounding box center [187, 110] width 334 height 27
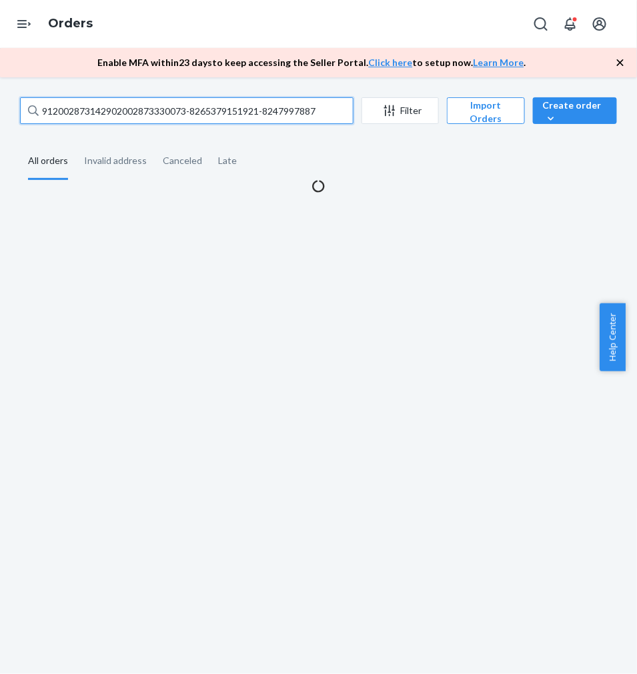
type input "902002873330073-8265379151"
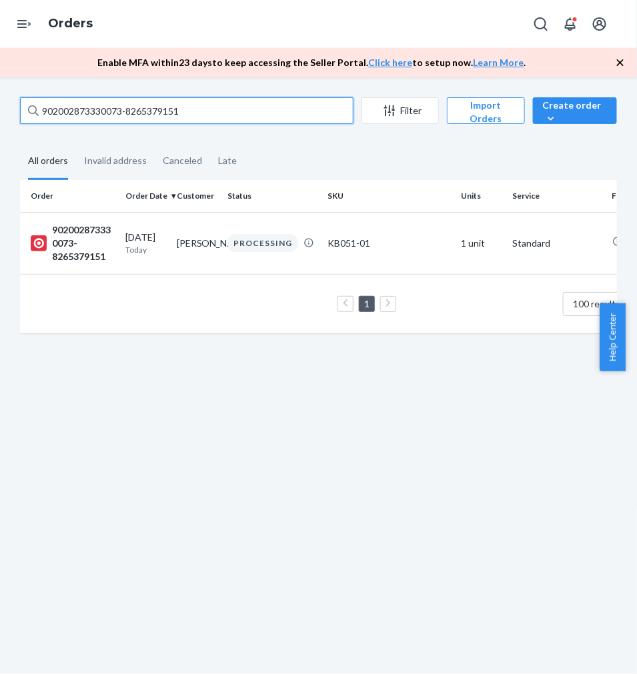
click at [129, 115] on input "902002873330073-8265379151" at bounding box center [187, 110] width 334 height 27
click at [115, 103] on input "902002369060787-8265380299" at bounding box center [187, 110] width 334 height 27
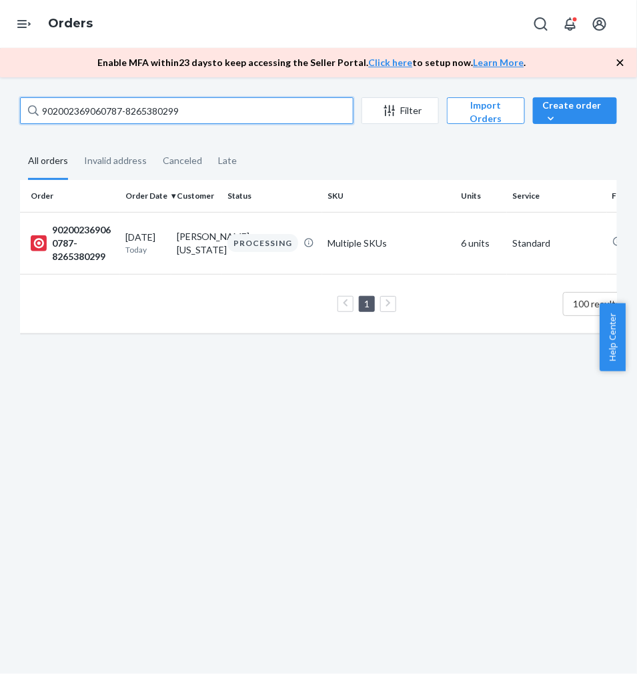
click at [115, 103] on input "902002369060787-8265380299" at bounding box center [187, 110] width 334 height 27
click at [111, 116] on input "912002874344623-8257047698" at bounding box center [187, 110] width 334 height 27
click at [110, 116] on input "912002874344623-8257047698" at bounding box center [187, 110] width 334 height 27
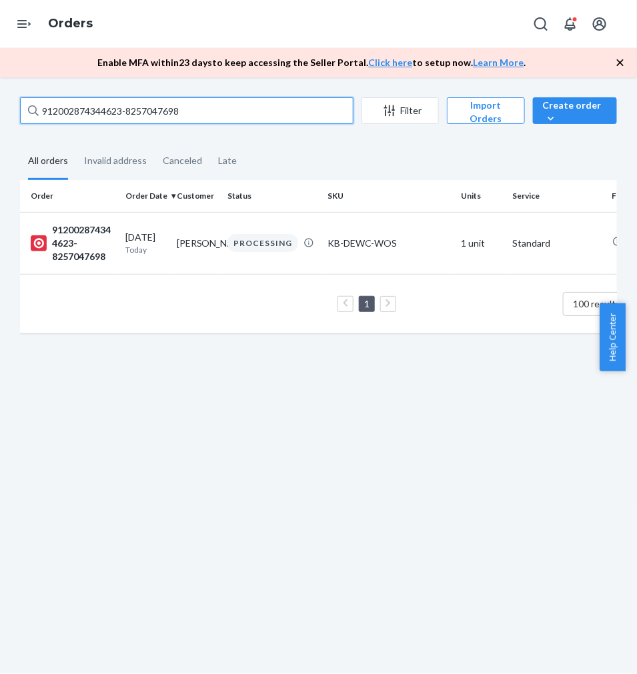
click at [110, 116] on input "912002874344623-8257047698" at bounding box center [187, 110] width 334 height 27
click at [141, 117] on input "902002874175058-8241108655" at bounding box center [187, 110] width 334 height 27
click at [141, 116] on input "902002874175058-8241108655" at bounding box center [187, 110] width 334 height 27
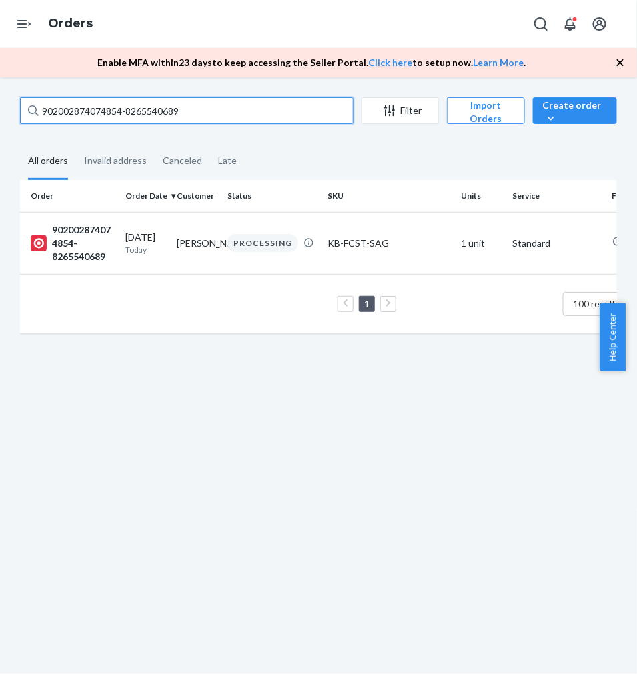
click at [127, 108] on input "902002874074854-8265540689" at bounding box center [187, 110] width 334 height 27
drag, startPoint x: 127, startPoint y: 108, endPoint x: 28, endPoint y: 55, distance: 112.5
click at [121, 108] on input "902002874074854-8265540689" at bounding box center [187, 110] width 334 height 27
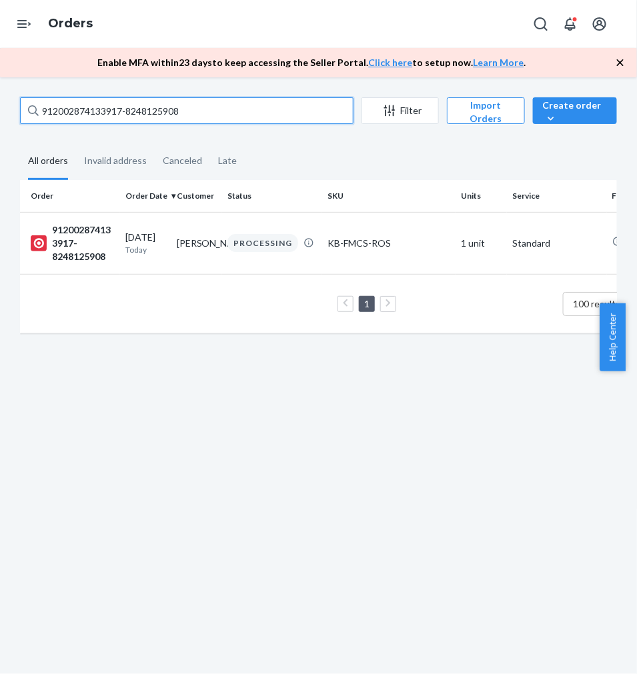
click at [97, 117] on input "912002874133917-8248125908" at bounding box center [187, 110] width 334 height 27
click at [92, 113] on input "912002838020018-8257023826" at bounding box center [187, 110] width 334 height 27
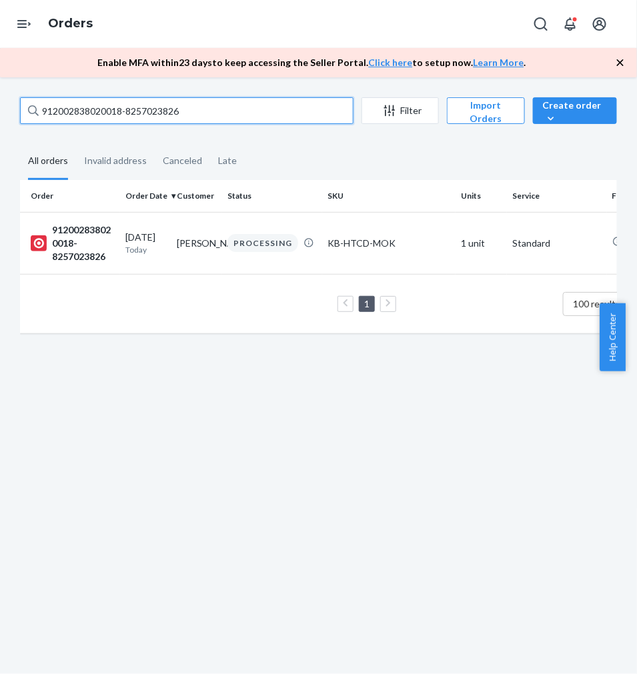
click at [92, 113] on input "912002838020018-8257023826" at bounding box center [187, 110] width 334 height 27
click at [134, 118] on input "912002873956583-8241109422" at bounding box center [187, 110] width 334 height 27
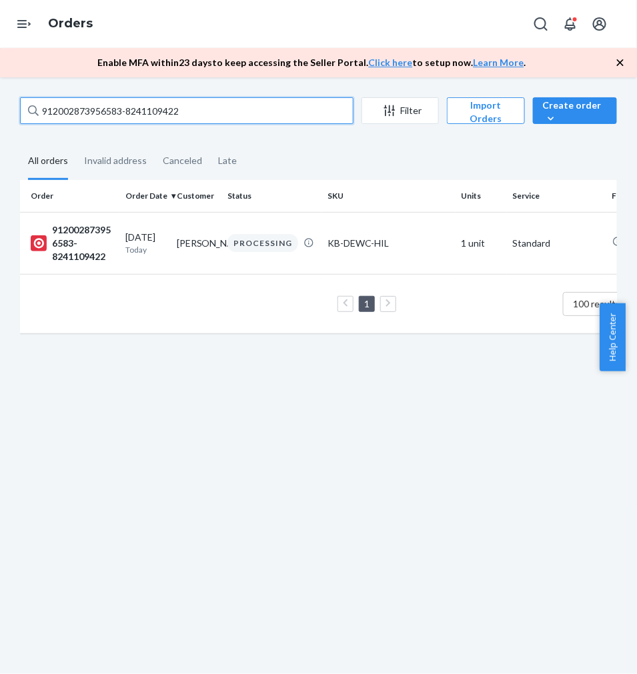
click at [134, 118] on input "912002873956583-8241109422" at bounding box center [187, 110] width 334 height 27
click at [151, 105] on input "102002874069911-8241110216" at bounding box center [187, 110] width 334 height 27
click at [105, 108] on input "912002862403492-8241110098" at bounding box center [187, 110] width 334 height 27
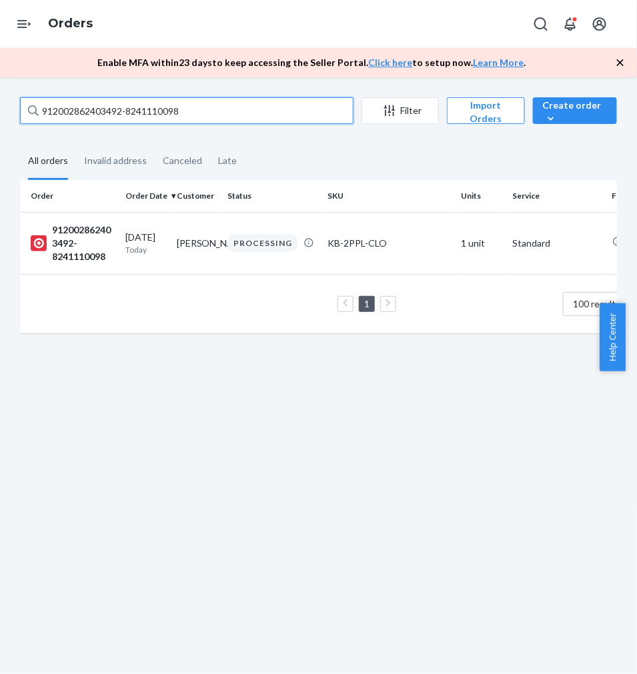
click at [105, 108] on input "912002862403492-8241110098" at bounding box center [187, 110] width 334 height 27
click at [119, 109] on input "912002874174214-8241111331" at bounding box center [187, 110] width 334 height 27
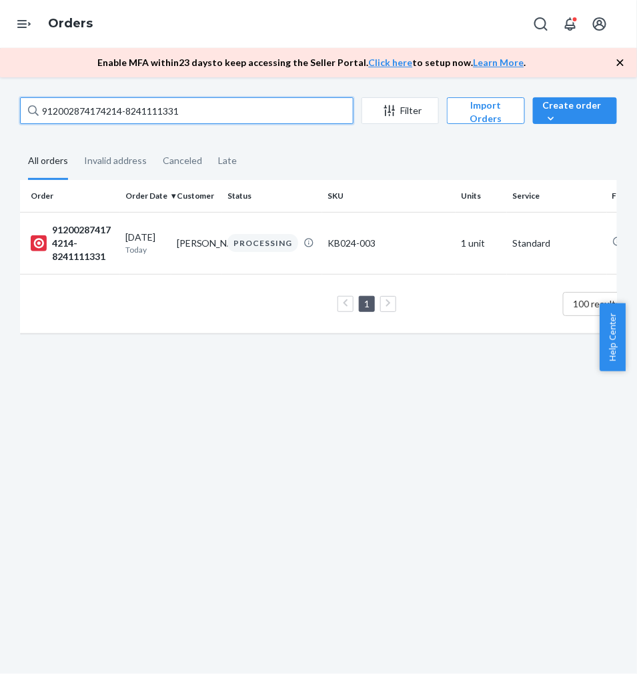
click at [119, 109] on input "912002874174214-8241111331" at bounding box center [187, 110] width 334 height 27
drag, startPoint x: 119, startPoint y: 109, endPoint x: 14, endPoint y: 178, distance: 125.6
click at [119, 109] on input "912002874174214-8241111331" at bounding box center [187, 110] width 334 height 27
click at [118, 112] on input "912002874171318-8257025940" at bounding box center [187, 110] width 334 height 27
click at [119, 112] on input "912002874171318-8257025940" at bounding box center [187, 110] width 334 height 27
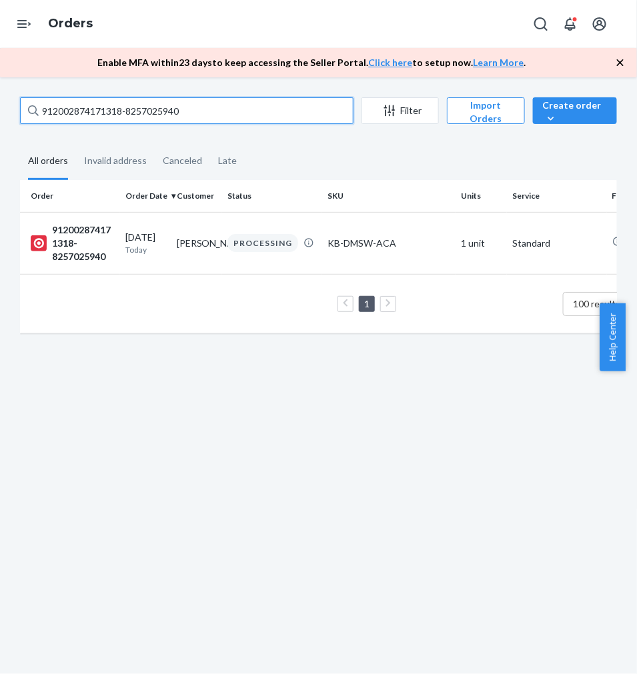
click at [119, 112] on input "912002874171318-8257025940" at bounding box center [187, 110] width 334 height 27
click at [120, 112] on input "912002874171318-8257025940" at bounding box center [187, 110] width 334 height 27
click at [123, 101] on input "912002873965543-8265544783" at bounding box center [187, 110] width 334 height 27
click at [97, 115] on input "912002873965543-8265544783" at bounding box center [187, 110] width 334 height 27
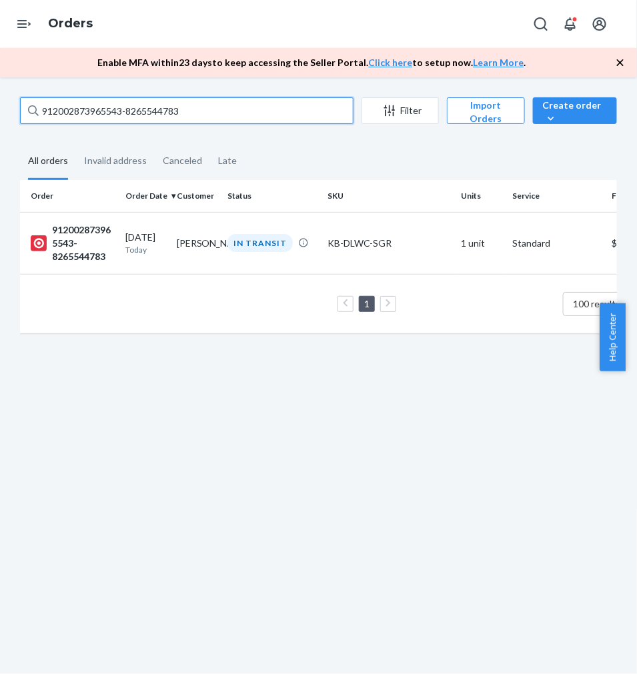
click at [97, 115] on input "912002873965543-8265544783" at bounding box center [187, 110] width 334 height 27
click at [117, 110] on input "902002874187727-8248141722" at bounding box center [187, 110] width 334 height 27
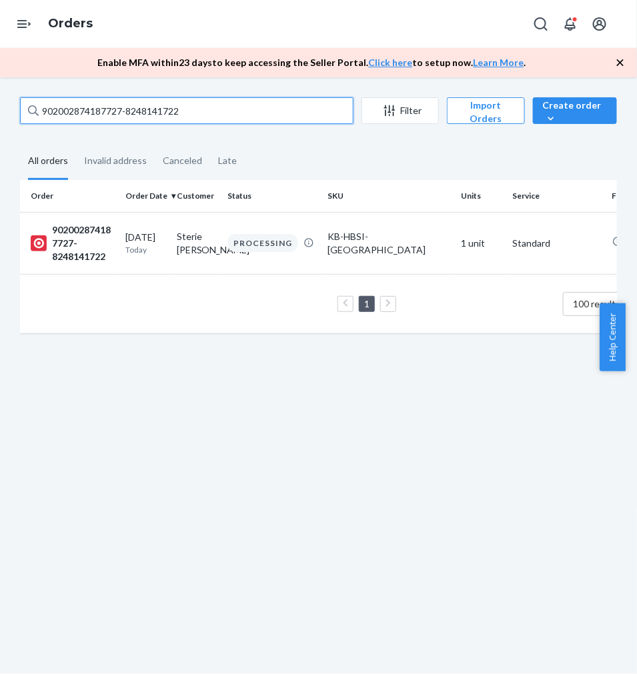
click at [117, 110] on input "902002874187727-8248141722" at bounding box center [187, 110] width 334 height 27
click at [157, 109] on input "902002874512011-8265564704" at bounding box center [187, 110] width 334 height 27
click at [156, 109] on input "902002874512011-8265564704" at bounding box center [187, 110] width 334 height 27
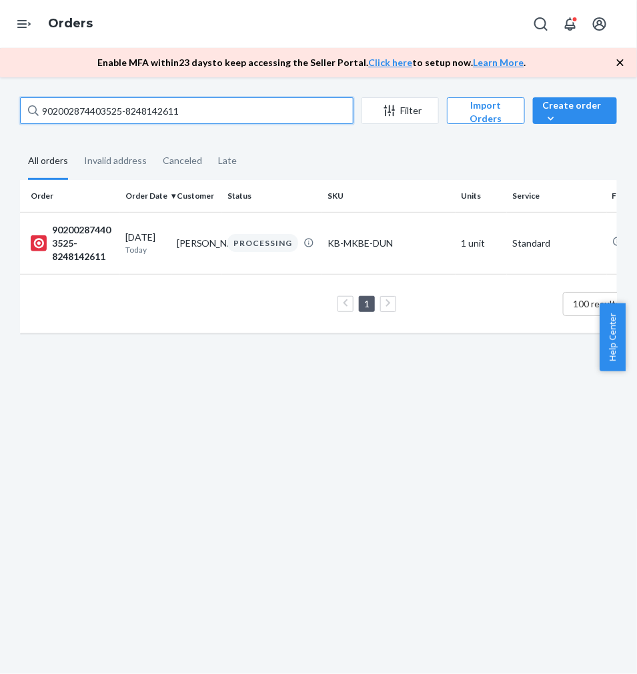
click at [118, 112] on input "902002874403525-8248142611" at bounding box center [187, 110] width 334 height 27
click at [192, 109] on input "912002873954977-8257046309" at bounding box center [187, 110] width 334 height 27
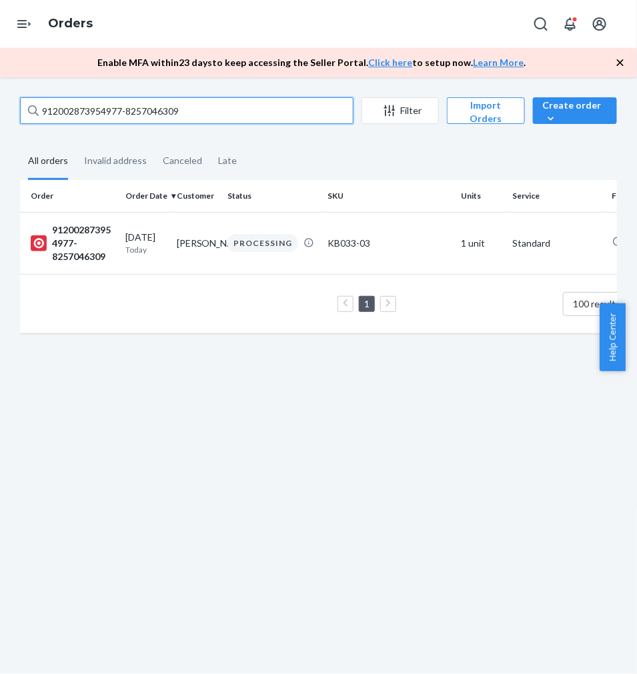
click at [192, 109] on input "912002873954977-8257046309" at bounding box center [187, 110] width 334 height 27
click at [148, 117] on input "902002873796775-8257046658" at bounding box center [187, 110] width 334 height 27
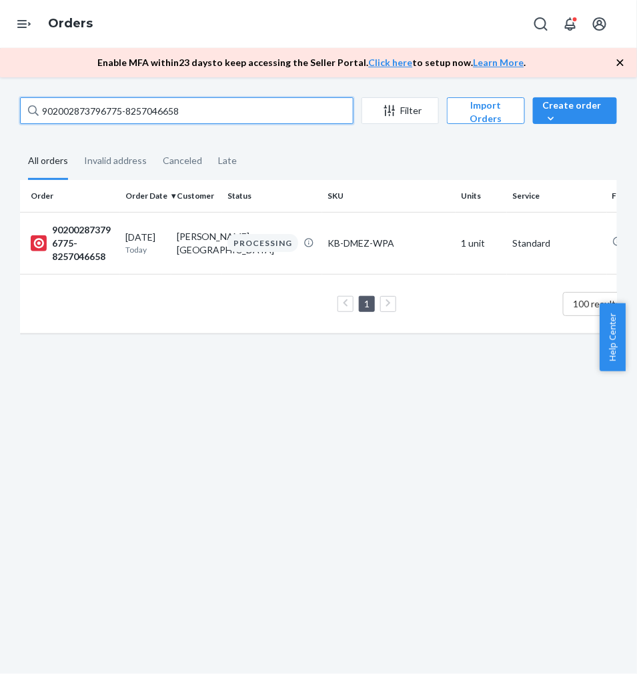
click at [148, 117] on input "902002873796775-8257046658" at bounding box center [187, 110] width 334 height 27
click at [139, 109] on input "912002874416455-8257047242" at bounding box center [187, 110] width 334 height 27
click at [138, 109] on input "912002874416455-8257047242" at bounding box center [187, 110] width 334 height 27
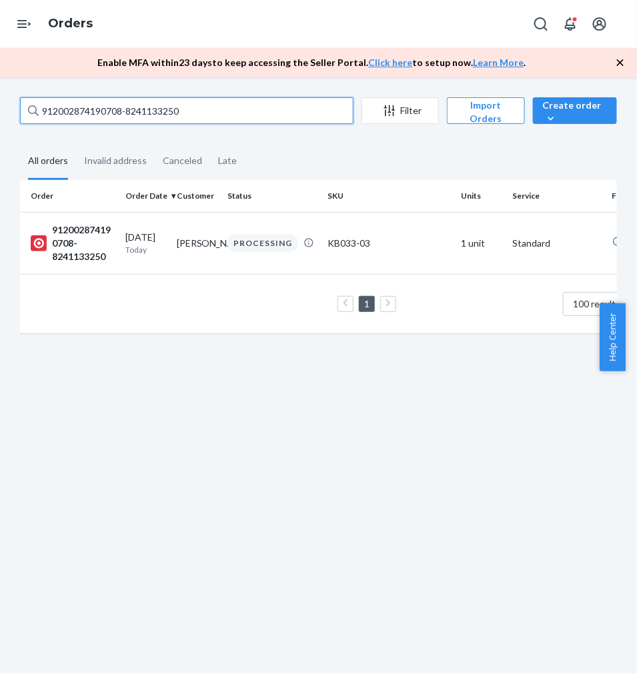
click at [159, 105] on input "912002874190708-8241133250" at bounding box center [187, 110] width 334 height 27
click at [111, 109] on input "902002874176899-8248143700" at bounding box center [187, 110] width 334 height 27
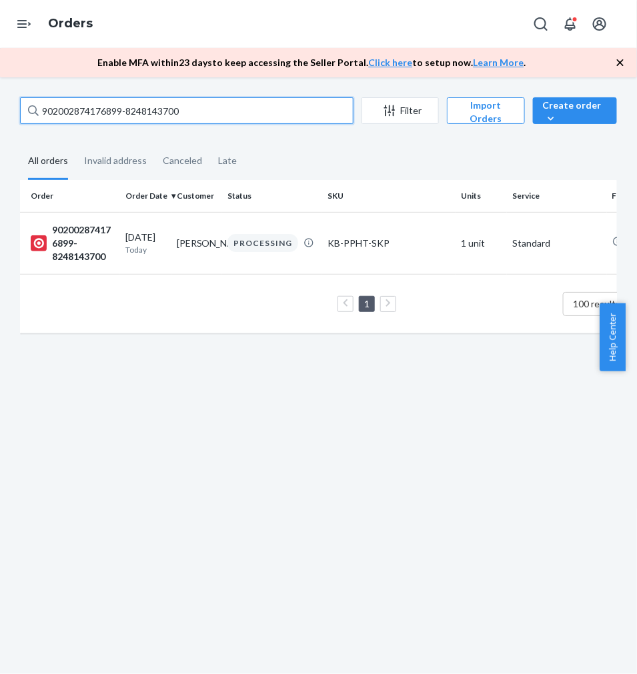
click at [111, 109] on input "902002874176899-8248143700" at bounding box center [187, 110] width 334 height 27
click at [99, 108] on input "912002874193727-8257047551" at bounding box center [187, 110] width 334 height 27
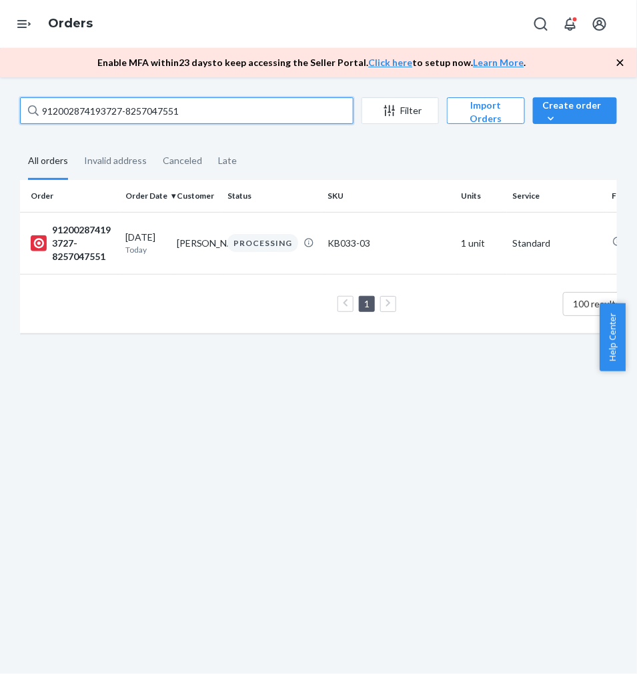
click at [99, 108] on input "912002874193727-8257047551" at bounding box center [187, 110] width 334 height 27
click at [96, 117] on input "912002874344623-8257047698" at bounding box center [187, 110] width 334 height 27
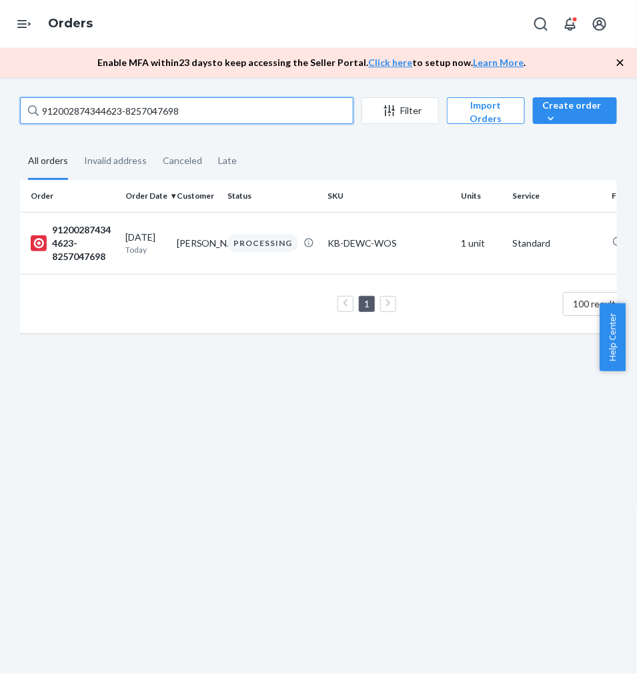
click at [96, 117] on input "912002874344623-8257047698" at bounding box center [187, 110] width 334 height 27
click at [95, 100] on input "912002874331805-8265571085" at bounding box center [187, 110] width 334 height 27
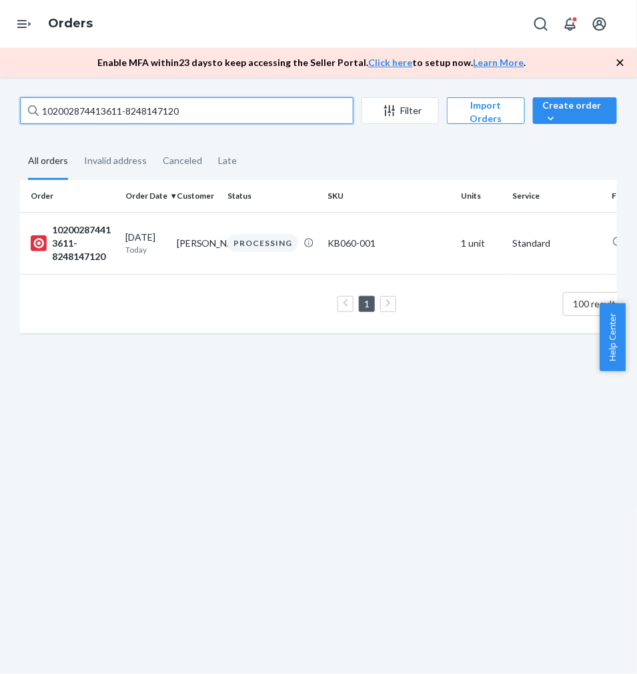
click at [141, 105] on input "102002874413611-8248147120" at bounding box center [187, 110] width 334 height 27
click at [125, 109] on input "912002874179950-8248147119" at bounding box center [187, 110] width 334 height 27
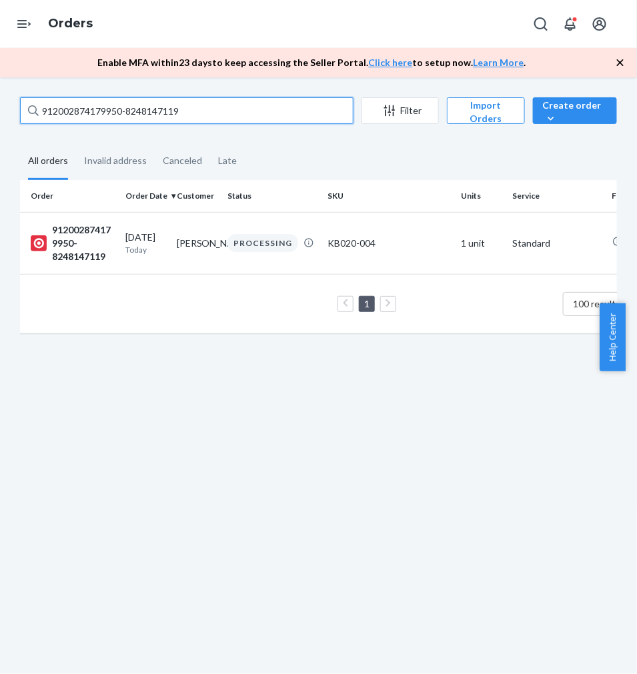
click at [125, 109] on input "912002874179950-8248147119" at bounding box center [187, 110] width 334 height 27
click at [117, 111] on input "912002874336745-8265571746" at bounding box center [187, 110] width 334 height 27
click at [109, 109] on input "902002874371255-8265573425" at bounding box center [187, 110] width 334 height 27
click at [135, 115] on input "912002874400723-8241137985" at bounding box center [187, 110] width 334 height 27
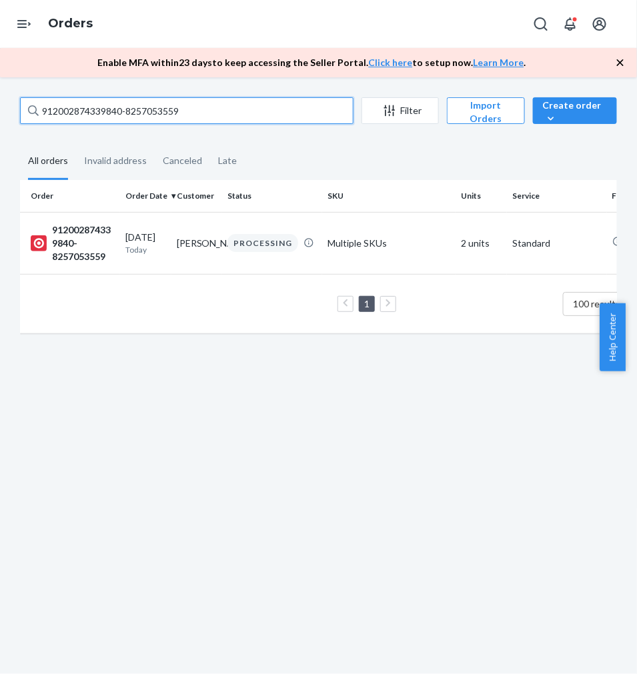
click at [108, 114] on input "912002874339840-8257053559" at bounding box center [187, 110] width 334 height 27
click at [158, 110] on input "912002873796887-8241139373" at bounding box center [187, 110] width 334 height 27
click at [113, 100] on input "902002874356712-8257055712" at bounding box center [187, 110] width 334 height 27
click at [149, 107] on input "902002873989560-8241144016" at bounding box center [187, 110] width 334 height 27
click at [157, 99] on input "912002872078203-8265580067" at bounding box center [187, 110] width 334 height 27
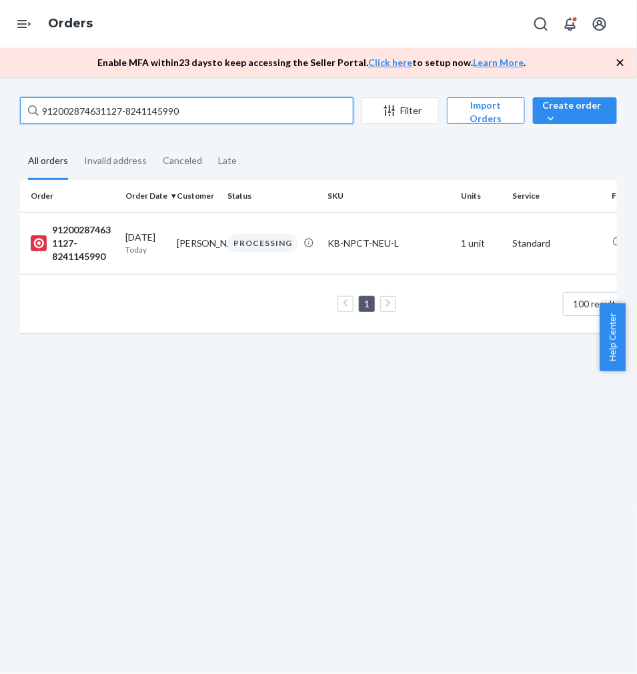
click at [144, 118] on input "912002874631127-8241145990" at bounding box center [187, 110] width 334 height 27
click at [187, 107] on input "912002874476497-8241146258" at bounding box center [187, 110] width 334 height 27
click at [142, 97] on input "902002874206832-8265583295" at bounding box center [187, 110] width 334 height 27
click at [147, 117] on input "102002874476533-8241146698" at bounding box center [187, 110] width 334 height 27
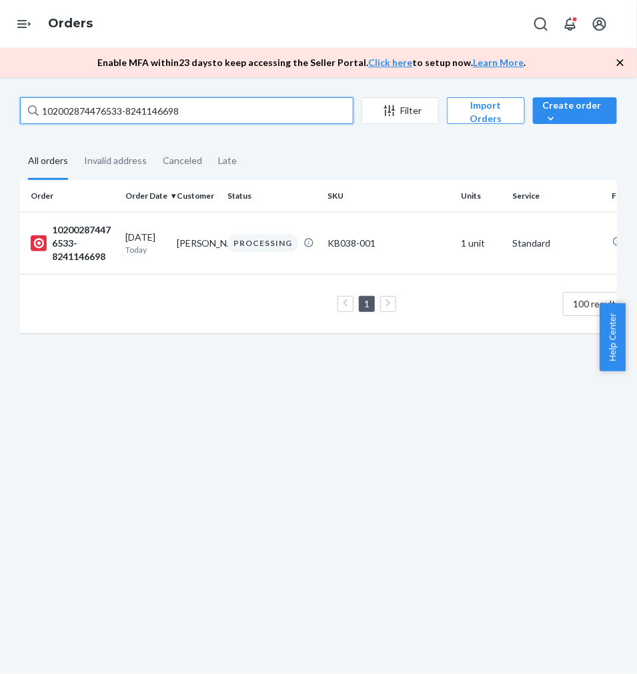
click at [147, 117] on input "102002874476533-8241146698" at bounding box center [187, 110] width 334 height 27
click at [114, 107] on input "912002874481467-8241147622" at bounding box center [187, 110] width 334 height 27
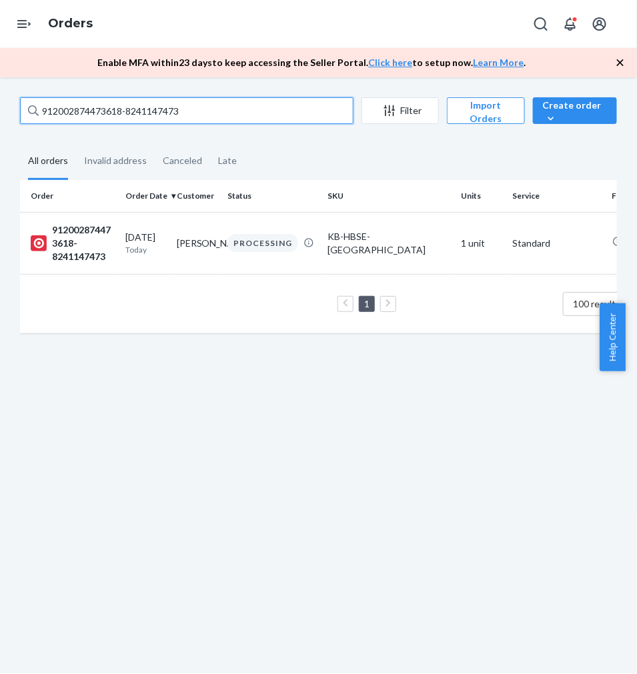
click at [104, 108] on input "912002874473618-8241147473" at bounding box center [187, 110] width 334 height 27
type input "912002874487478-8265586193"
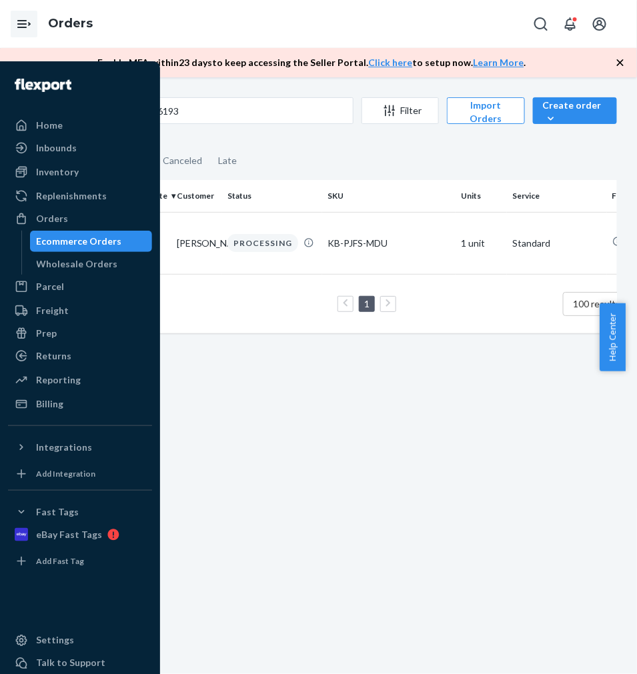
click at [23, 25] on icon "Open Navigation" at bounding box center [24, 24] width 16 height 16
